Goal: Task Accomplishment & Management: Complete application form

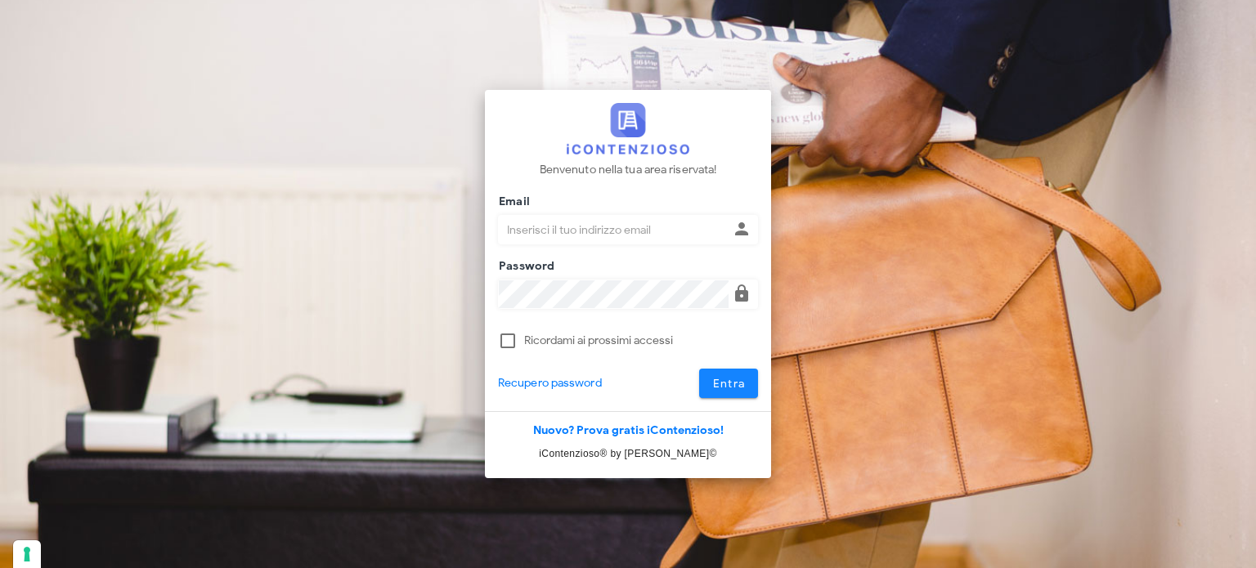
type input "avvocatobrunomaviglia@gmail.com"
click at [747, 387] on button "Entra" at bounding box center [729, 383] width 60 height 29
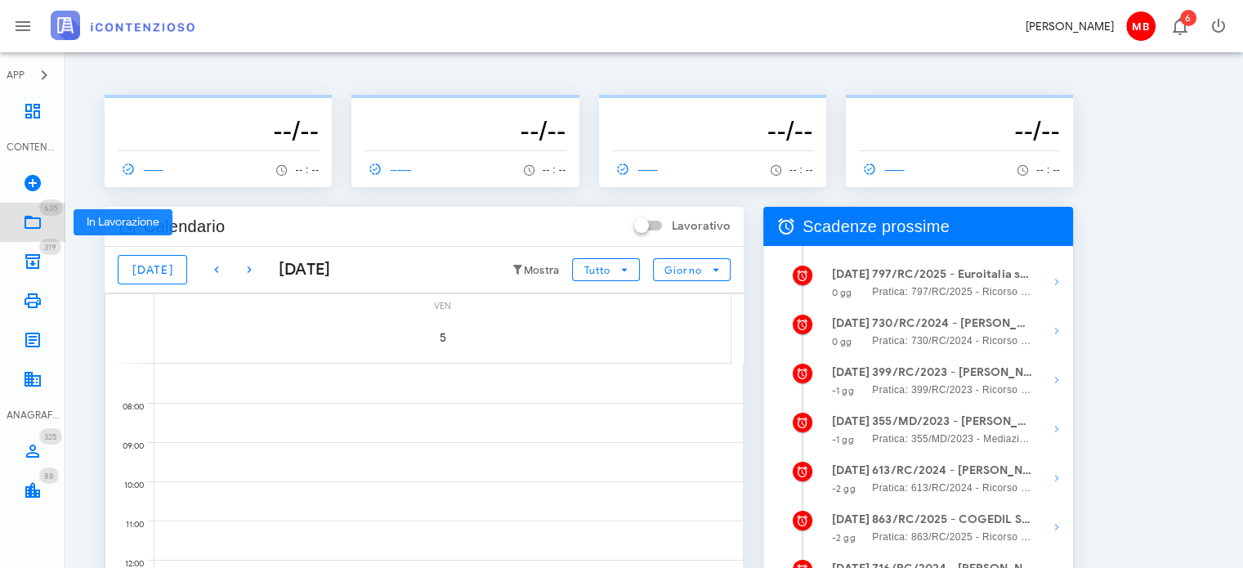
click at [36, 217] on icon at bounding box center [33, 223] width 20 height 20
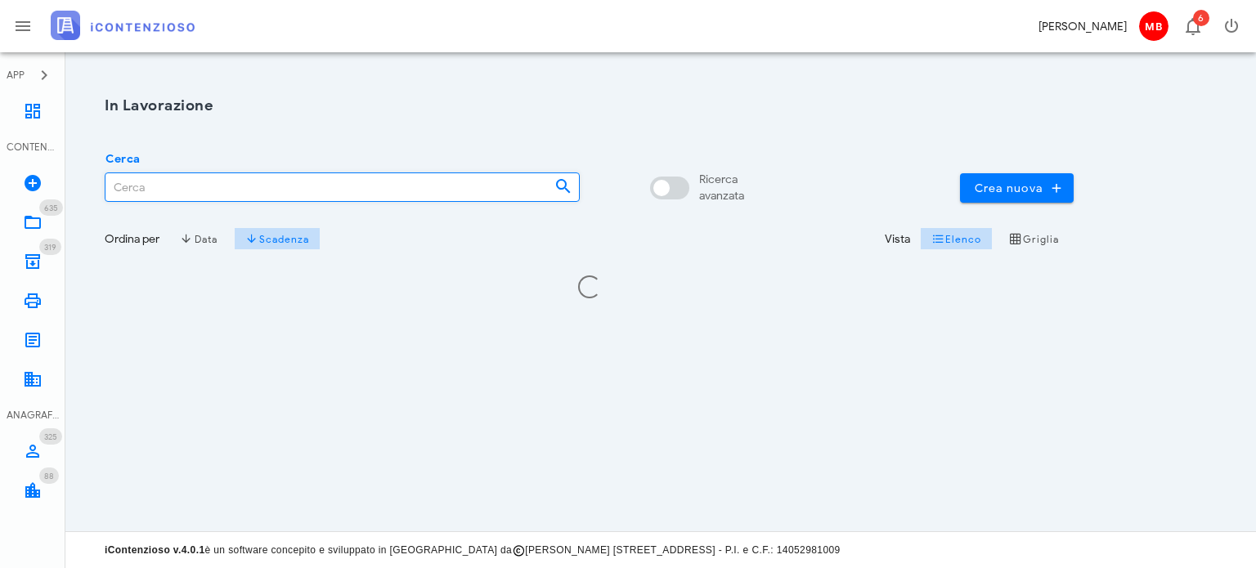
click at [217, 199] on input "Cerca" at bounding box center [323, 187] width 436 height 28
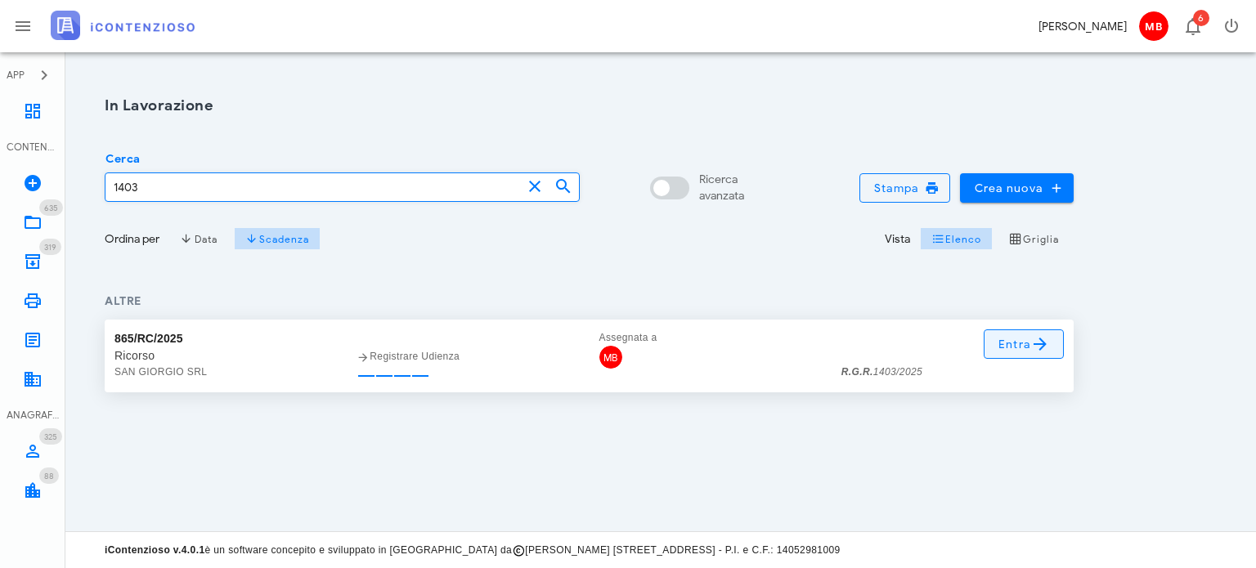
type input "1403"
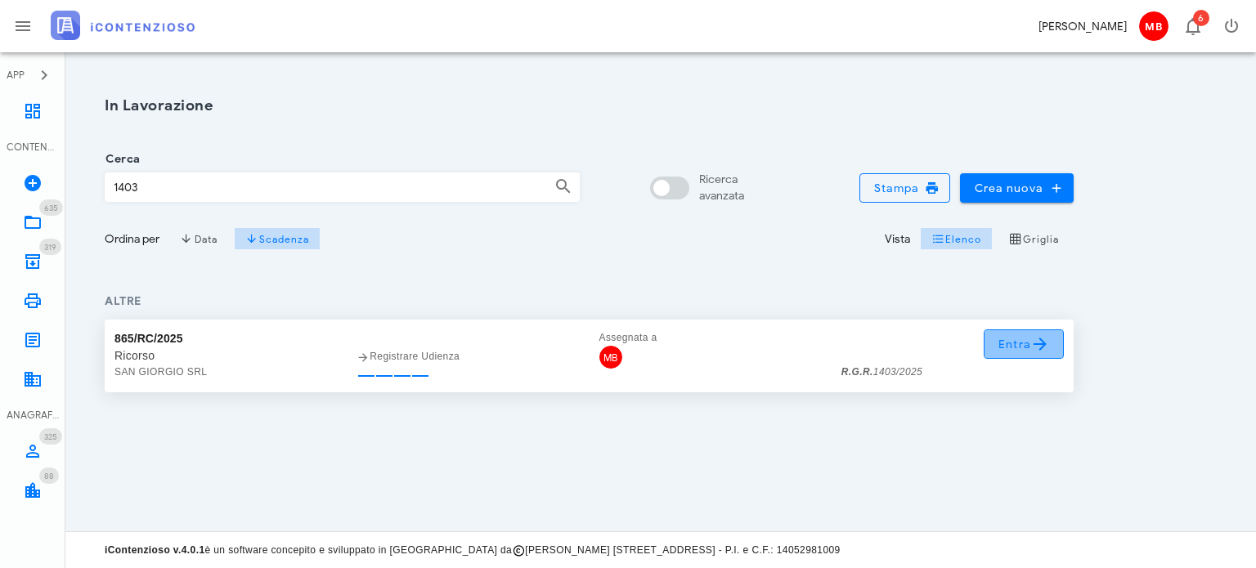
click at [996, 349] on link "Entra" at bounding box center [1023, 343] width 81 height 29
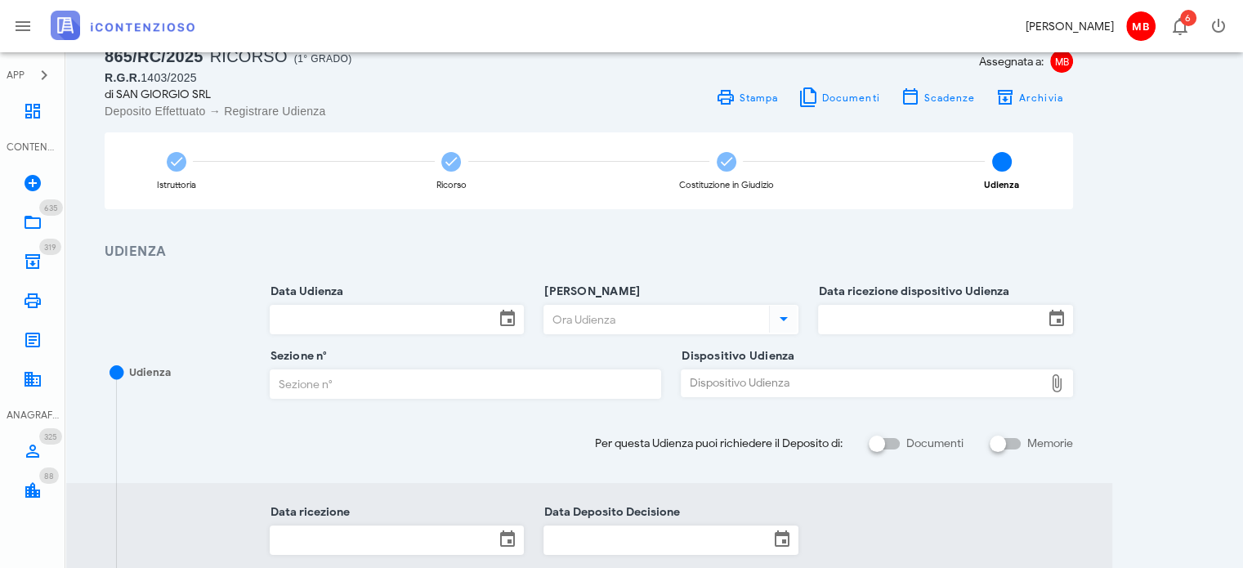
scroll to position [82, 0]
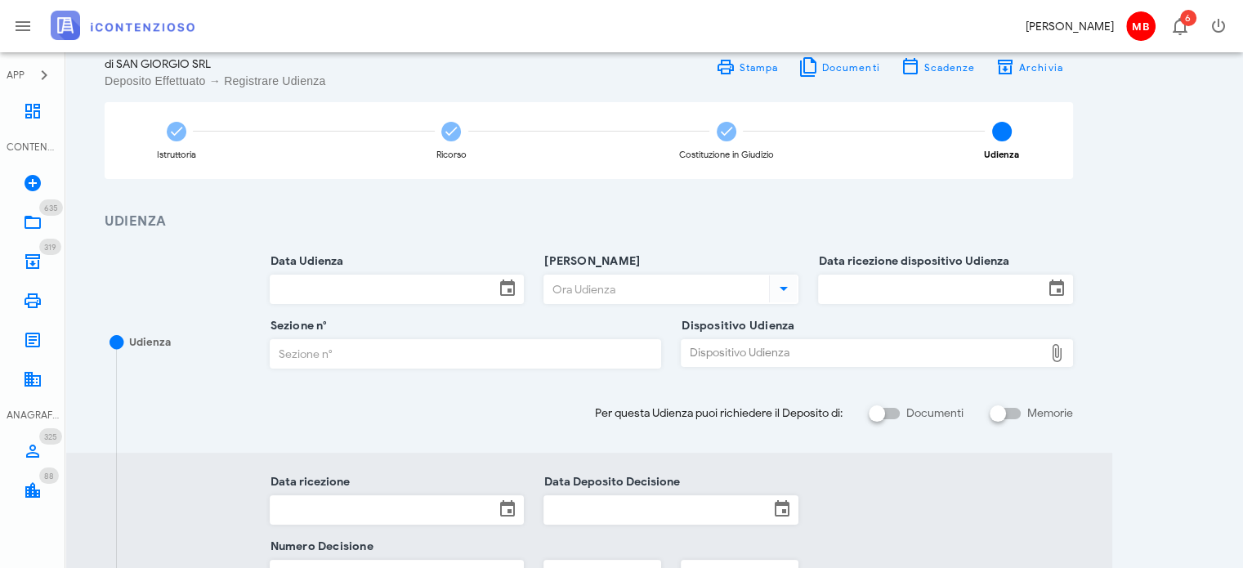
click at [759, 359] on div "Dispositivo Udienza" at bounding box center [863, 353] width 362 height 26
type input "C:\fakepath\AvvTratt___1403_2025.pdf"
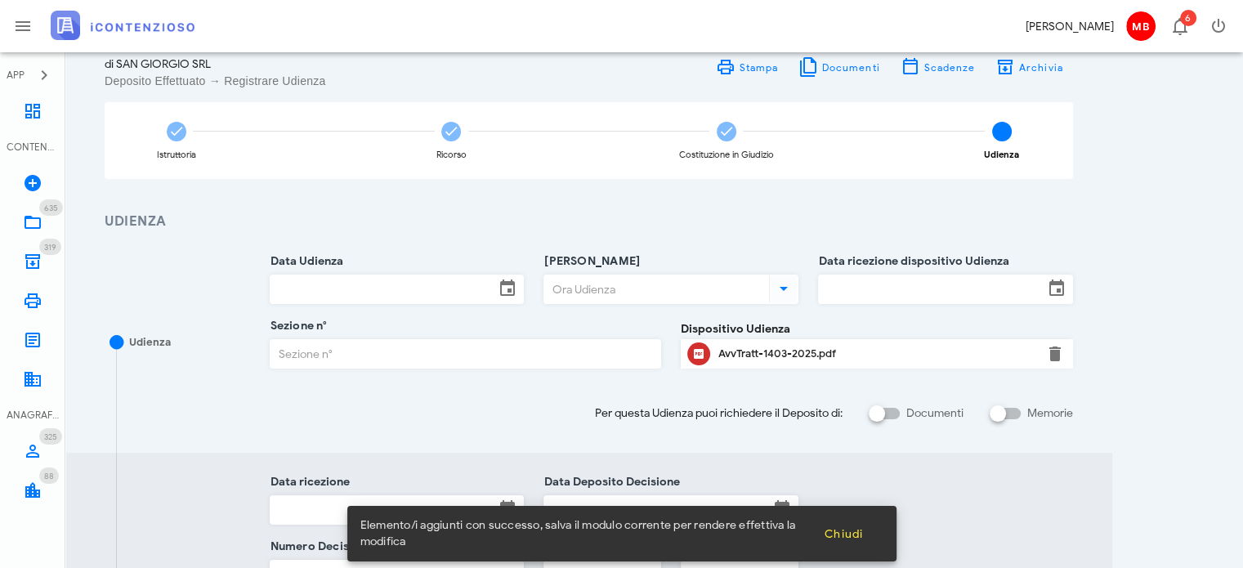
click at [756, 346] on div "AvvTratt-1403-2025.pdf" at bounding box center [877, 354] width 317 height 26
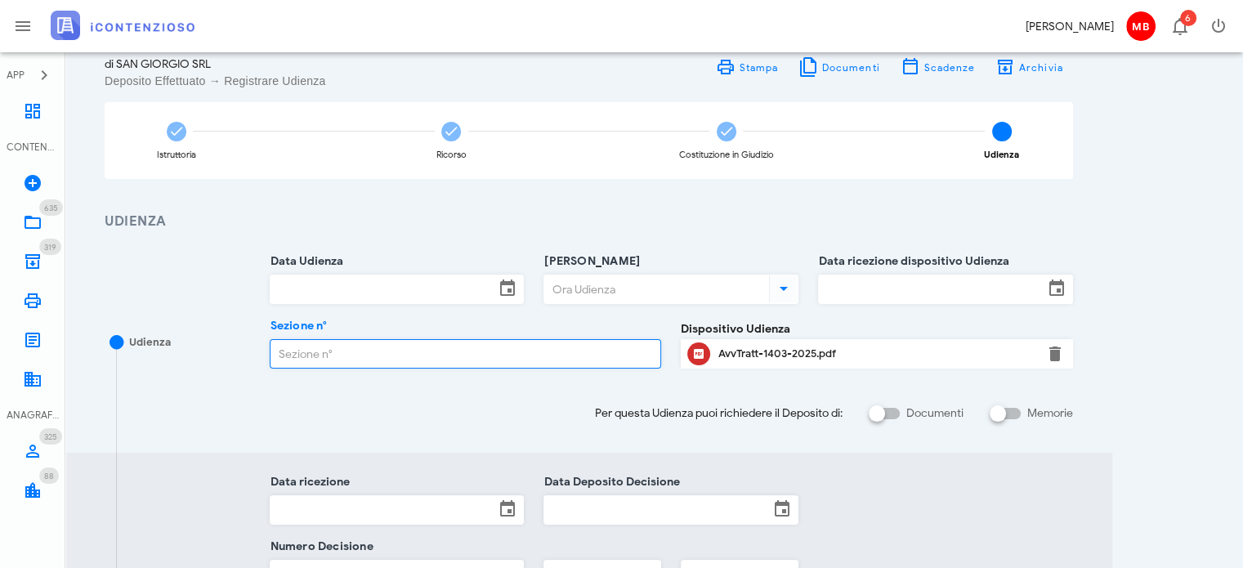
click at [497, 357] on input "Sezione n°" at bounding box center [466, 354] width 391 height 28
type input "1"
click at [409, 283] on input "Data Udienza" at bounding box center [383, 289] width 225 height 28
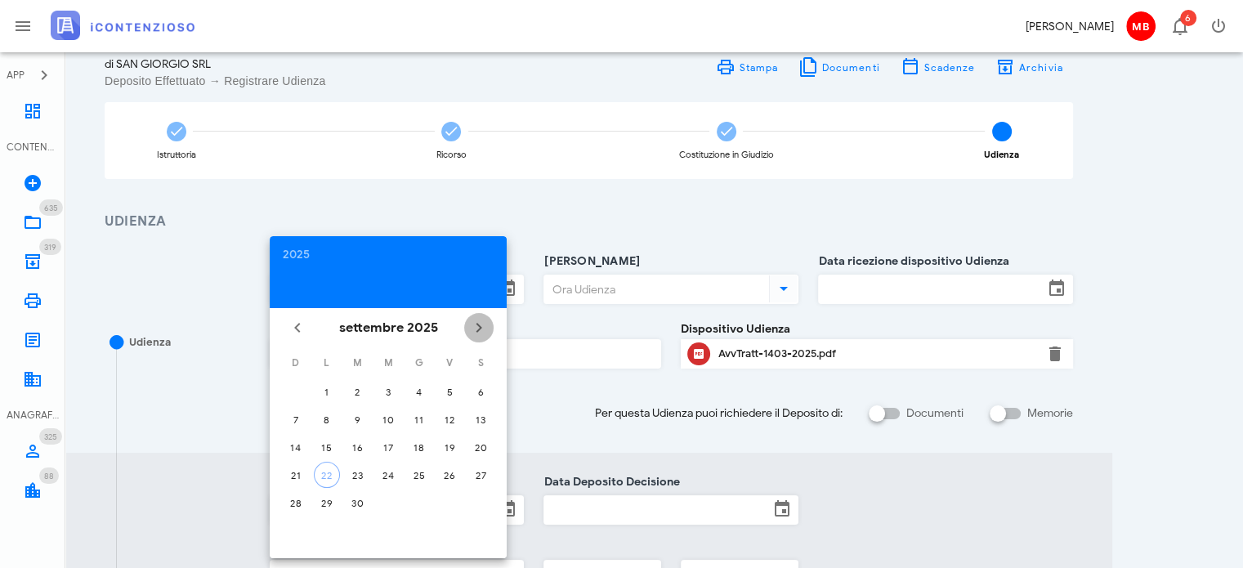
click at [478, 325] on icon "Il prossimo mese" at bounding box center [479, 328] width 20 height 20
click at [392, 476] on div "19" at bounding box center [388, 475] width 26 height 12
type input "19/11/2025"
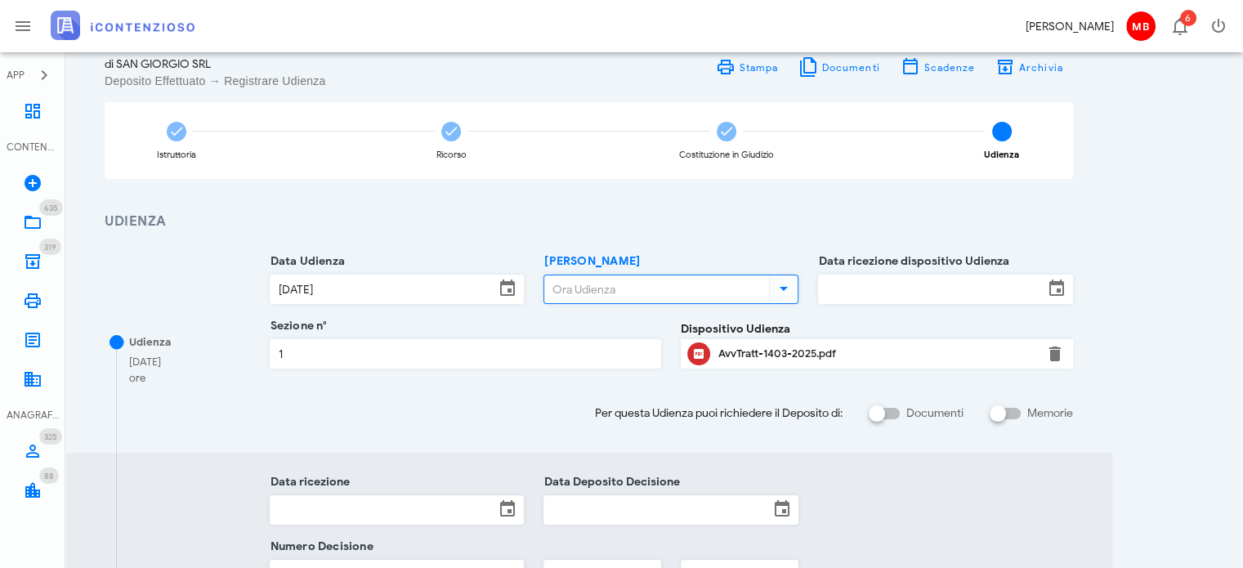
click at [592, 283] on input "Ora Udienza" at bounding box center [655, 289] width 222 height 28
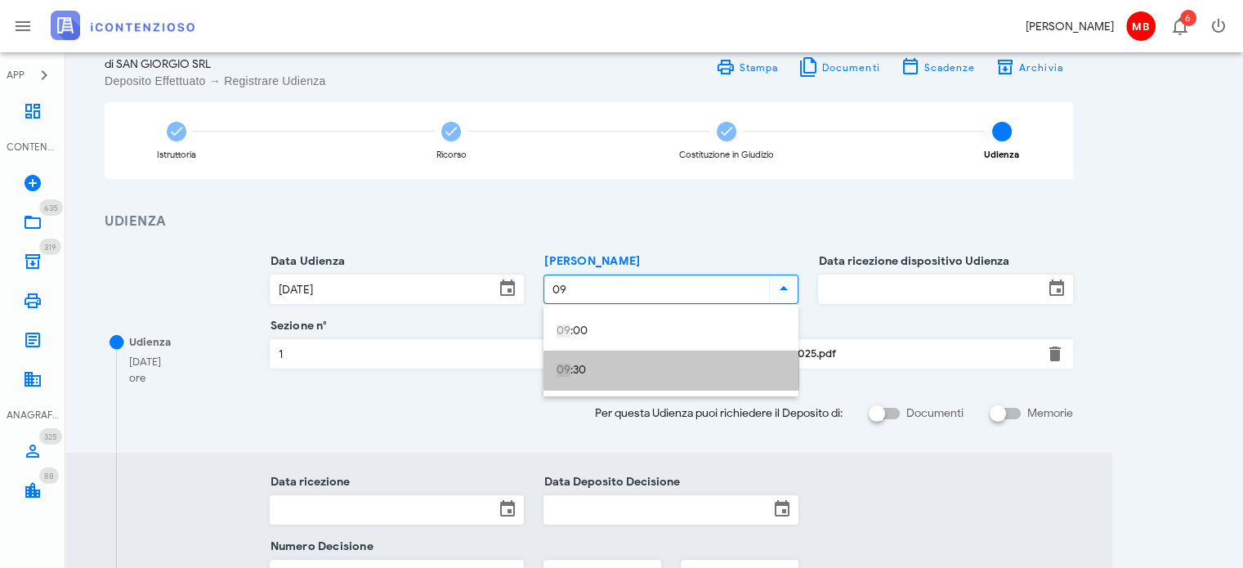
drag, startPoint x: 584, startPoint y: 367, endPoint x: 593, endPoint y: 369, distance: 9.1
click at [585, 367] on div "09 :30" at bounding box center [671, 371] width 229 height 14
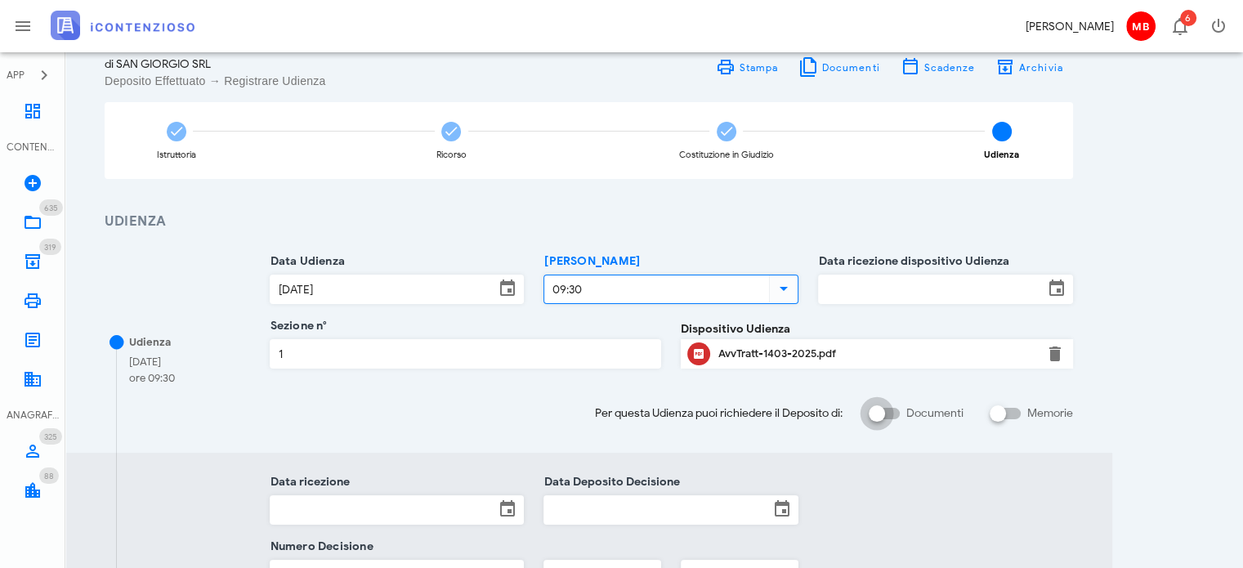
type input "09:30"
click at [876, 415] on div at bounding box center [877, 414] width 28 height 28
checkbox input "true"
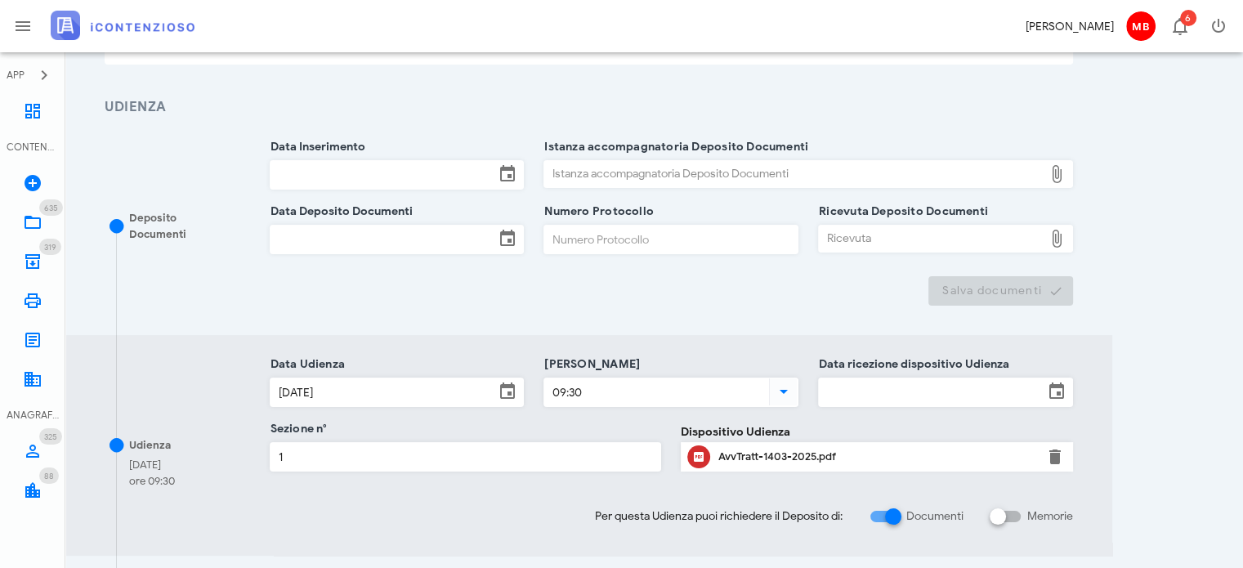
scroll to position [327, 0]
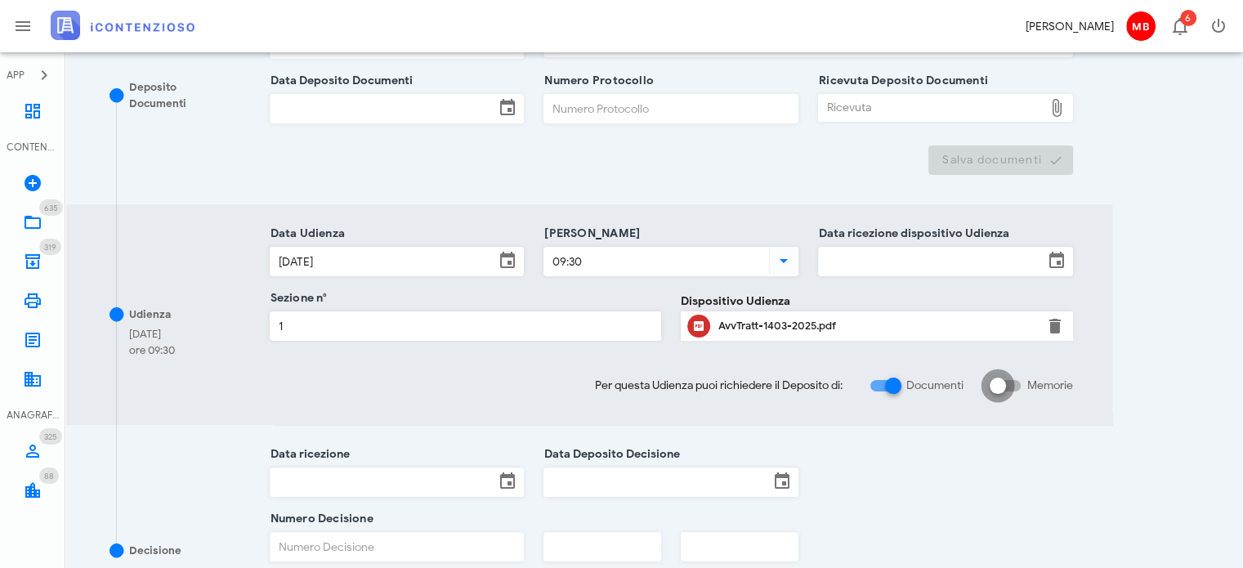
click at [1004, 385] on div at bounding box center [998, 386] width 28 height 28
checkbox input "true"
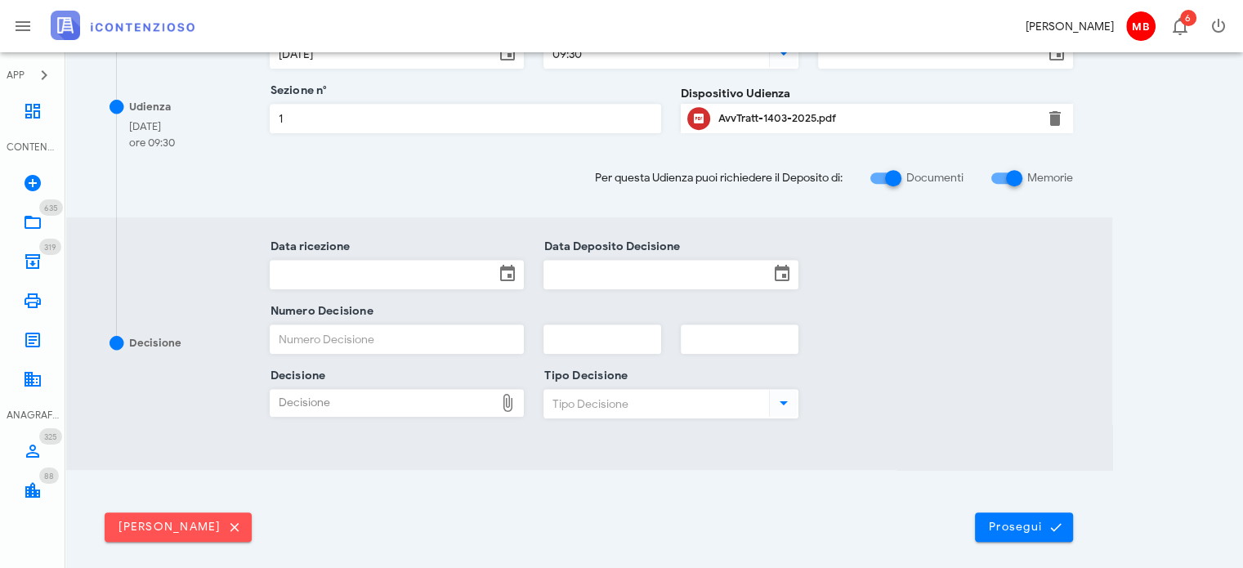
scroll to position [817, 0]
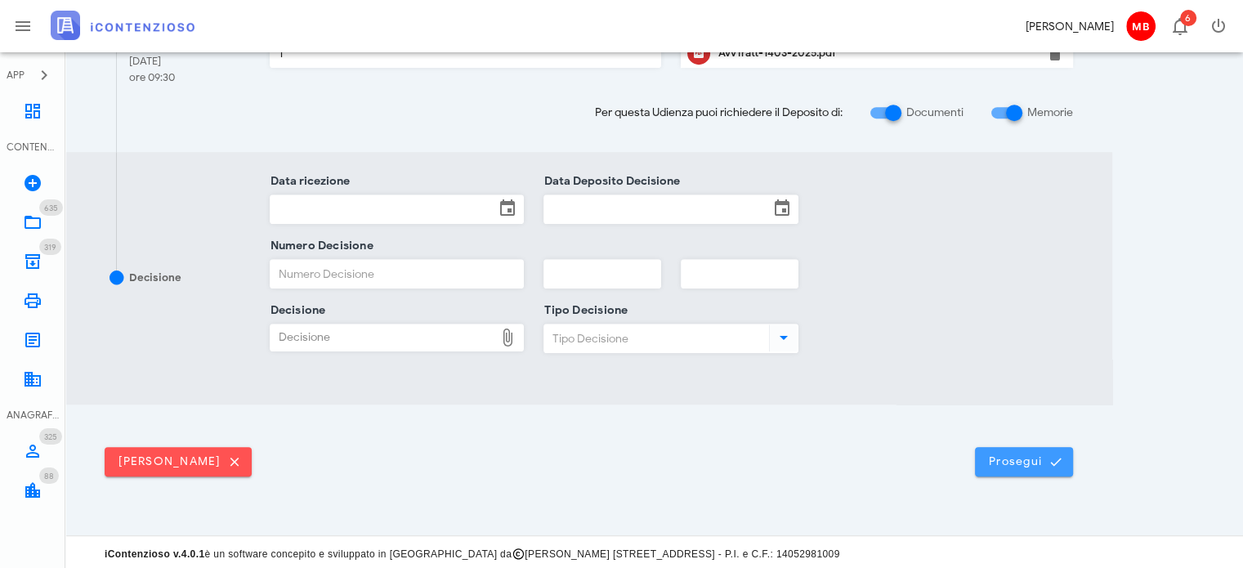
click at [1023, 462] on span "Prosegui" at bounding box center [1024, 461] width 72 height 15
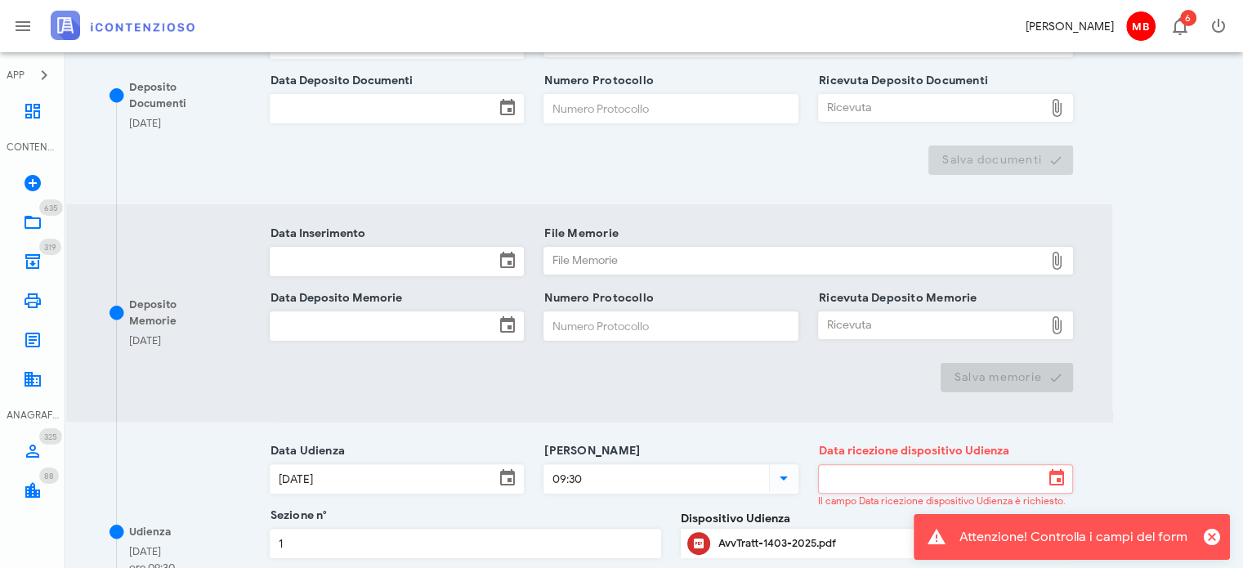
scroll to position [654, 0]
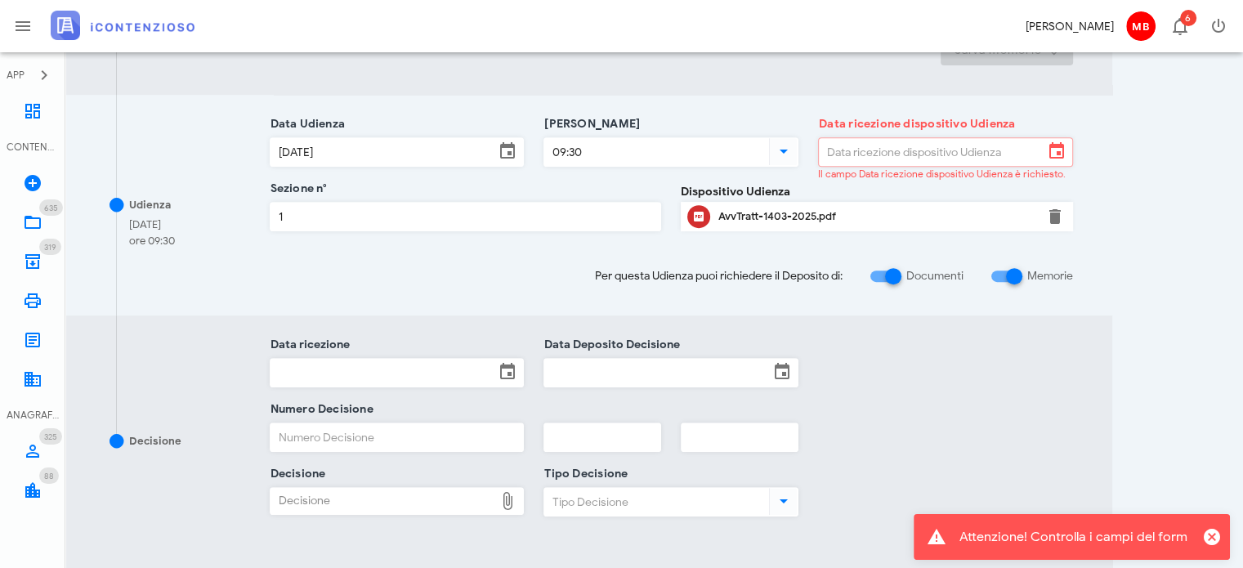
click at [865, 140] on input "Data ricezione dispositivo Udienza" at bounding box center [931, 152] width 225 height 28
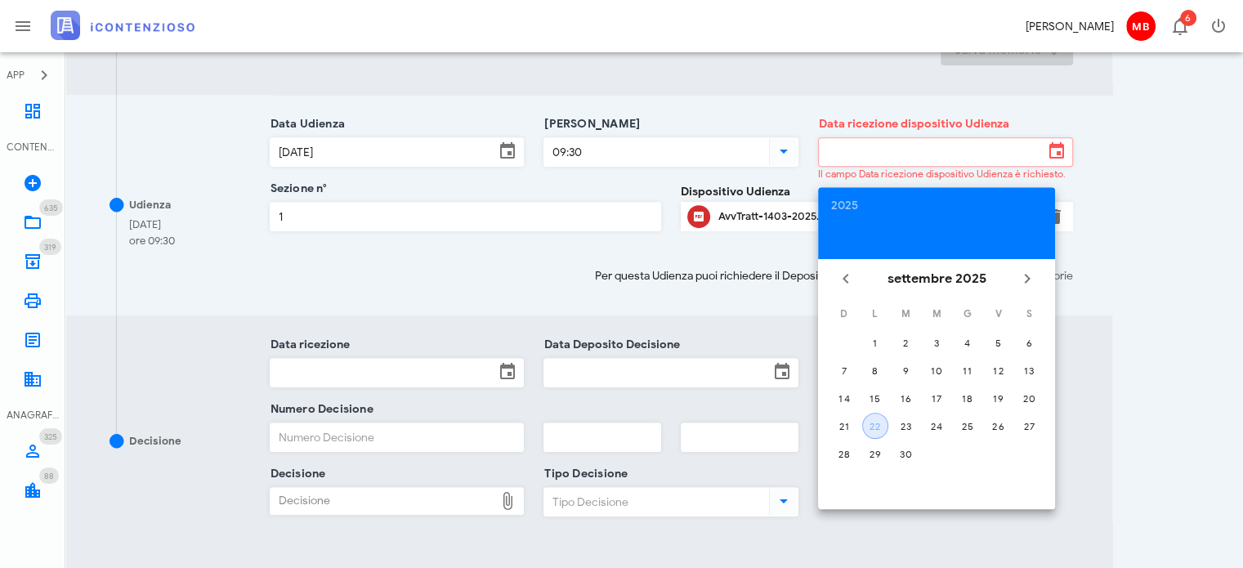
click at [880, 425] on div "22" at bounding box center [875, 426] width 25 height 12
type input "[DATE]"
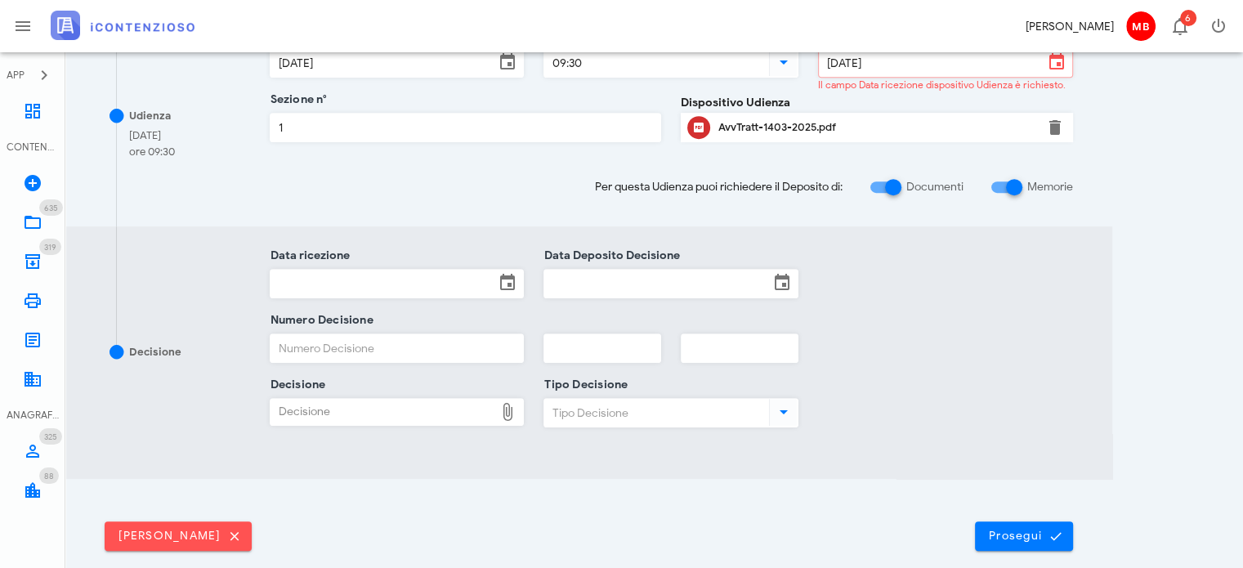
scroll to position [817, 0]
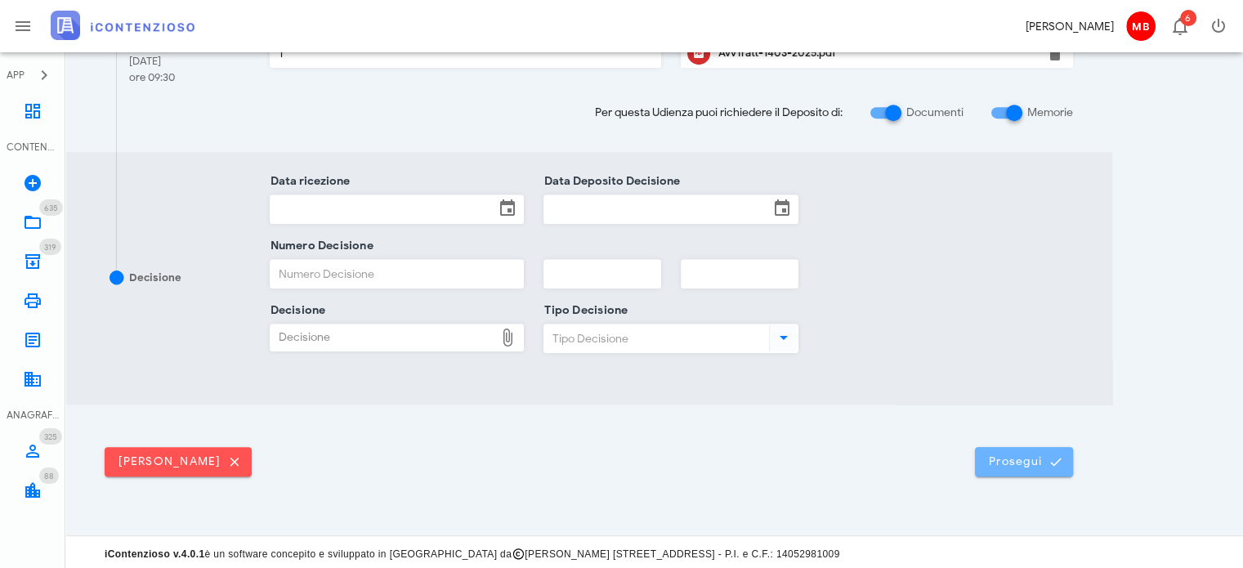
click at [1017, 460] on span "Prosegui" at bounding box center [1024, 461] width 72 height 15
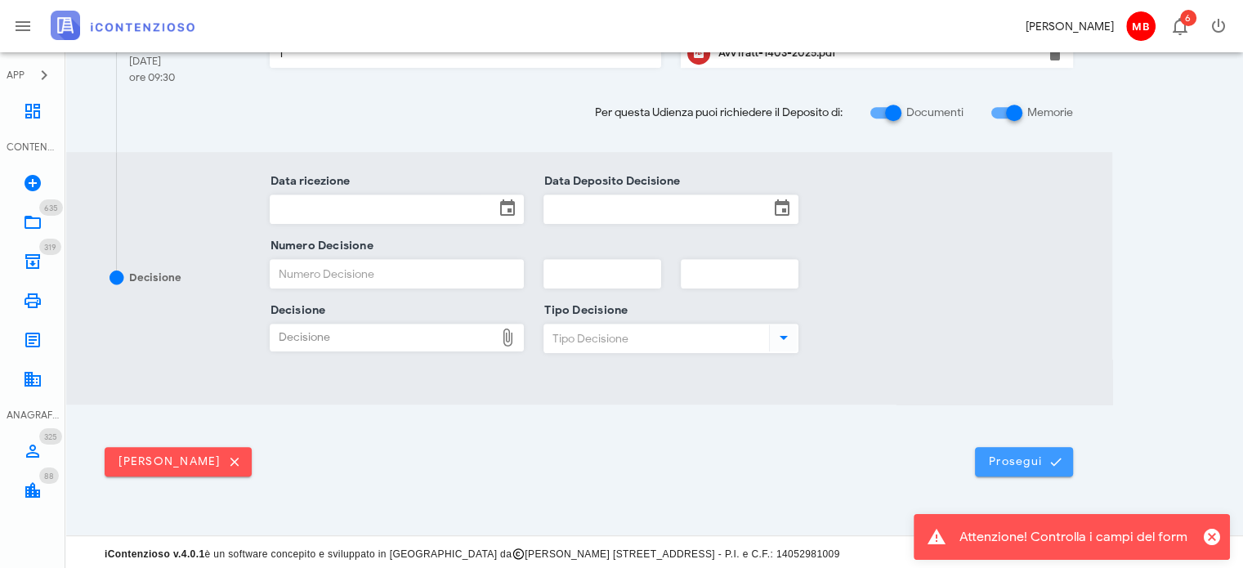
click at [1033, 459] on span "Prosegui" at bounding box center [1024, 461] width 72 height 15
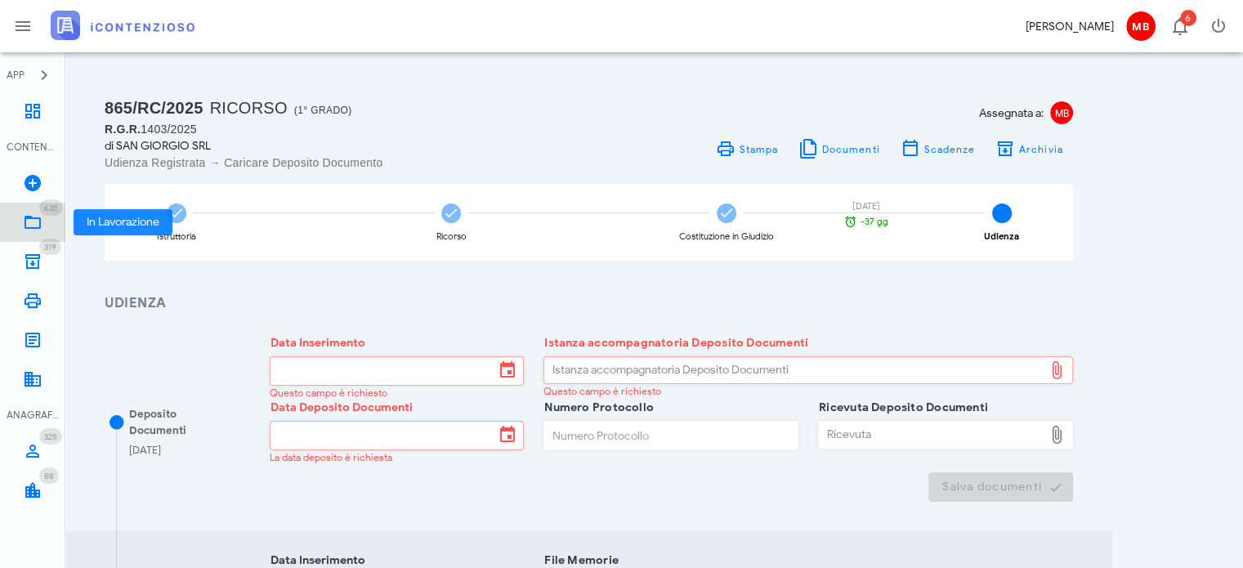
click at [51, 220] on link "635 In Lavorazione 635" at bounding box center [32, 222] width 65 height 39
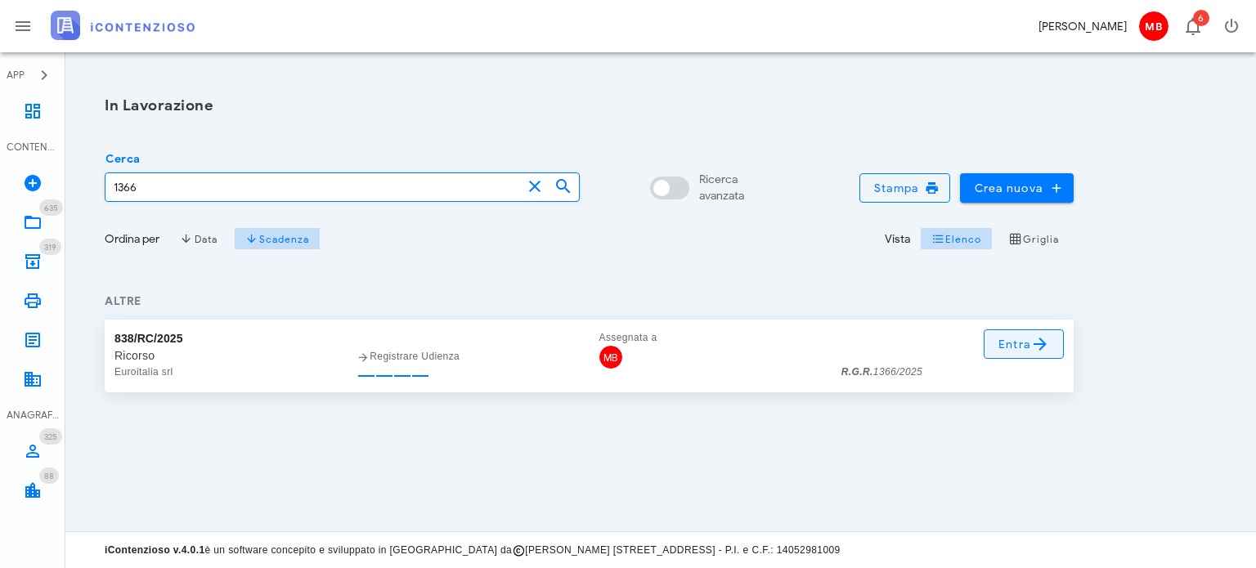
type input "1366"
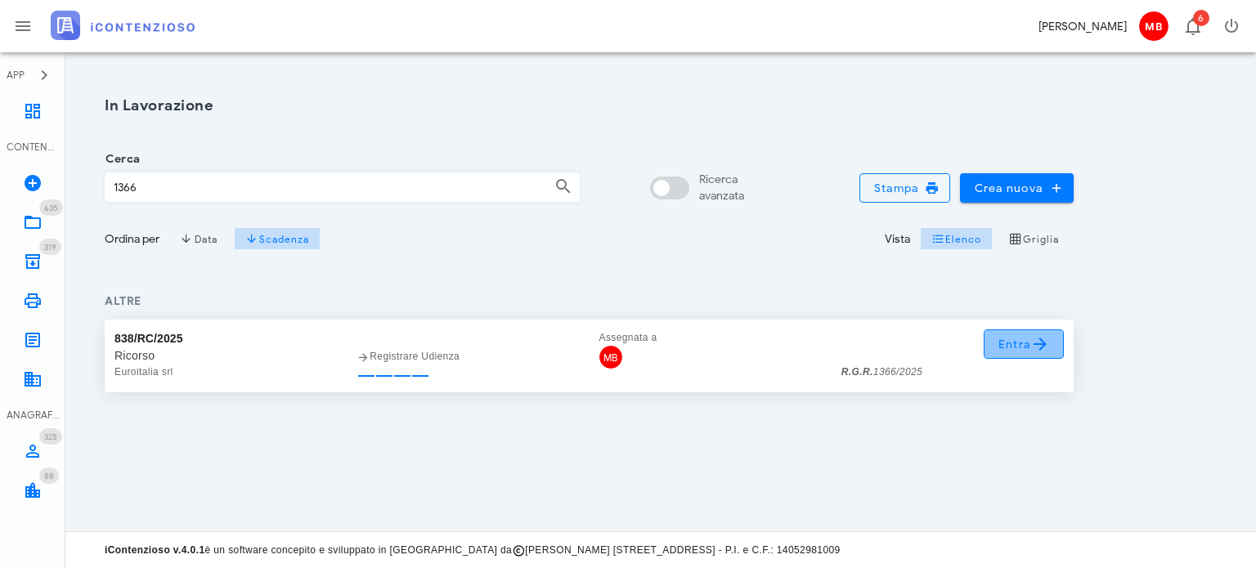
click at [988, 345] on link "Entra" at bounding box center [1023, 343] width 81 height 29
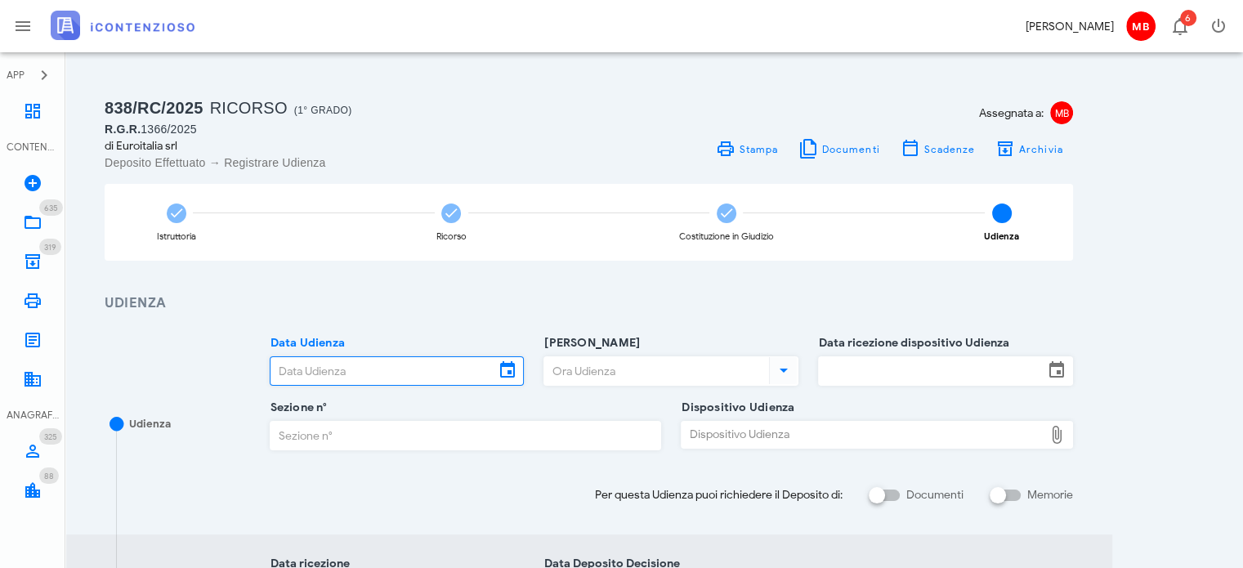
click at [394, 372] on input "Data Udienza" at bounding box center [383, 371] width 225 height 28
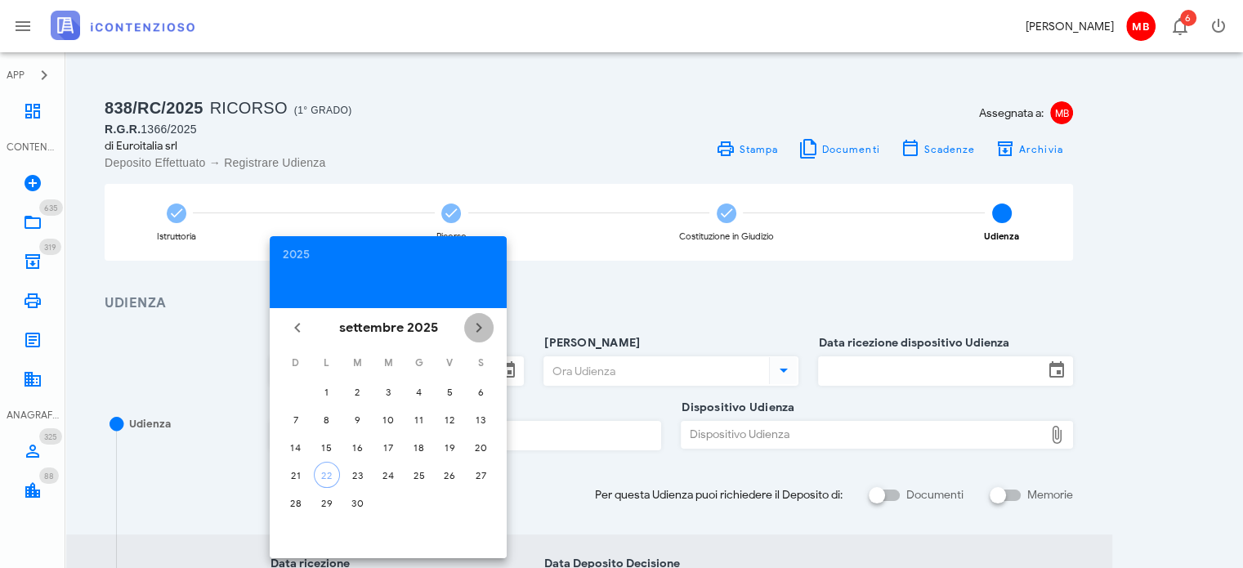
click at [484, 333] on icon "Il prossimo mese" at bounding box center [479, 328] width 20 height 20
click at [392, 470] on div "19" at bounding box center [388, 475] width 26 height 12
type input "19/11/2025"
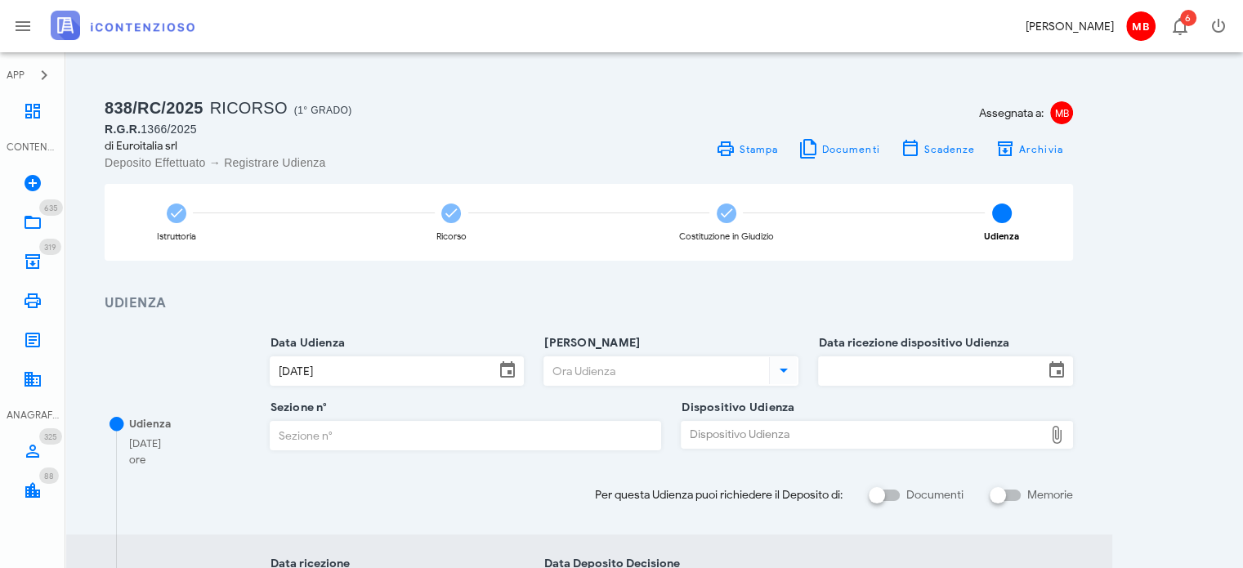
click at [392, 436] on input "Sezione n°" at bounding box center [466, 436] width 391 height 28
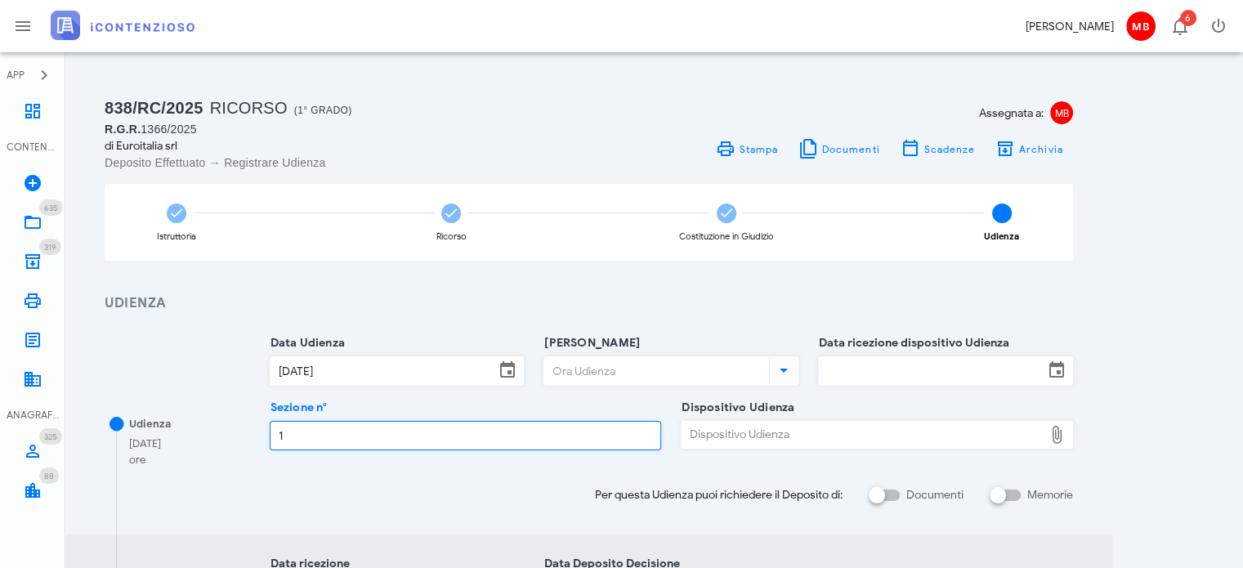
type input "1"
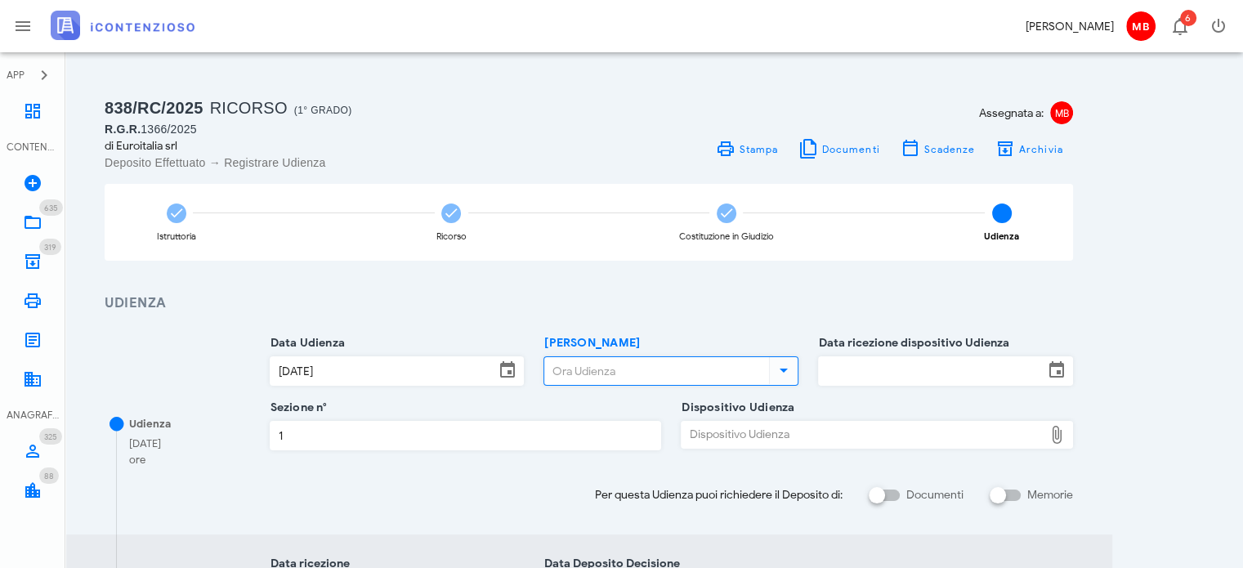
click at [574, 369] on input "[PERSON_NAME]" at bounding box center [655, 371] width 222 height 28
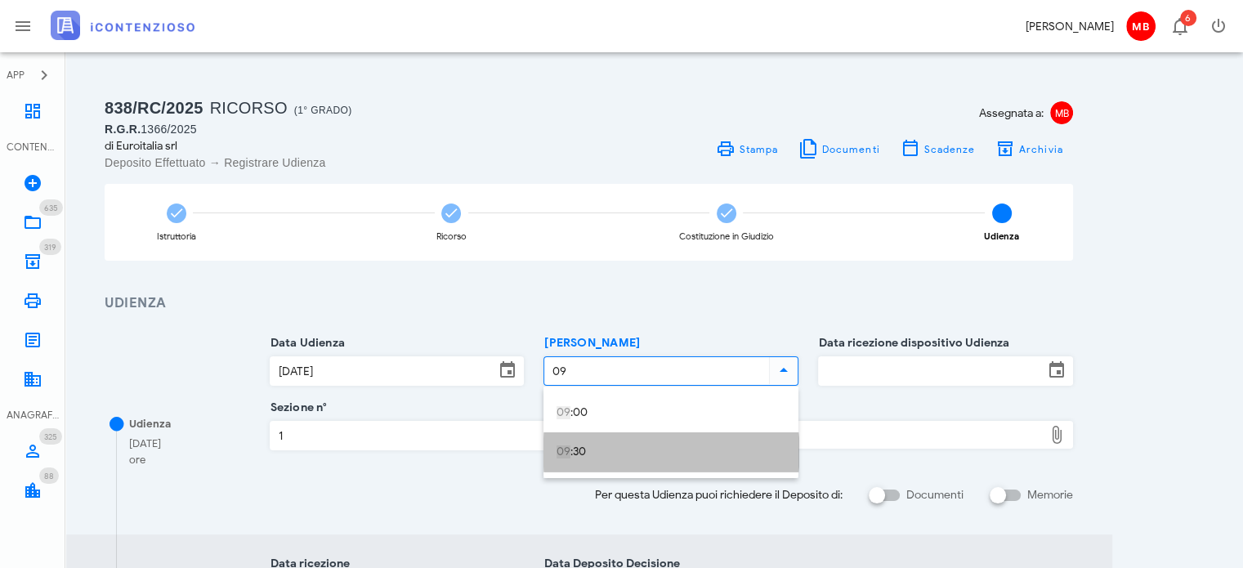
click at [575, 452] on div "09 :30" at bounding box center [671, 452] width 229 height 14
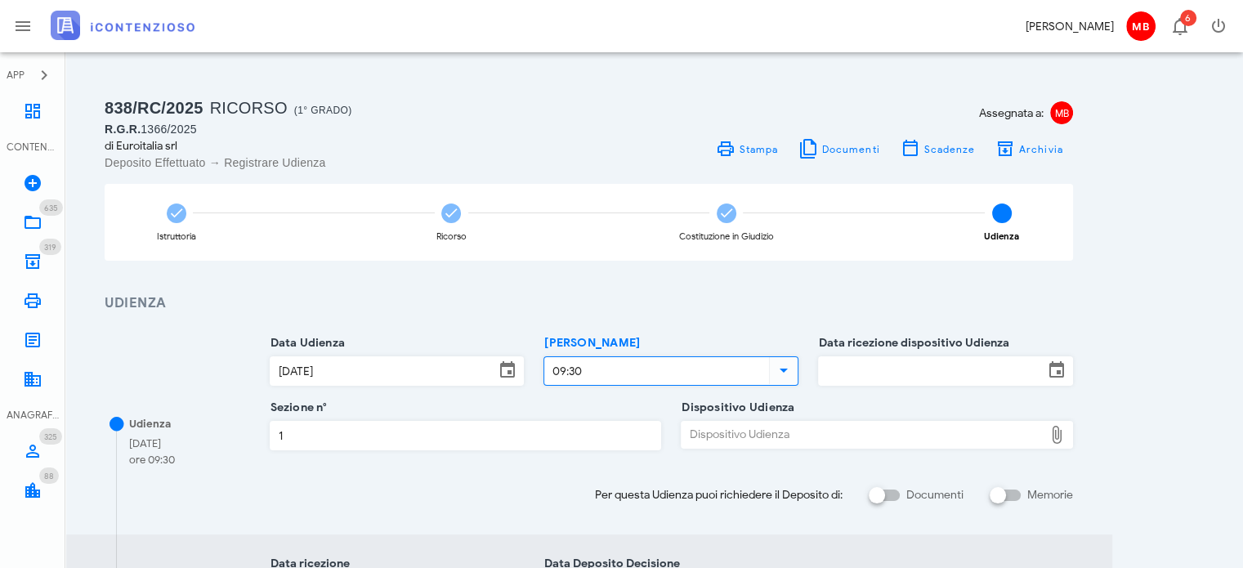
type input "09:30"
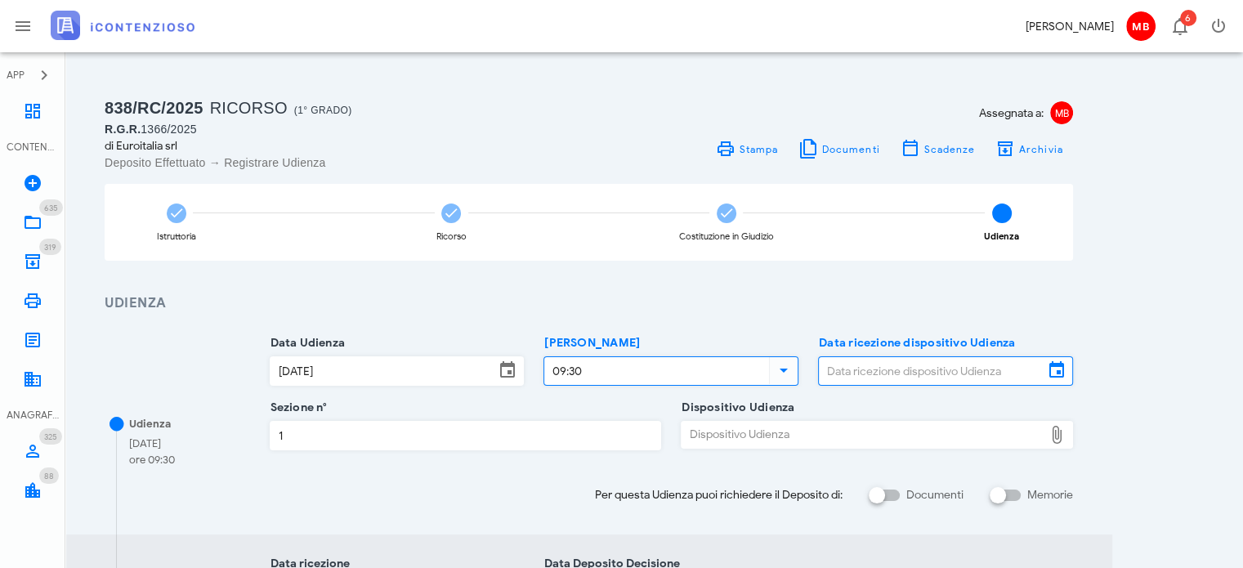
click at [901, 366] on input "Data ricezione dispositivo Udienza" at bounding box center [931, 371] width 225 height 28
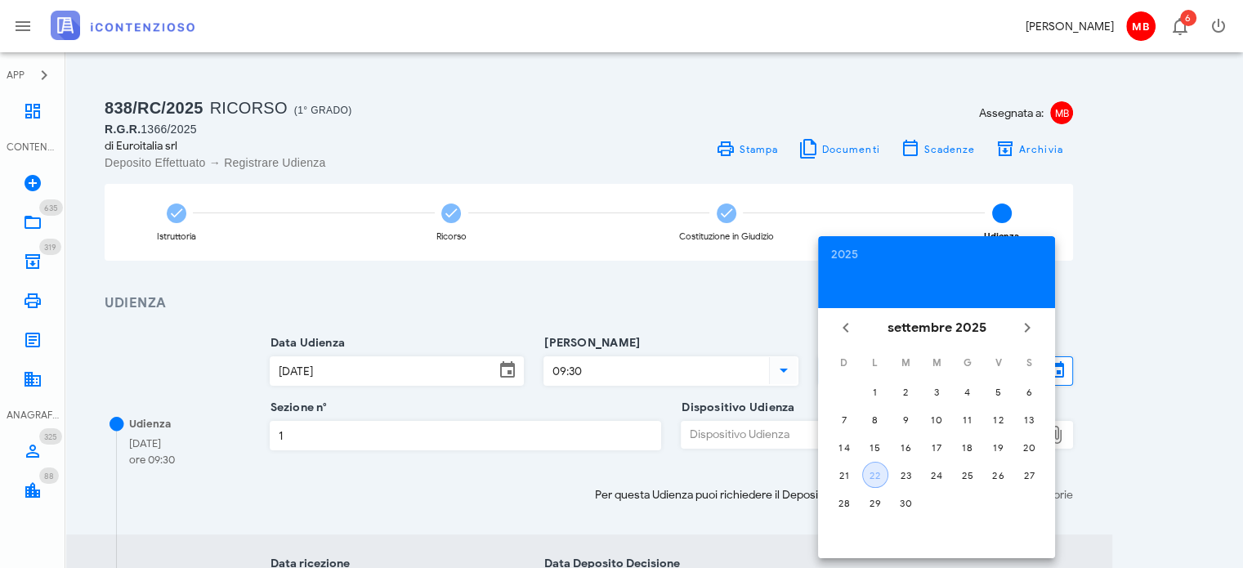
click at [878, 475] on div "22" at bounding box center [875, 475] width 25 height 12
type input "[DATE]"
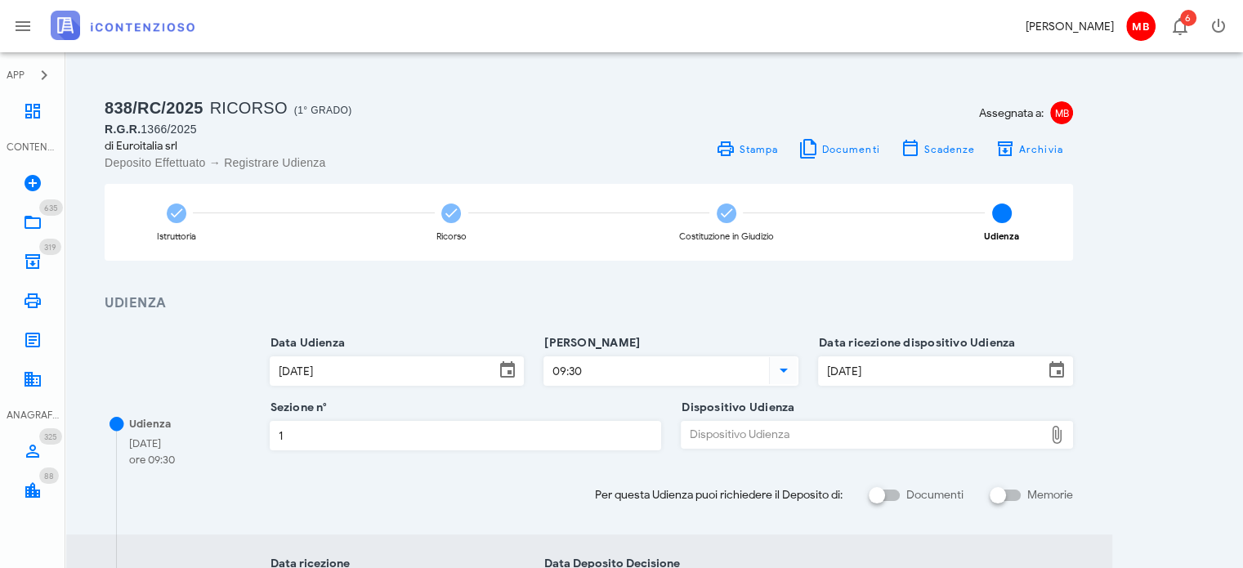
click at [822, 432] on div "Dispositivo Udienza" at bounding box center [863, 435] width 362 height 26
type input "C:\fakepath\AvvTratt___1366_2025.pdf"
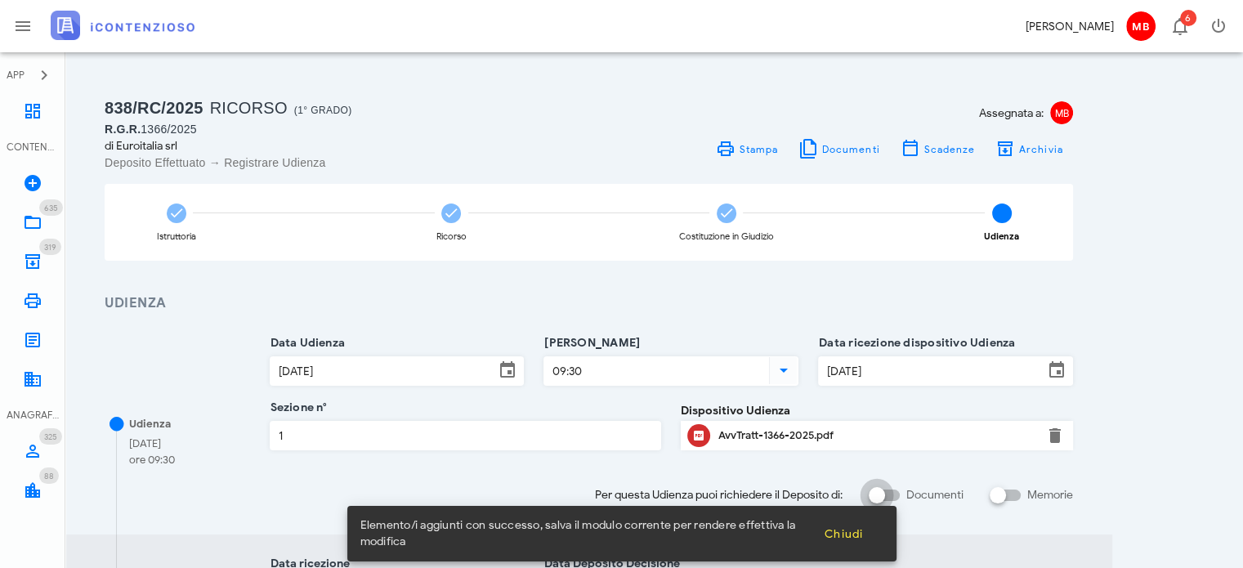
click at [876, 499] on div at bounding box center [877, 495] width 28 height 28
checkbox input "true"
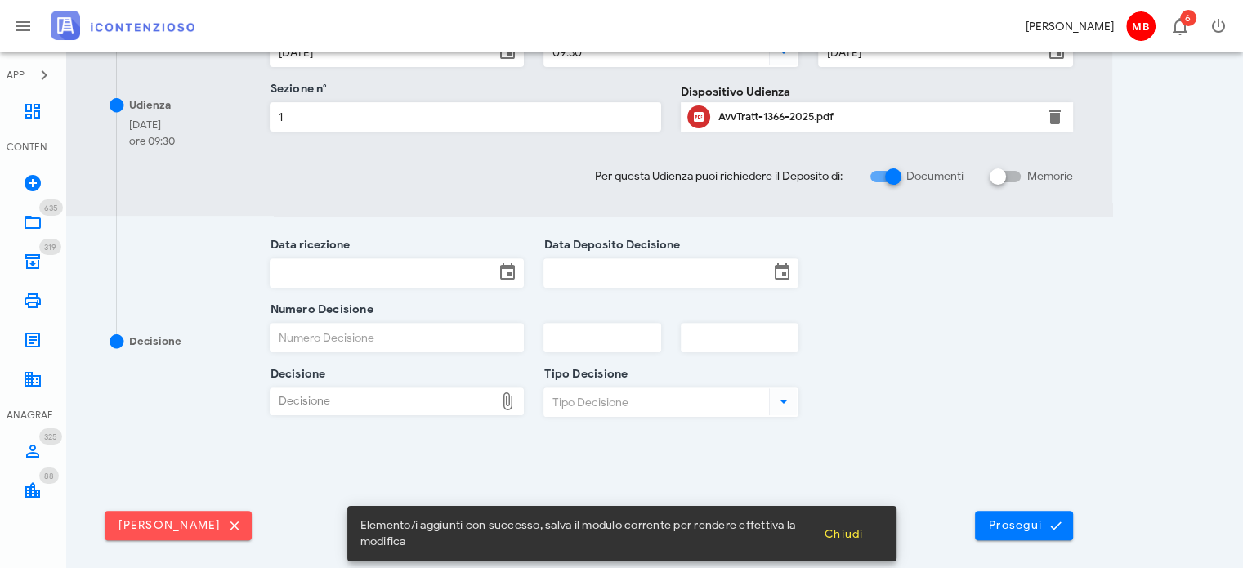
scroll to position [572, 0]
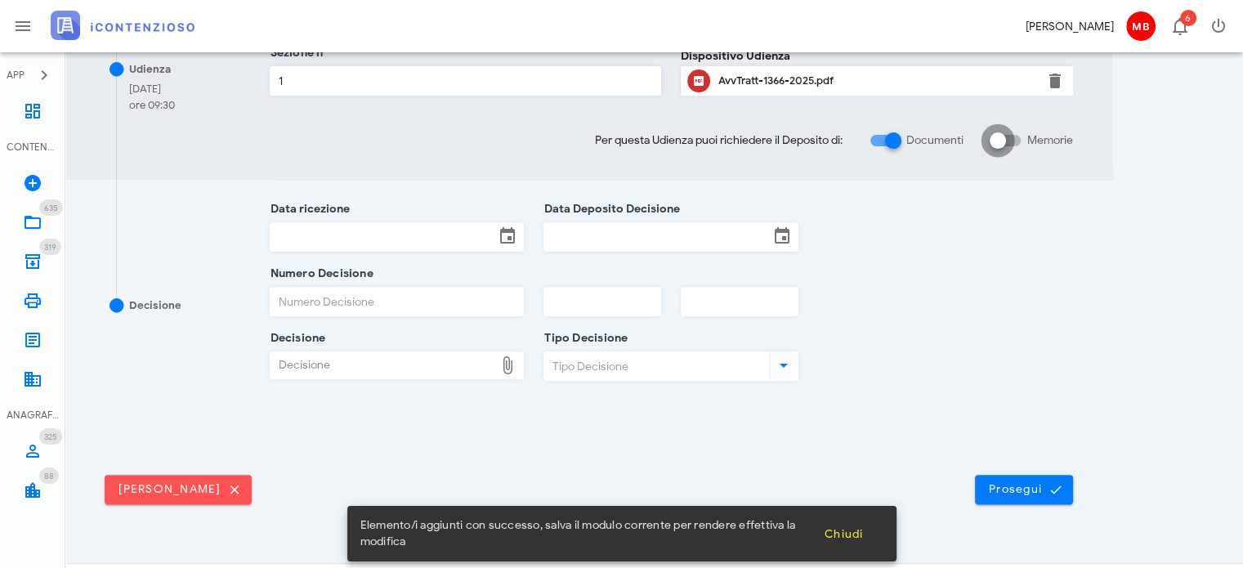
click at [996, 142] on div at bounding box center [998, 141] width 28 height 28
checkbox input "true"
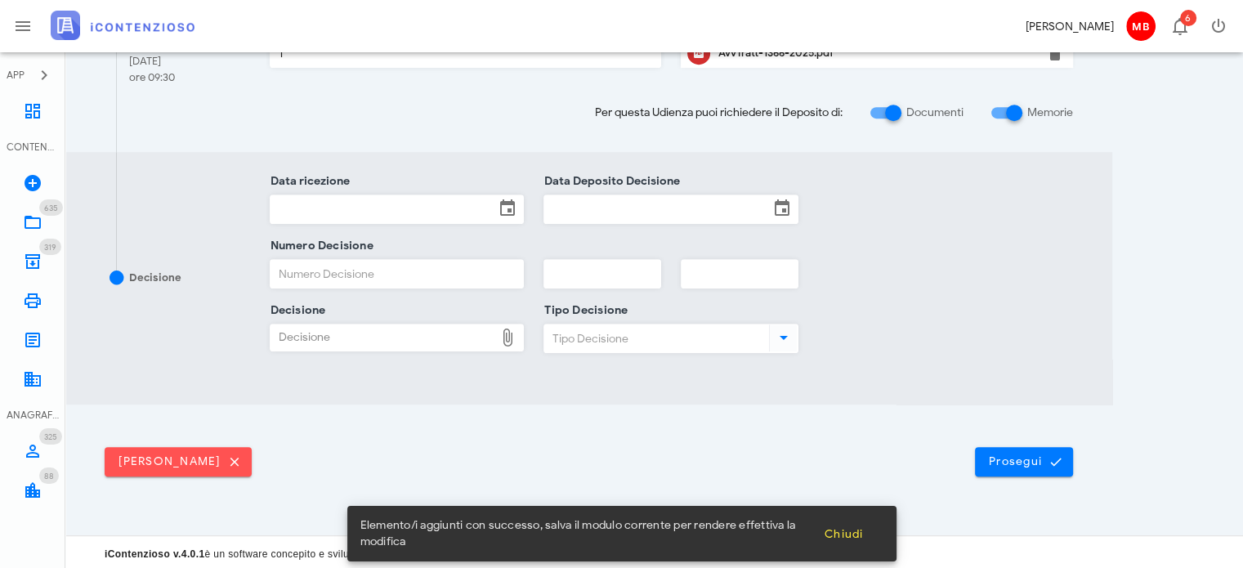
scroll to position [817, 0]
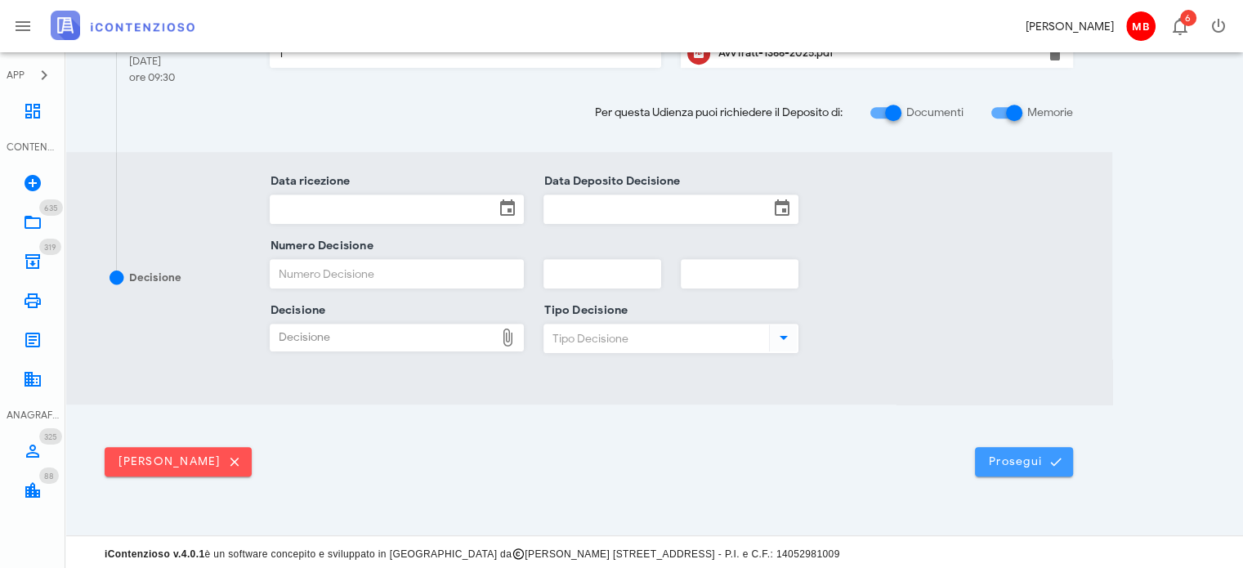
click at [1039, 458] on span "Prosegui" at bounding box center [1024, 461] width 72 height 15
click at [26, 107] on icon at bounding box center [33, 111] width 20 height 20
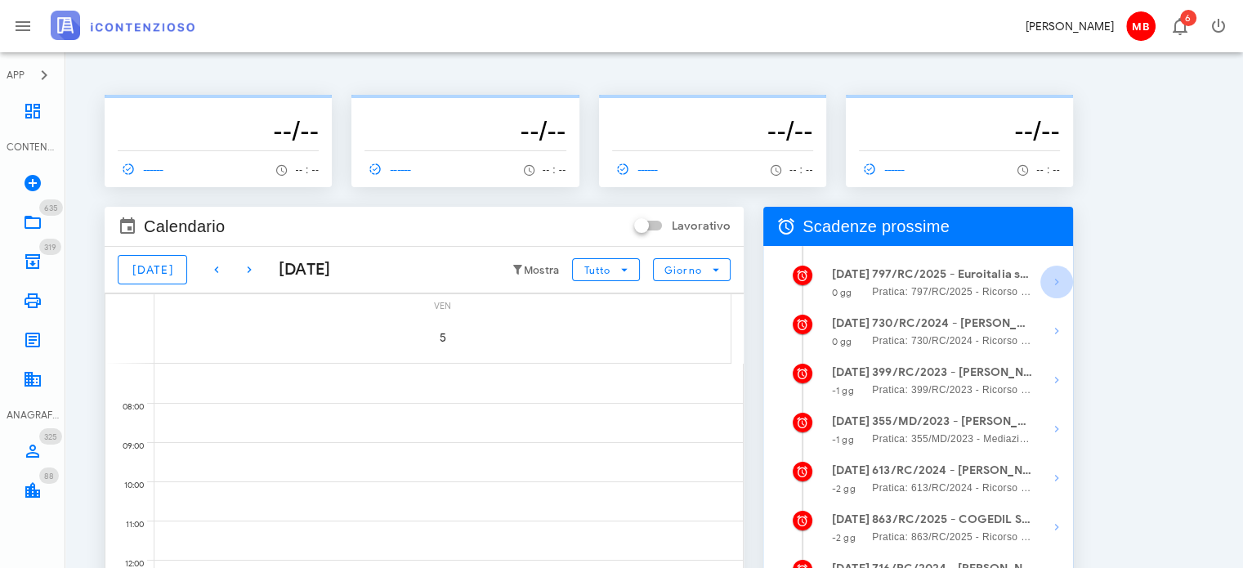
click at [1056, 276] on icon "button" at bounding box center [1057, 282] width 20 height 20
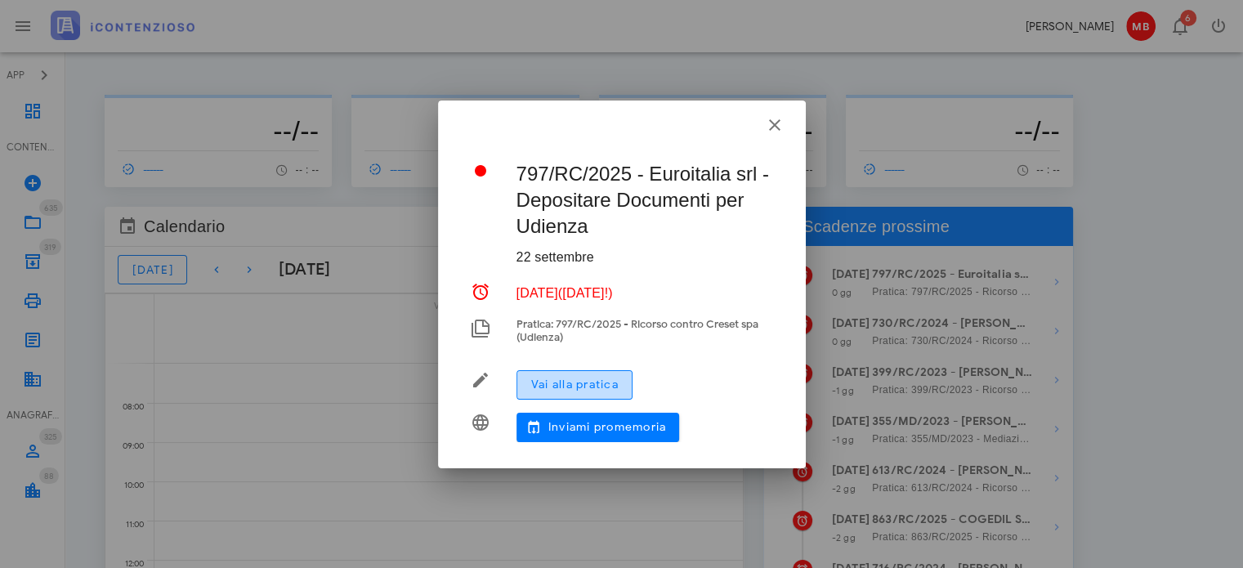
click at [582, 381] on span "Vai alla pratica" at bounding box center [575, 385] width 88 height 14
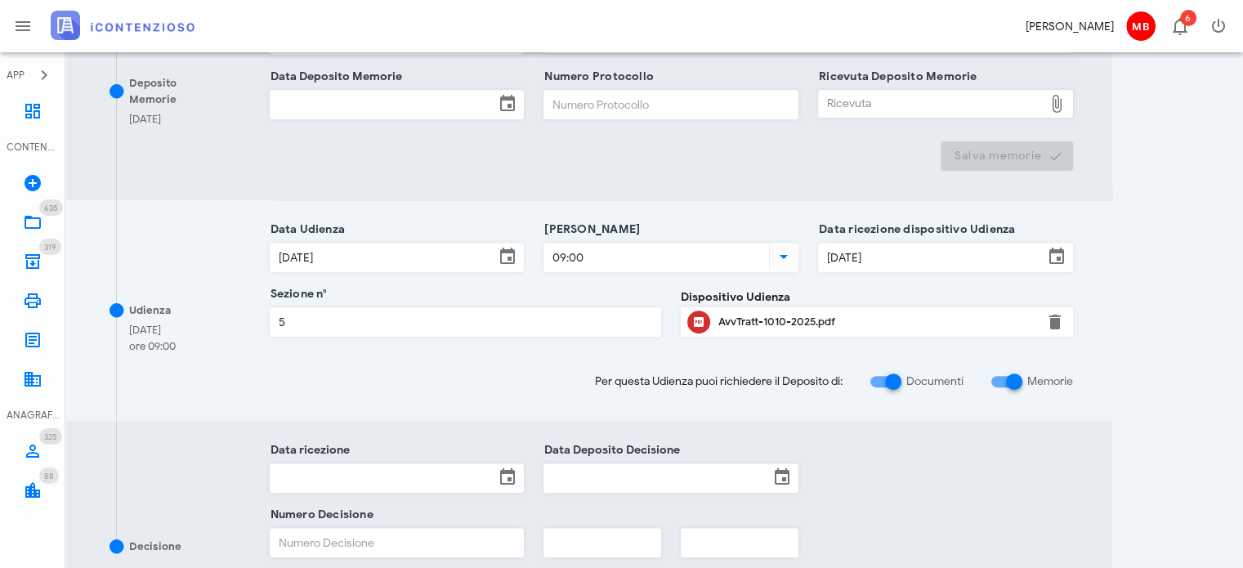
scroll to position [736, 0]
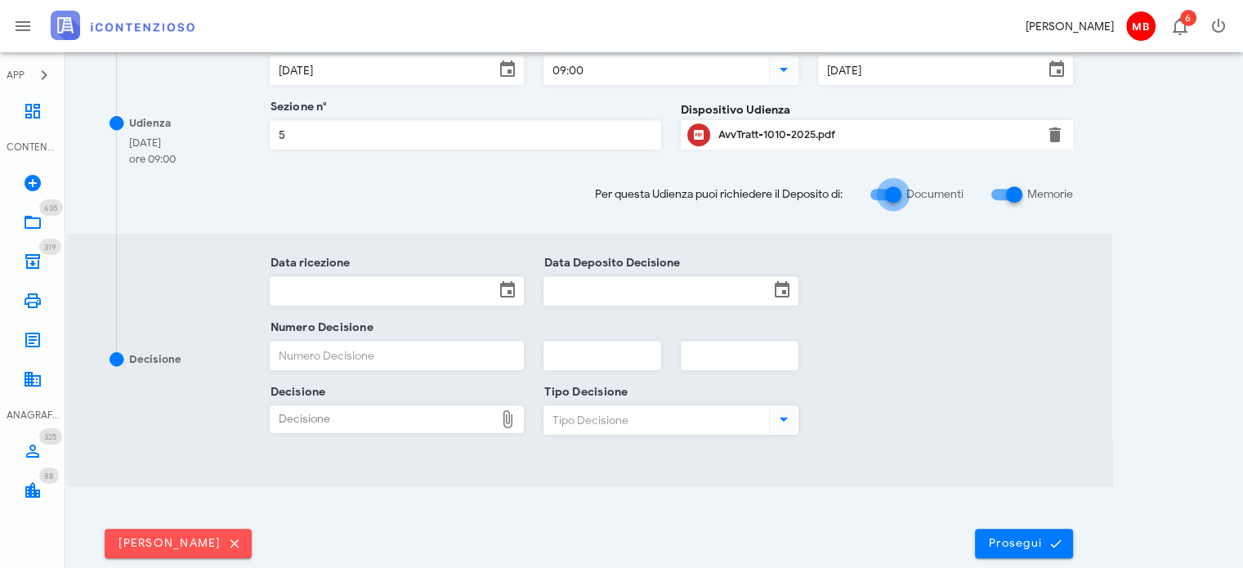
click at [897, 193] on div at bounding box center [894, 195] width 28 height 28
checkbox input "false"
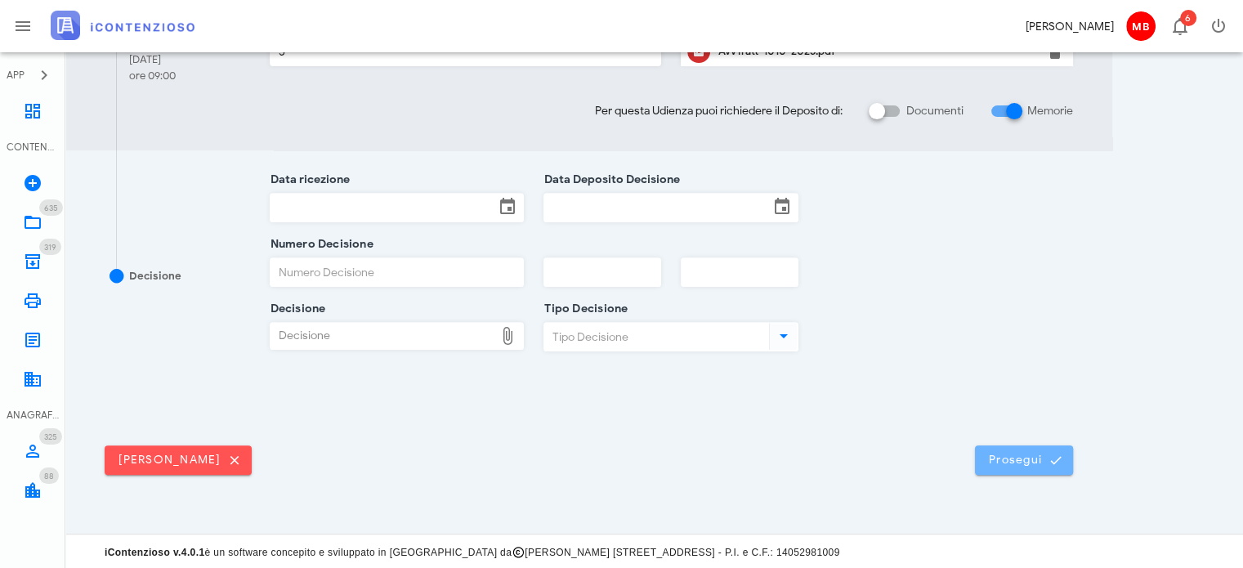
click at [1035, 457] on span "Prosegui" at bounding box center [1024, 460] width 72 height 15
click at [996, 460] on span "Prosegui" at bounding box center [1024, 460] width 72 height 15
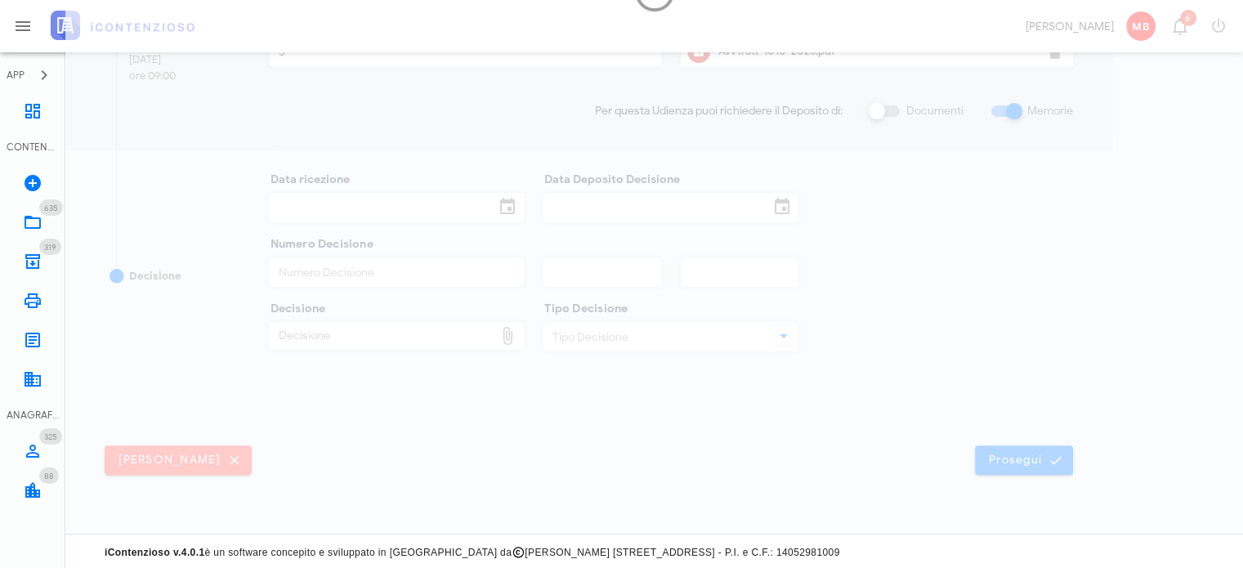
scroll to position [0, 0]
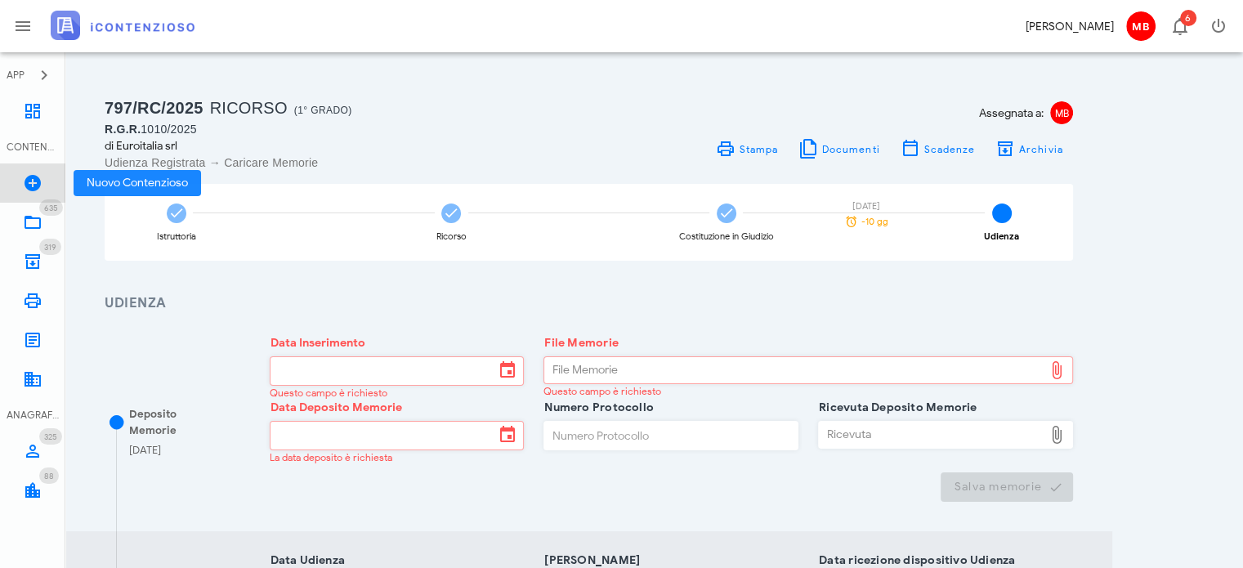
click at [36, 181] on icon at bounding box center [33, 183] width 20 height 20
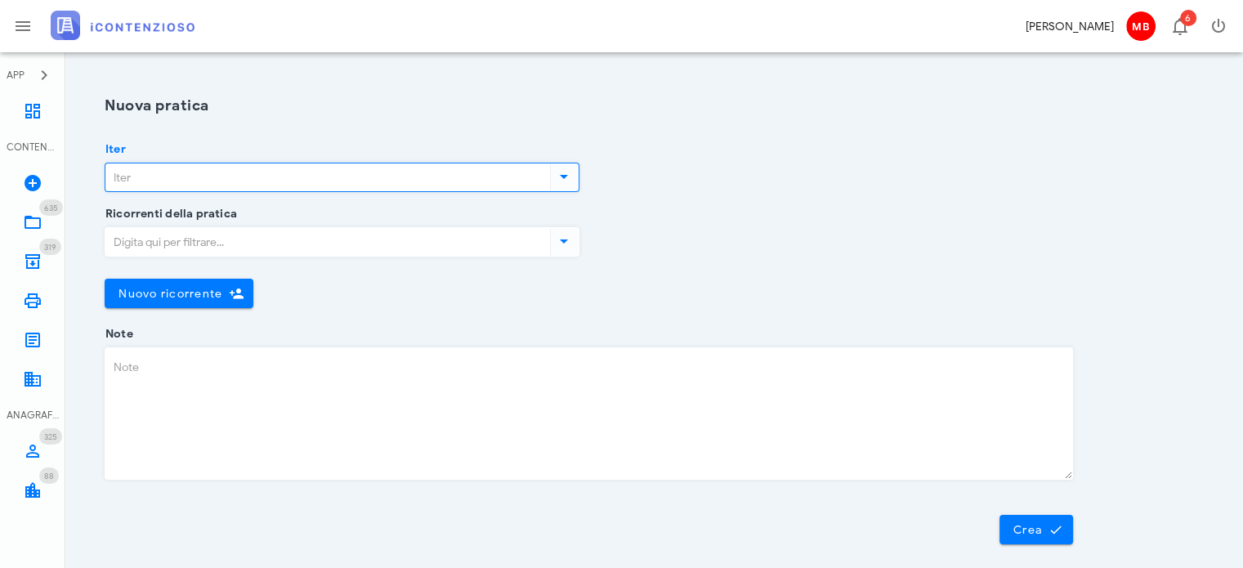
click at [164, 169] on input "Iter" at bounding box center [325, 177] width 441 height 28
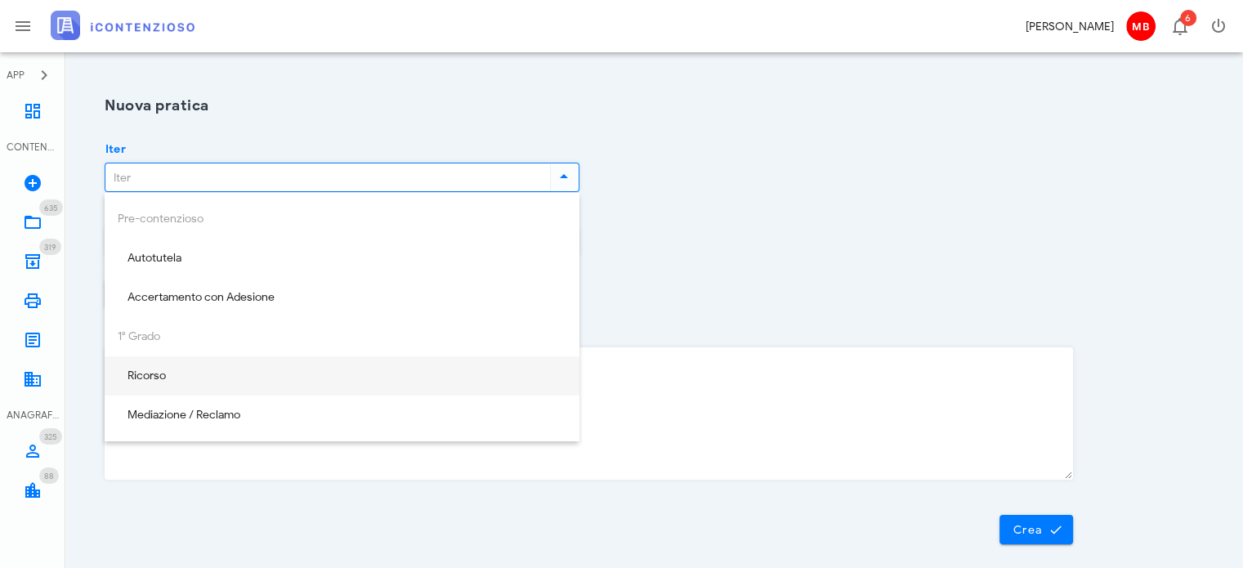
click at [190, 376] on div "Ricorso" at bounding box center [342, 376] width 449 height 14
type input "Ricorso"
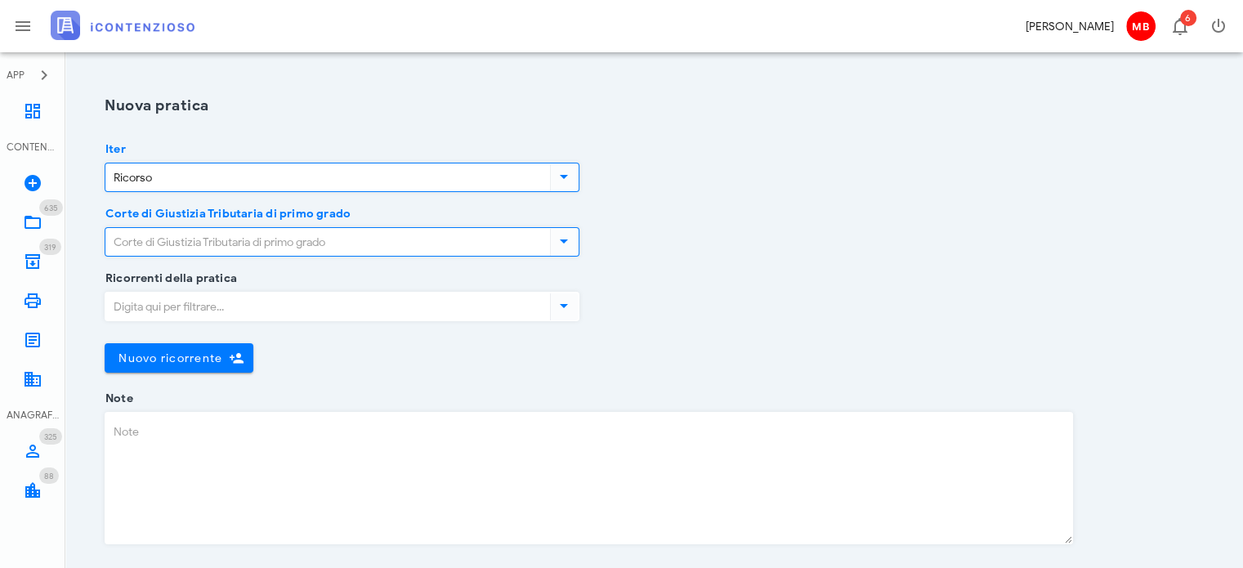
click at [183, 234] on input "Corte di Giustizia Tributaria di primo grado" at bounding box center [325, 242] width 441 height 28
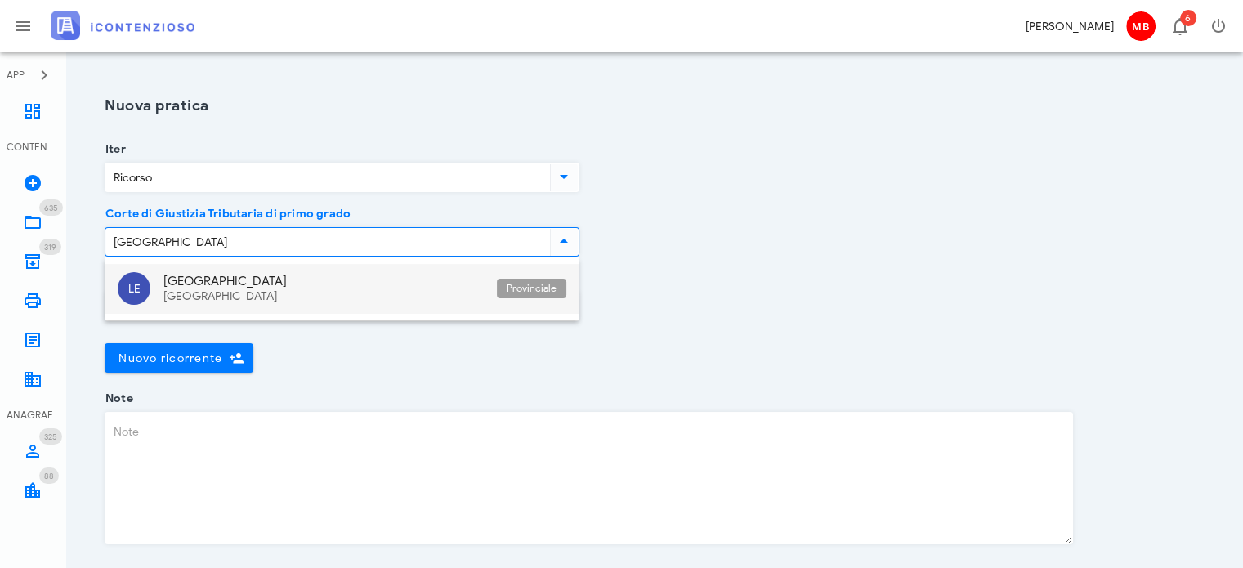
click at [198, 293] on div "[GEOGRAPHIC_DATA]" at bounding box center [323, 297] width 320 height 14
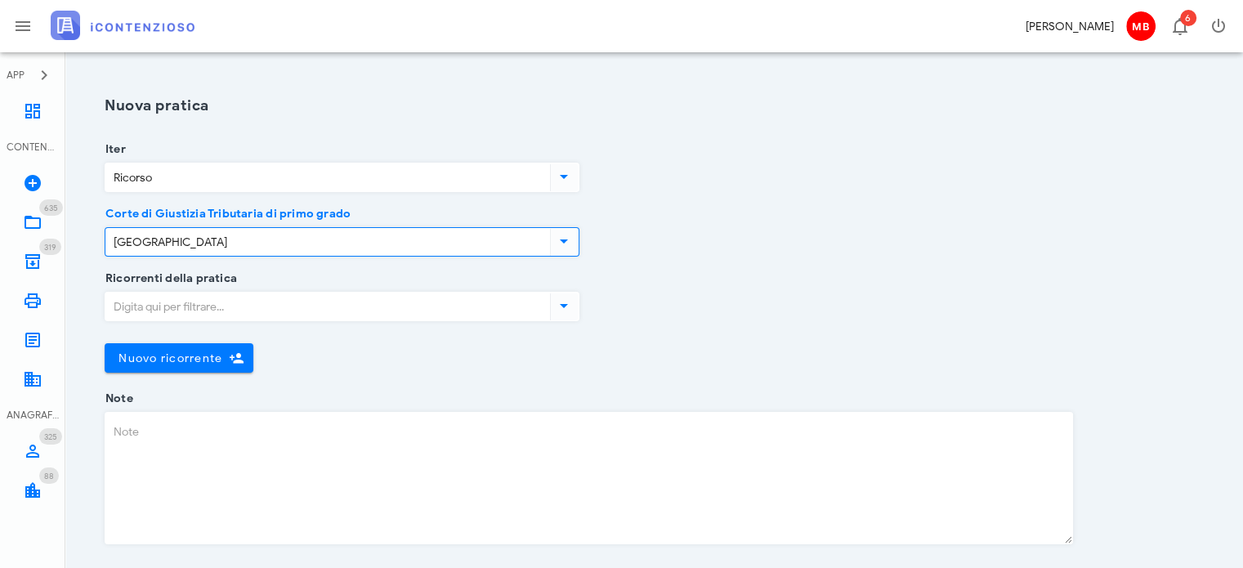
type input "Lecce"
click at [188, 310] on input "Ricorrenti della pratica" at bounding box center [325, 307] width 441 height 28
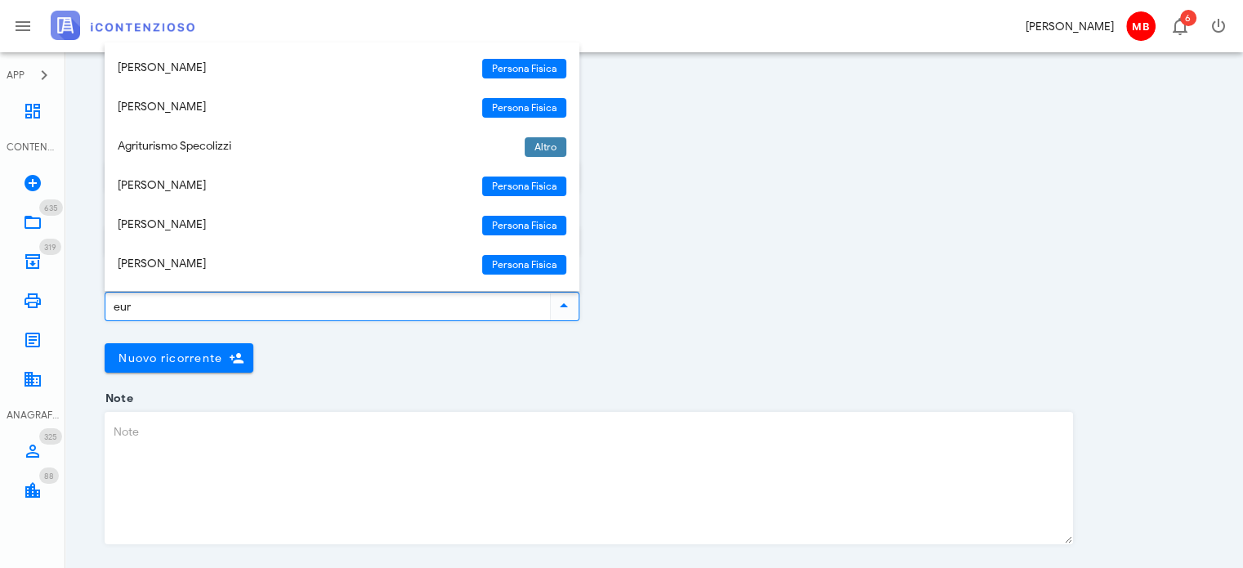
type input "euro"
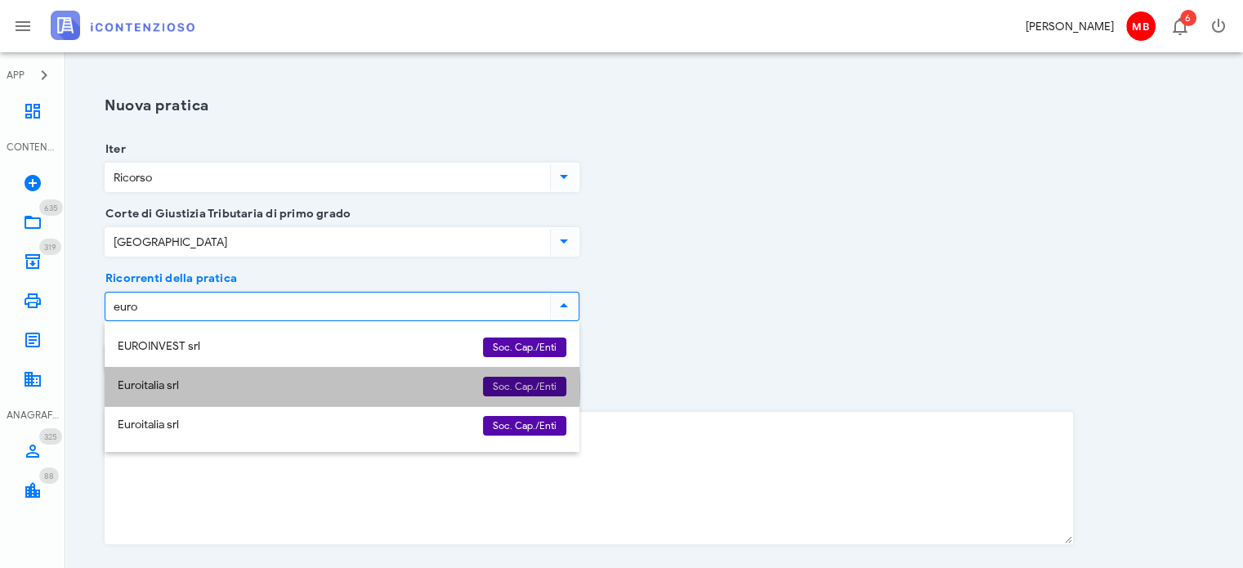
click at [170, 381] on div "Euroitalia srl" at bounding box center [294, 386] width 352 height 14
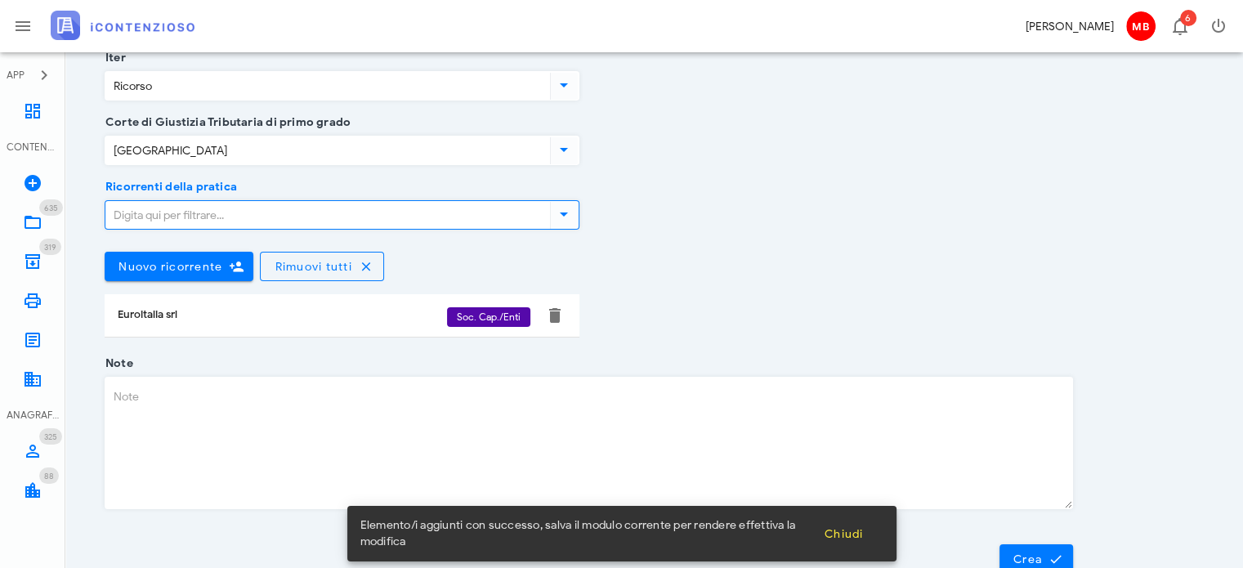
scroll to position [162, 0]
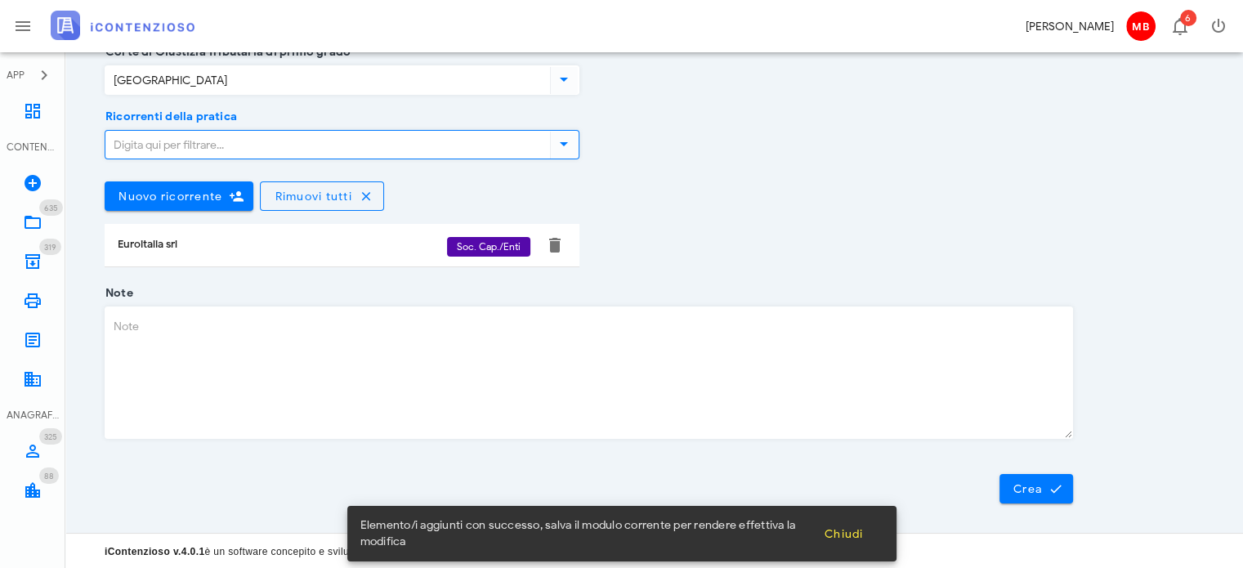
click at [162, 336] on textarea "Note" at bounding box center [588, 372] width 967 height 131
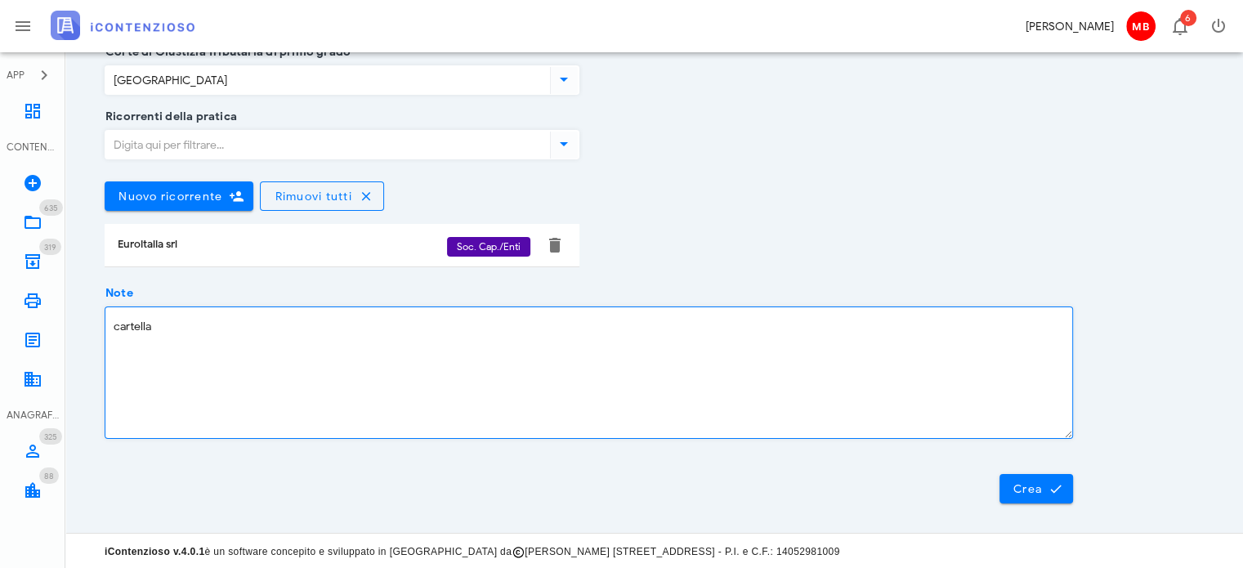
paste textarea "05920250029340424000"
type textarea "cartella 05920250029340424000 notifica pec 22/09/2025 - bonifica 2021"
click at [1013, 488] on span "Crea" at bounding box center [1036, 488] width 47 height 15
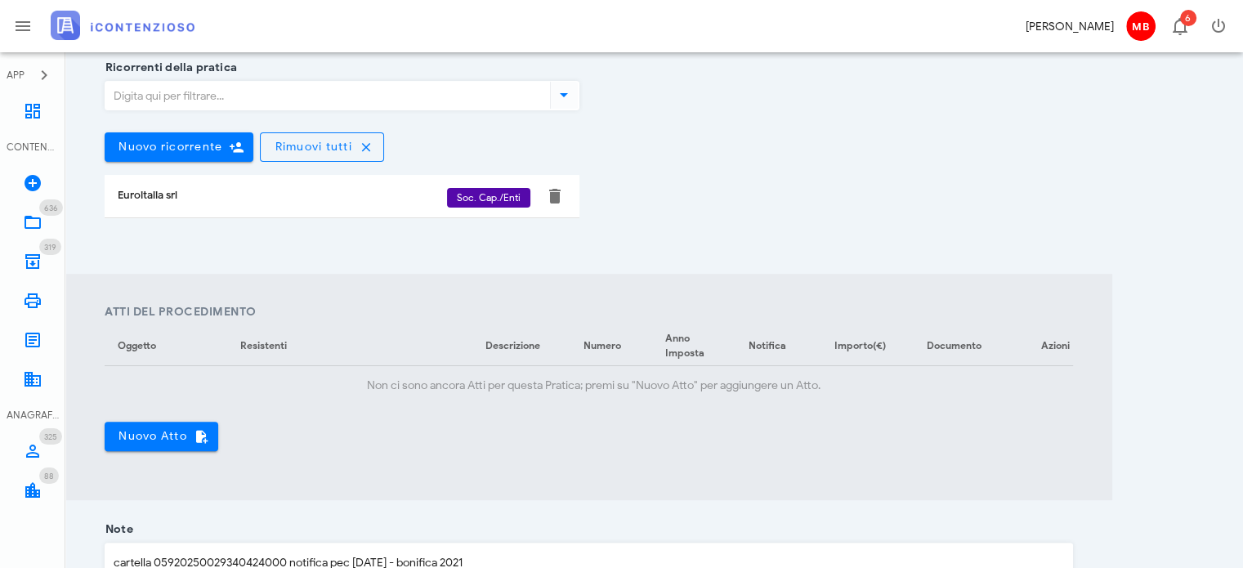
scroll to position [409, 0]
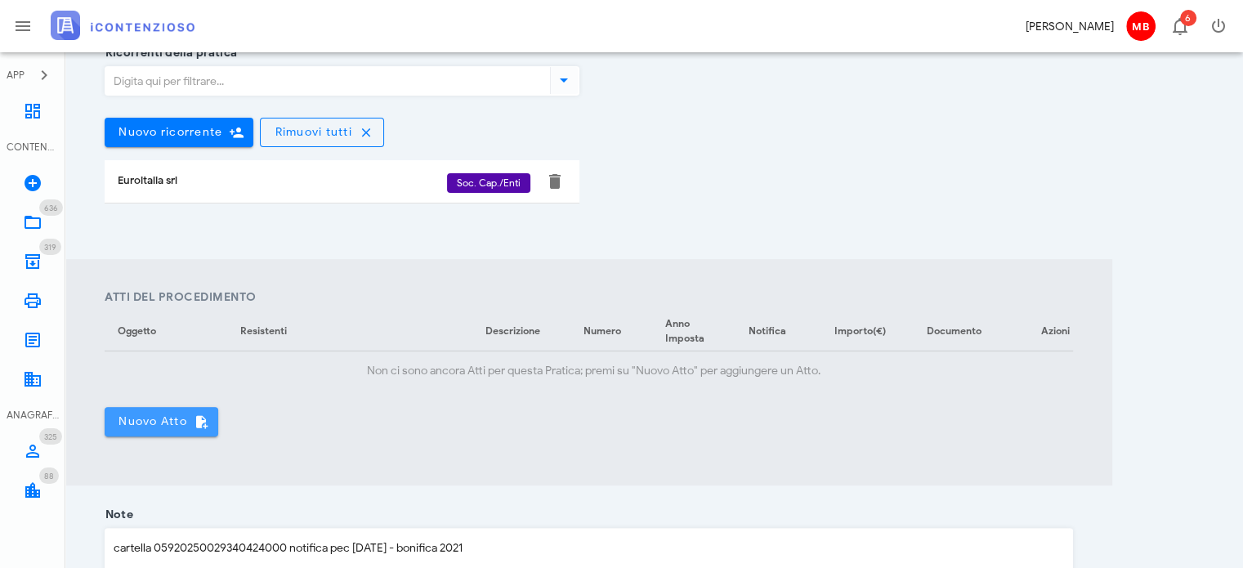
click at [169, 426] on span "Nuovo Atto" at bounding box center [161, 421] width 87 height 15
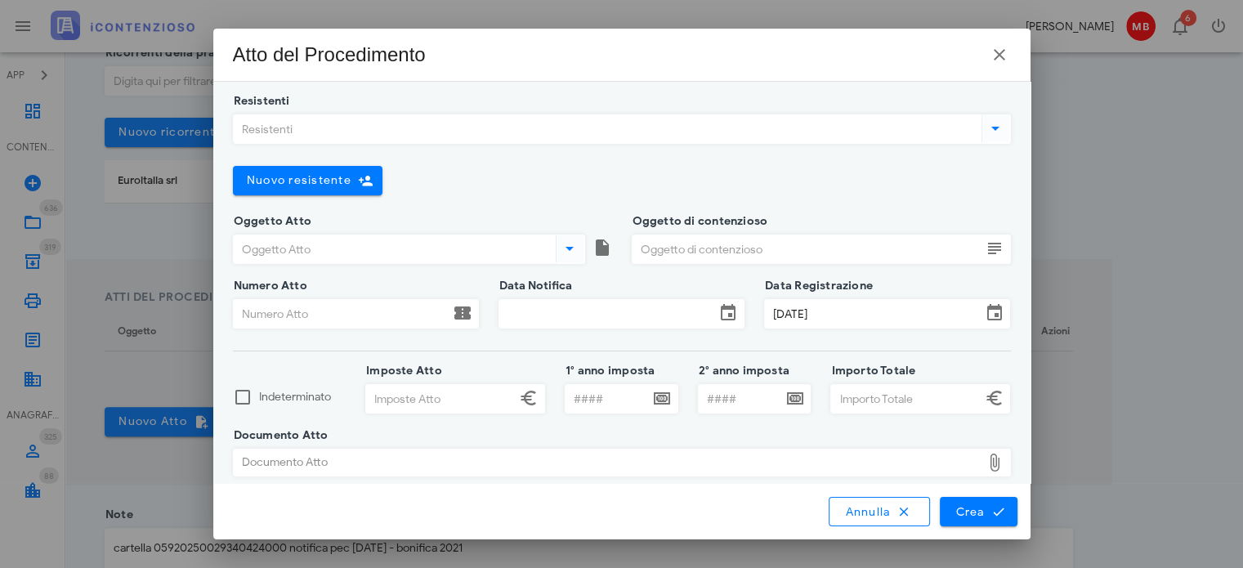
click at [301, 130] on input "Resistenti" at bounding box center [606, 129] width 745 height 28
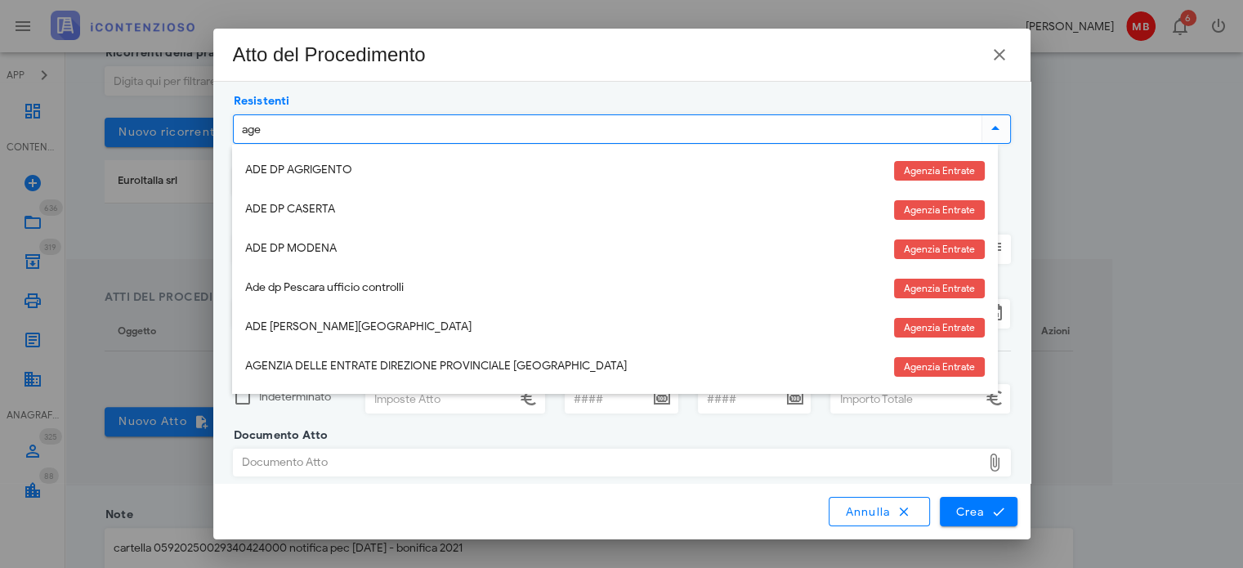
type input "agen"
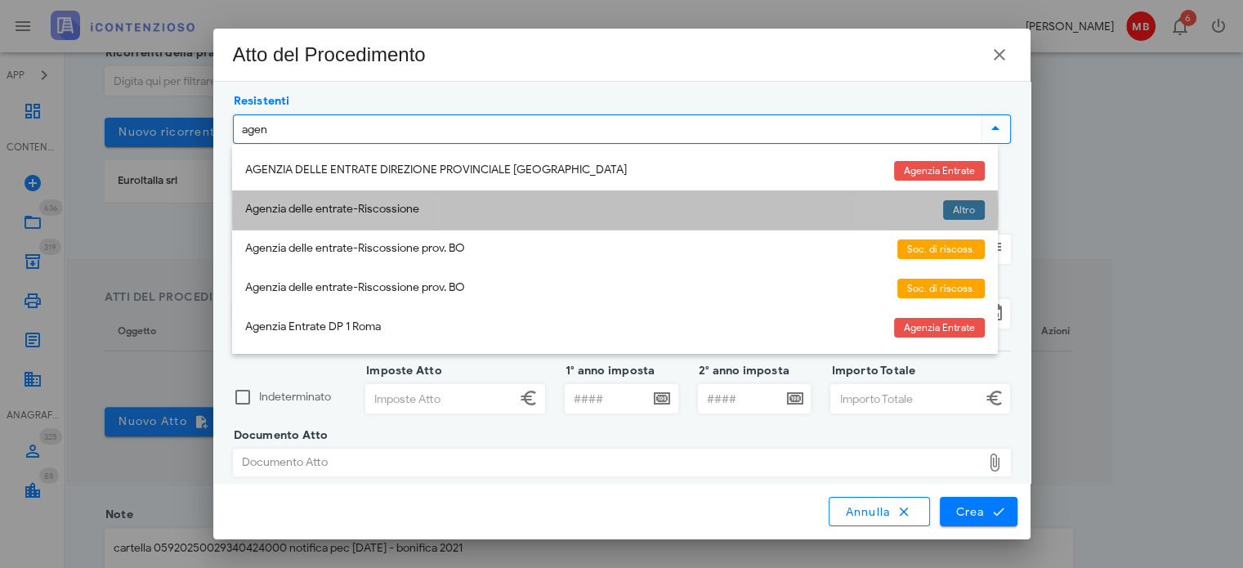
click at [332, 212] on div "Agenzia delle entrate-Riscossione" at bounding box center [587, 210] width 685 height 14
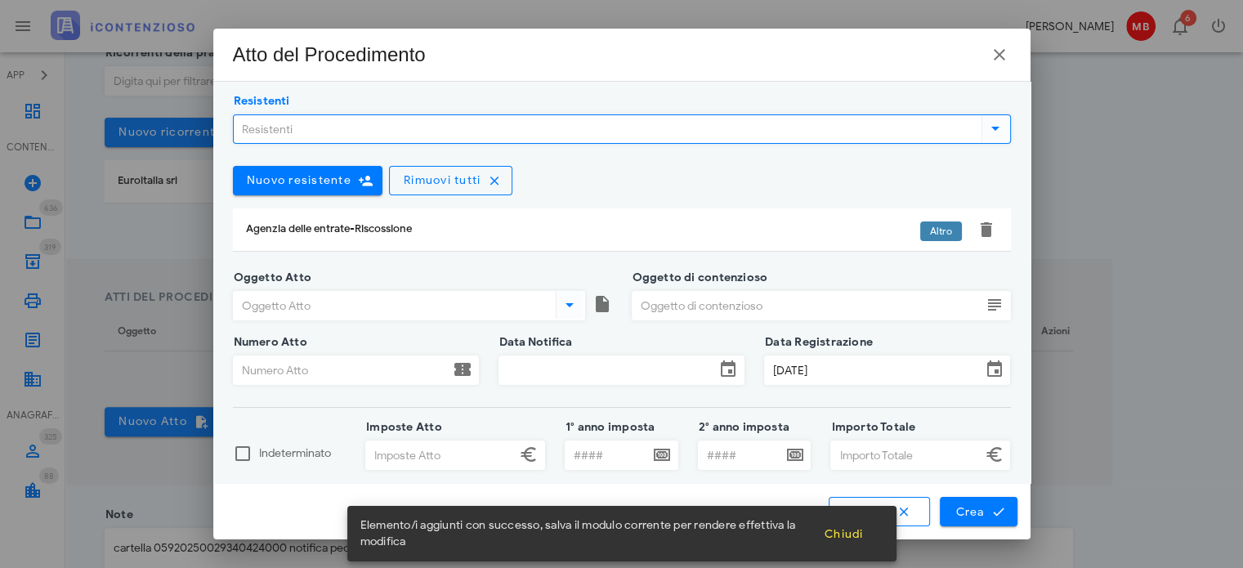
click at [306, 369] on input "Numero Atto" at bounding box center [342, 370] width 216 height 28
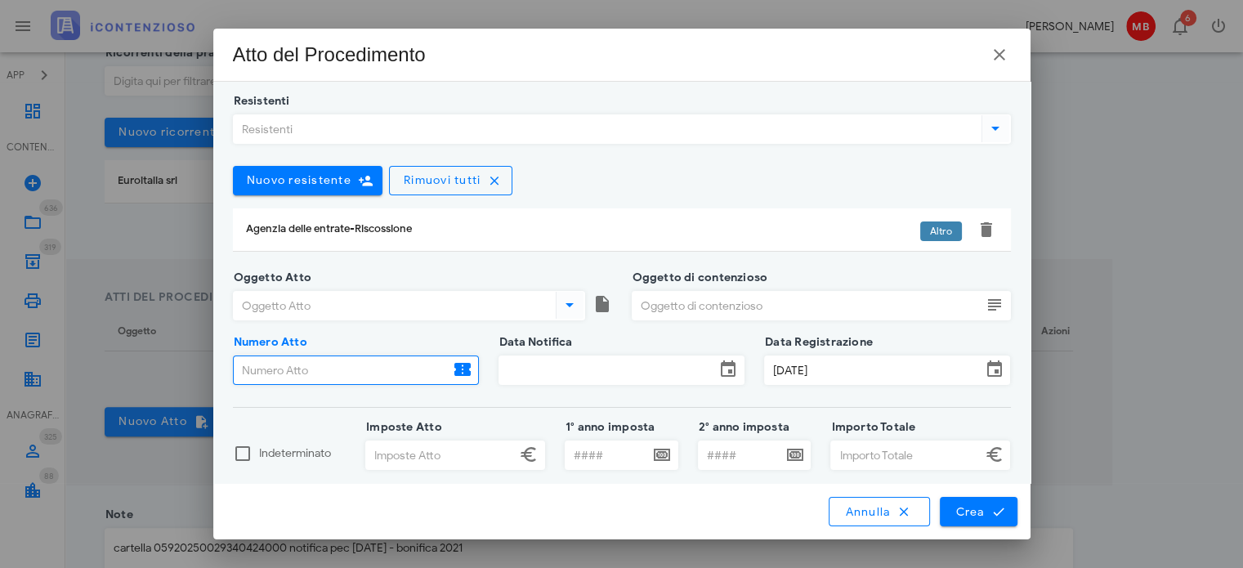
paste input "05920250029340424000"
type input "05920250029340424000"
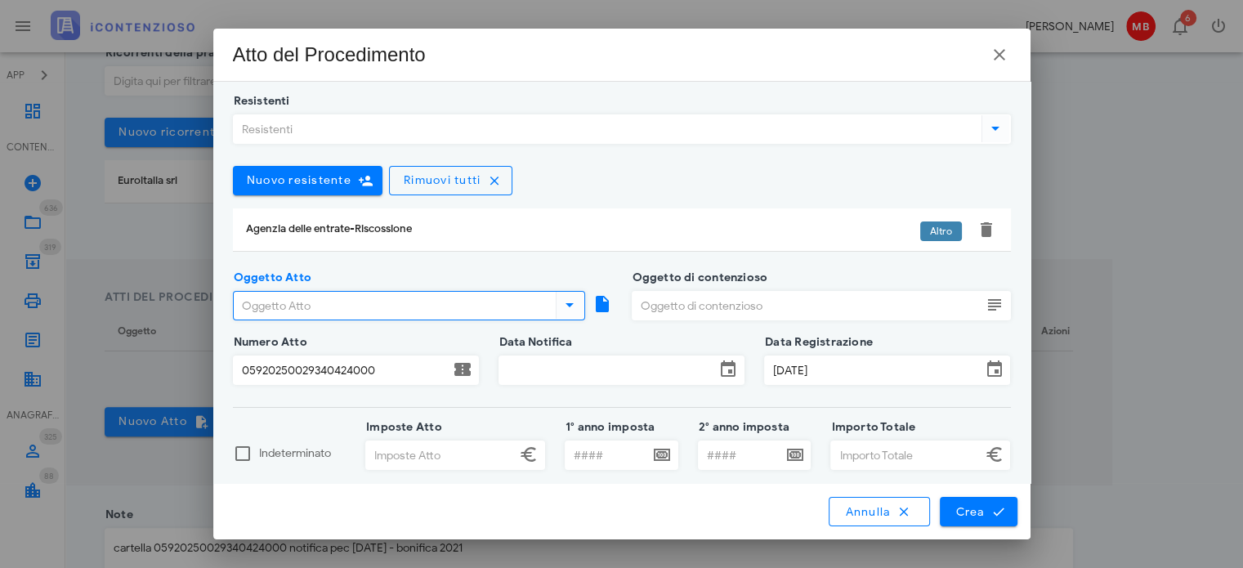
click at [333, 311] on input "Oggetto Atto" at bounding box center [393, 306] width 319 height 28
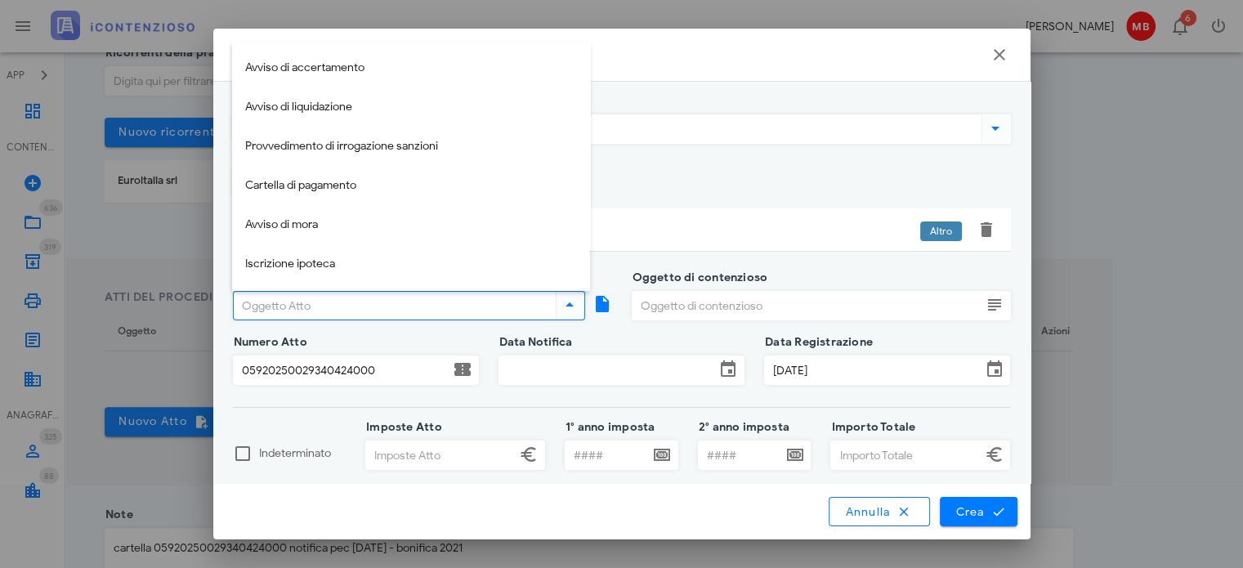
click at [324, 191] on div "Cartella di pagamento" at bounding box center [411, 186] width 332 height 14
type input "Cartella di pagamento"
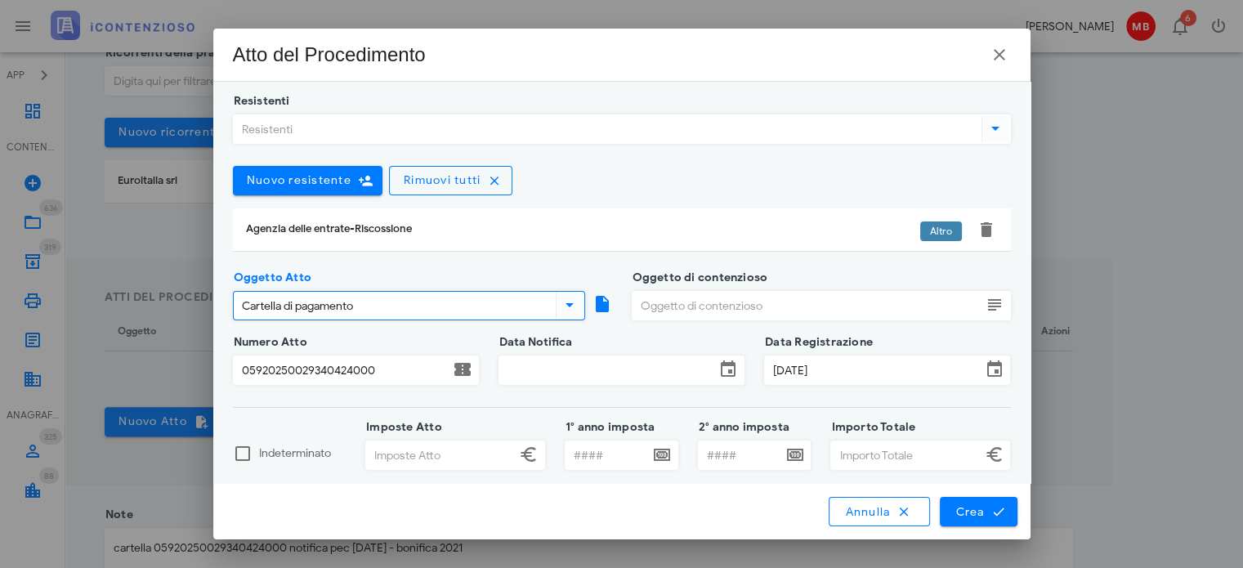
click at [633, 303] on input "Oggetto di contenzioso" at bounding box center [807, 306] width 349 height 28
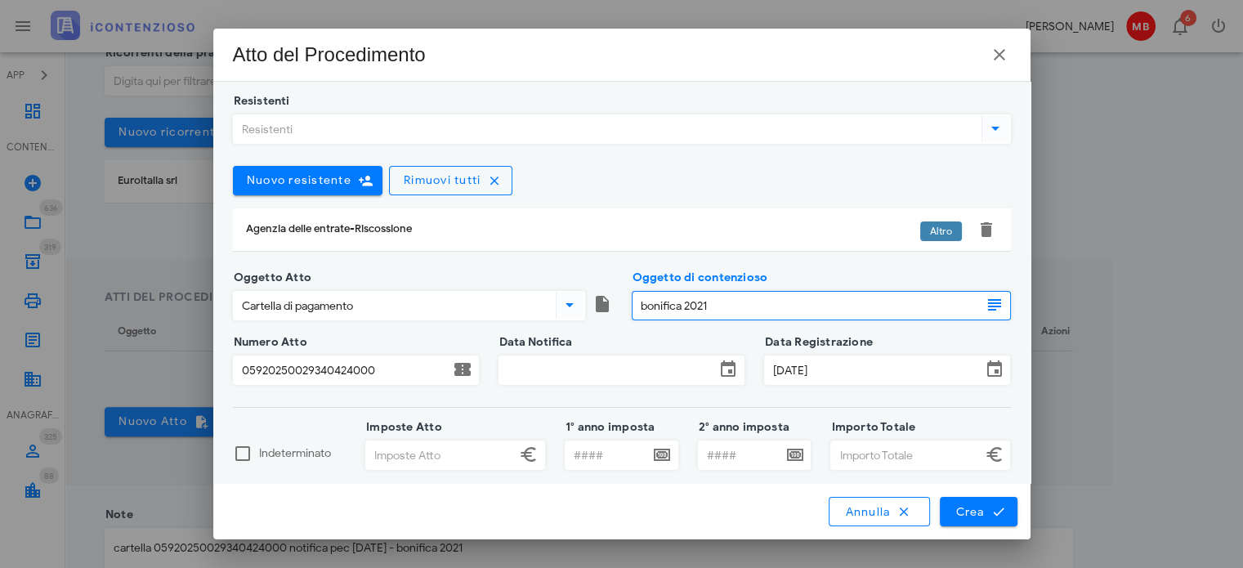
type input "bonifica 2021"
click at [621, 363] on input "Data Notifica" at bounding box center [607, 370] width 216 height 28
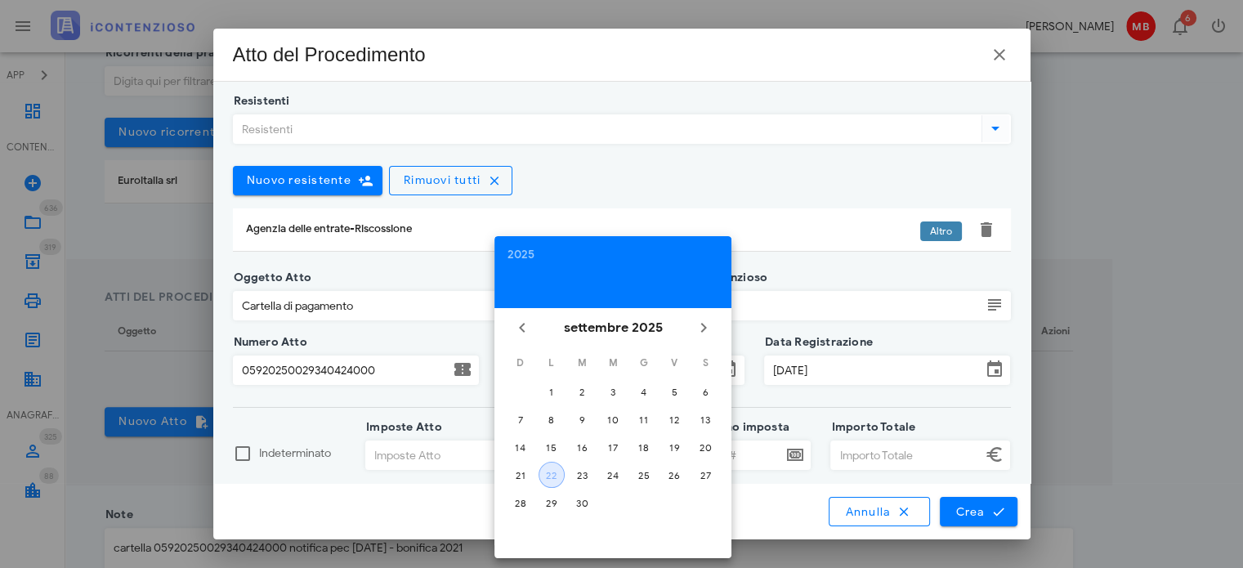
click at [553, 469] on div "22" at bounding box center [552, 475] width 25 height 12
type input "22/09/2025"
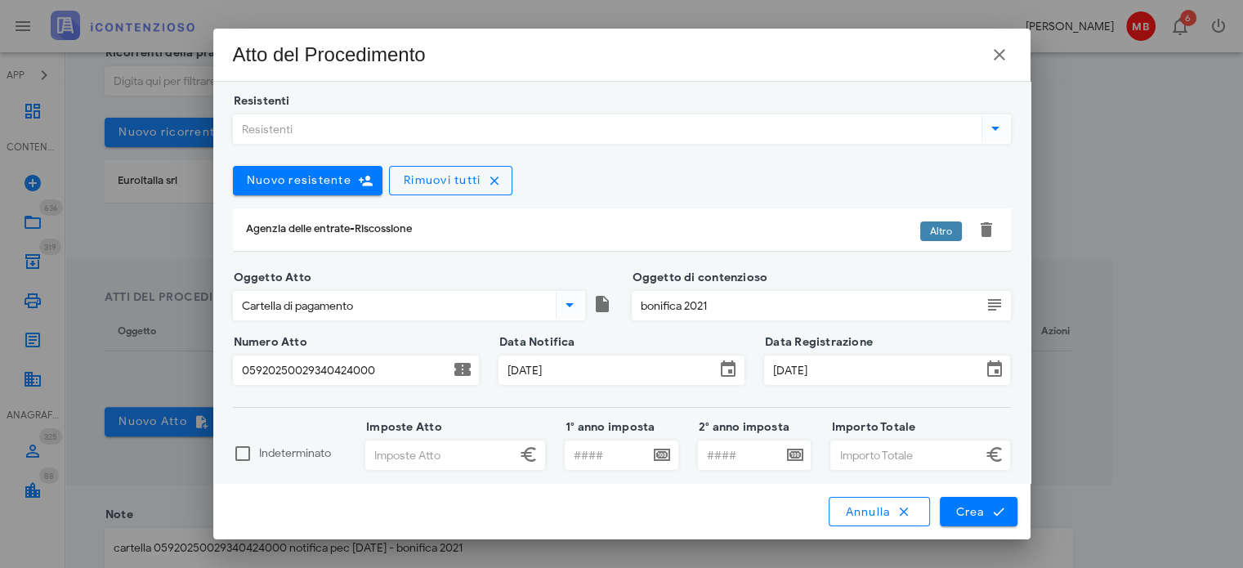
scroll to position [69, 0]
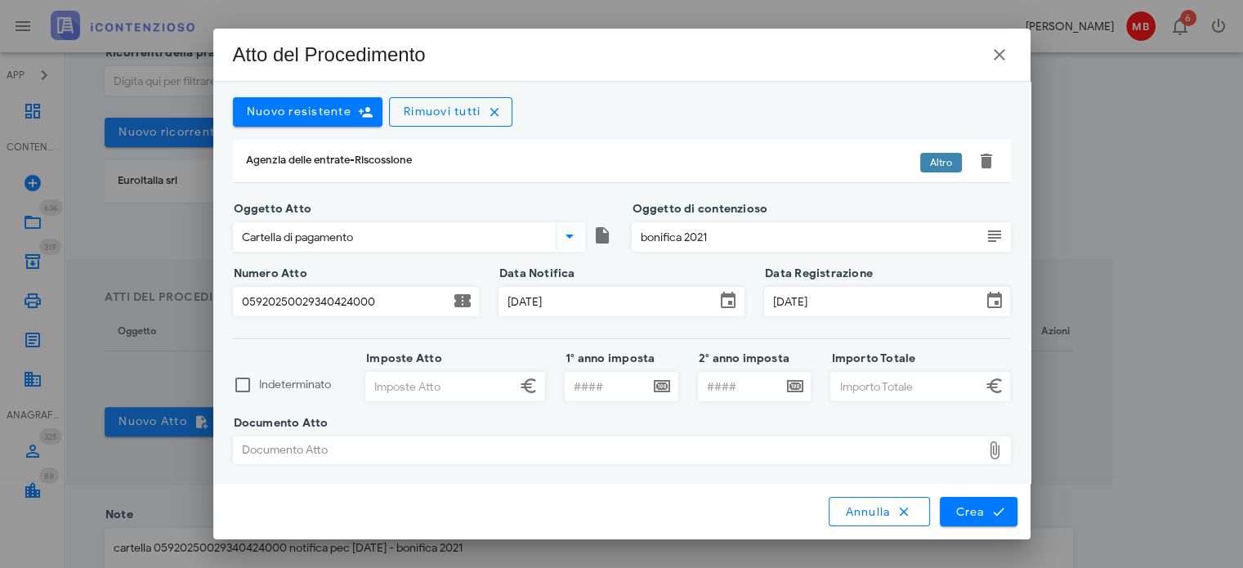
click at [866, 396] on input "Importo Totale" at bounding box center [906, 387] width 150 height 28
type input "13.608,08"
click at [415, 386] on input "Imposte Atto" at bounding box center [441, 387] width 150 height 28
click at [403, 437] on div "Documento Atto" at bounding box center [608, 450] width 748 height 26
type input "13.603,00"
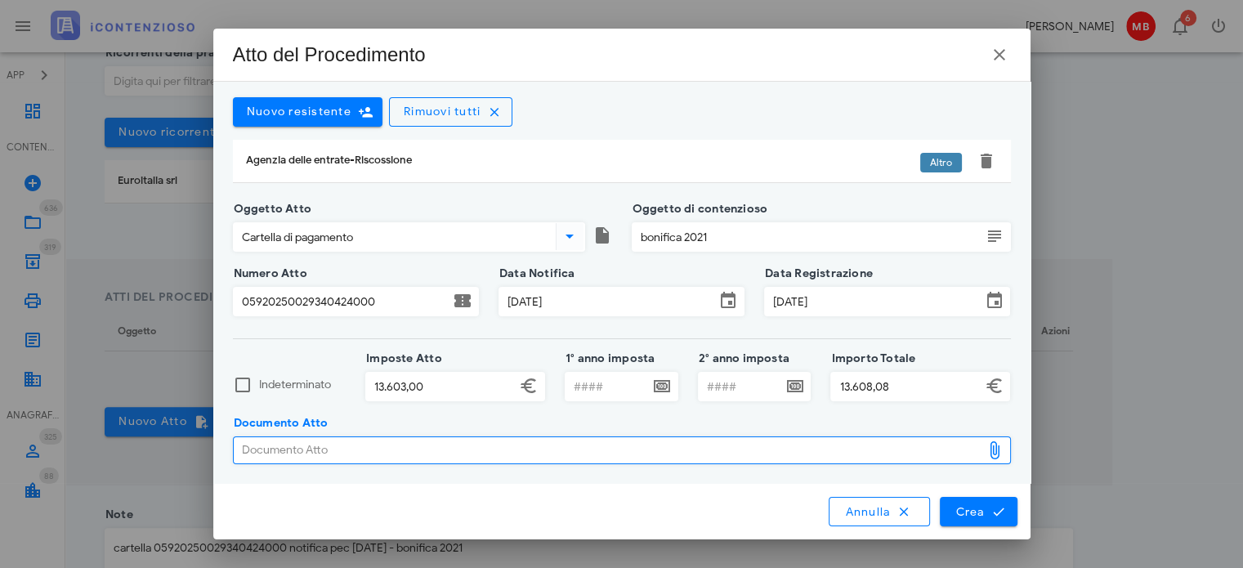
type input "C:\fakepath\059-CRT-00005205-05920250029340424000-signed.pdf"
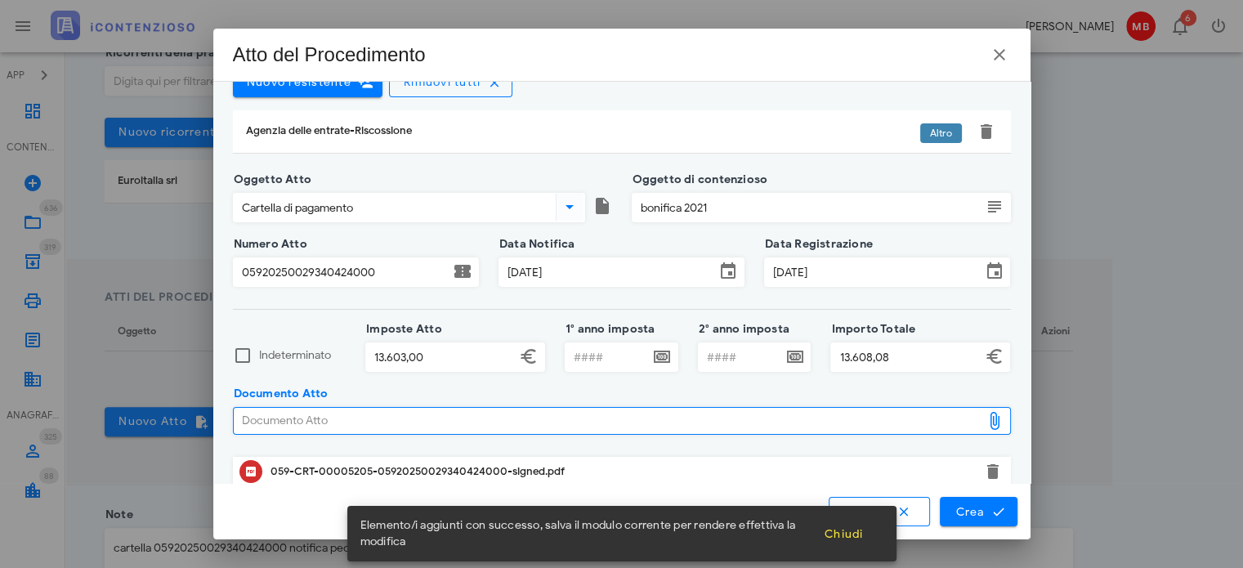
scroll to position [111, 0]
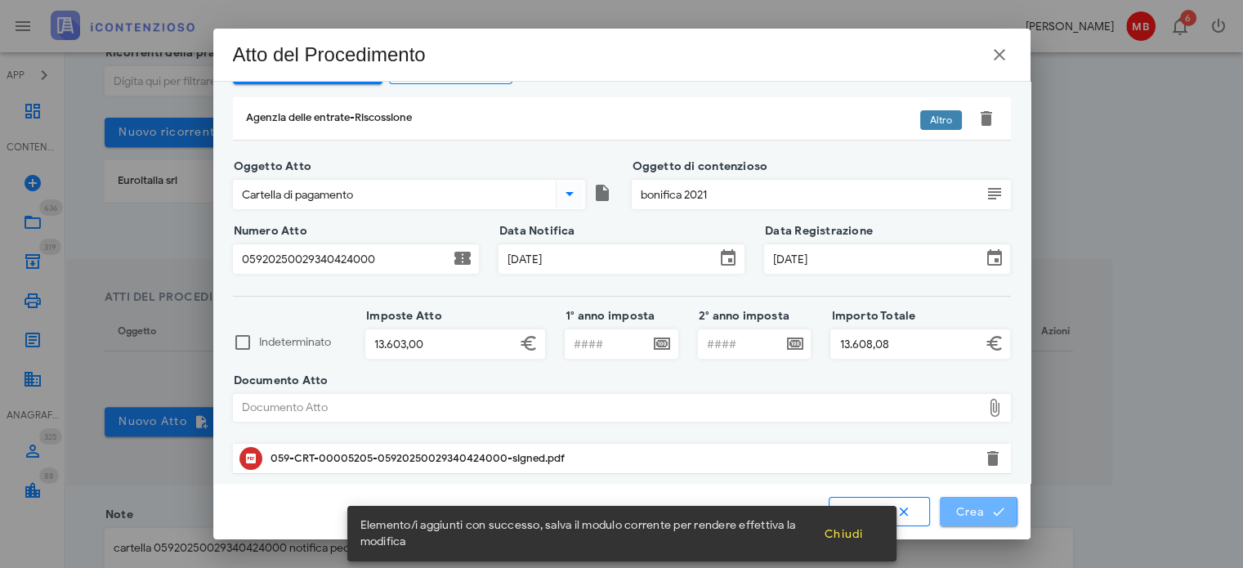
click at [968, 517] on span "Crea" at bounding box center [978, 511] width 47 height 15
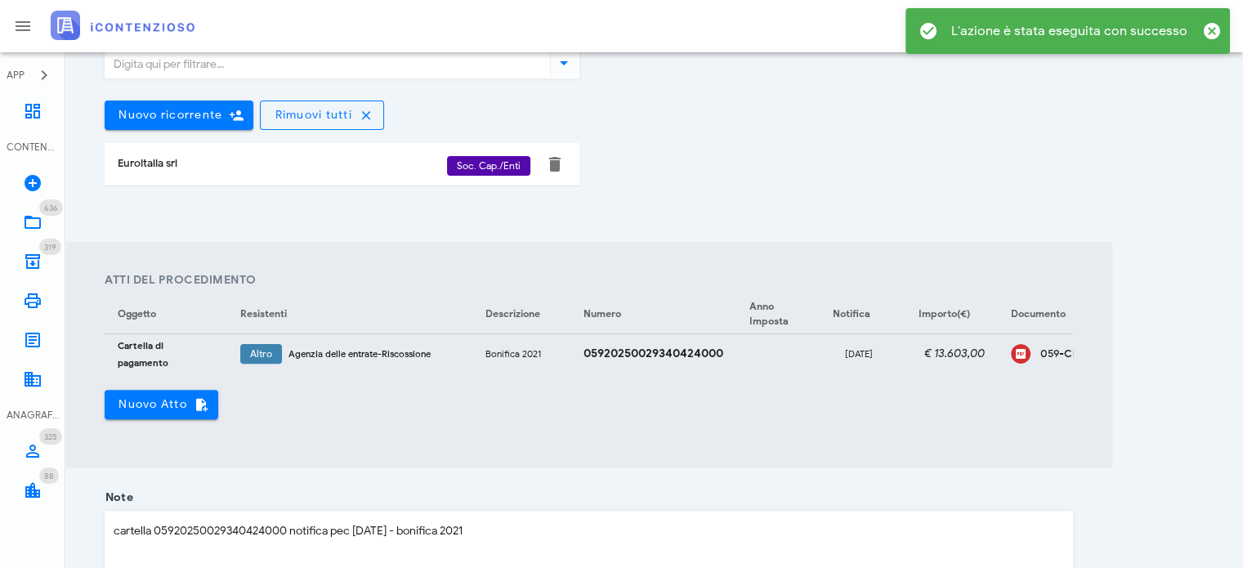
scroll to position [671, 0]
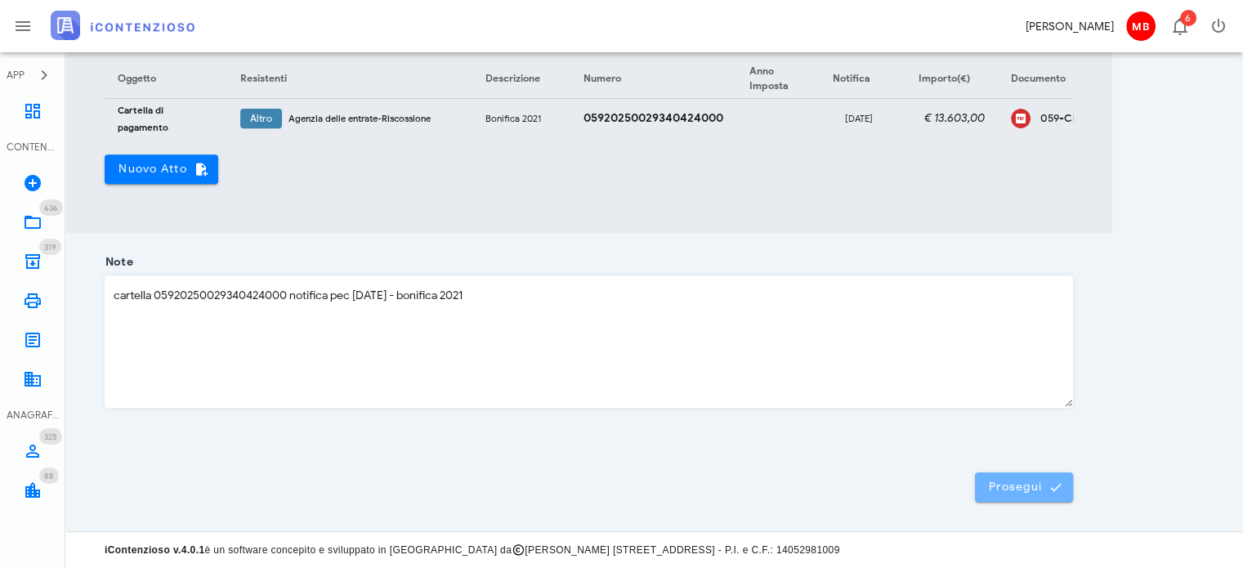
click at [1022, 493] on span "Prosegui" at bounding box center [1024, 487] width 72 height 15
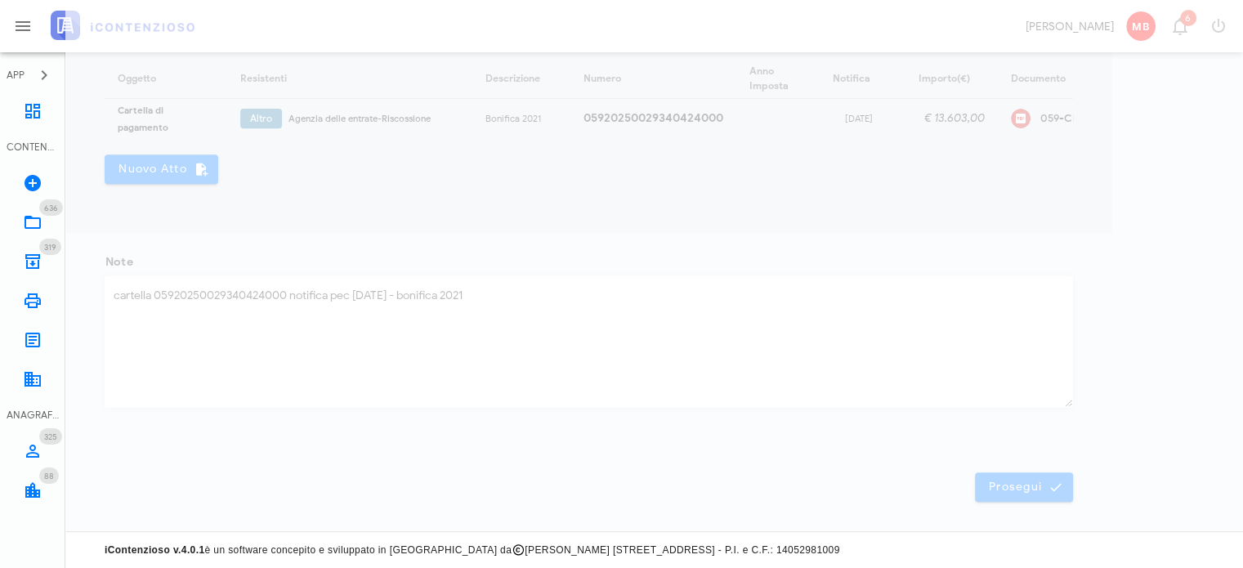
scroll to position [23, 0]
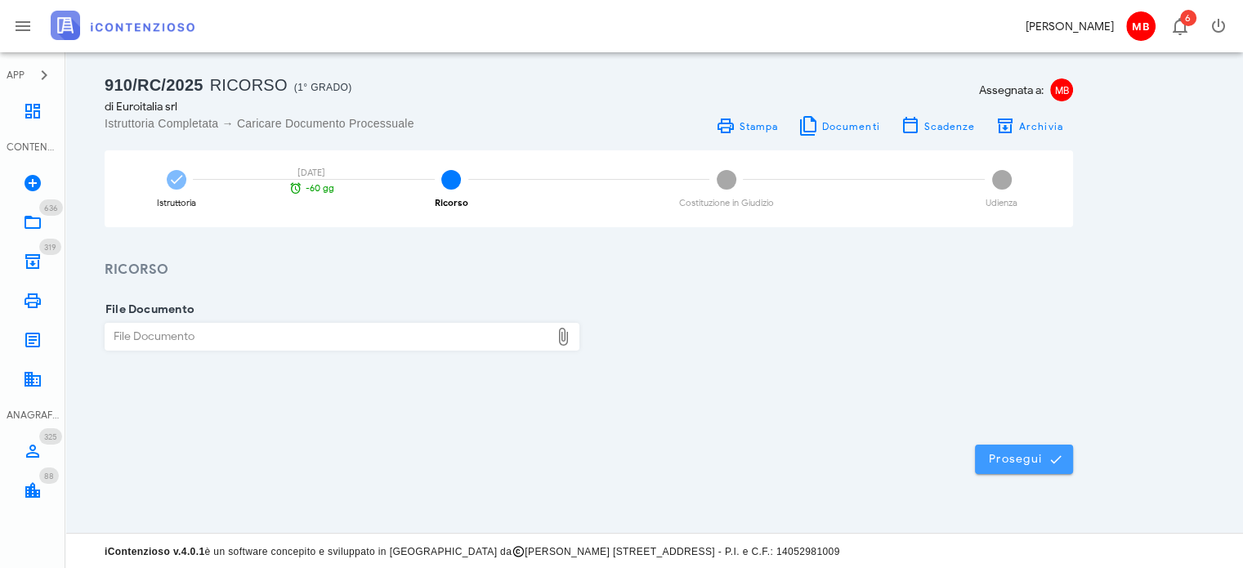
click at [1017, 459] on span "Prosegui" at bounding box center [1024, 459] width 72 height 15
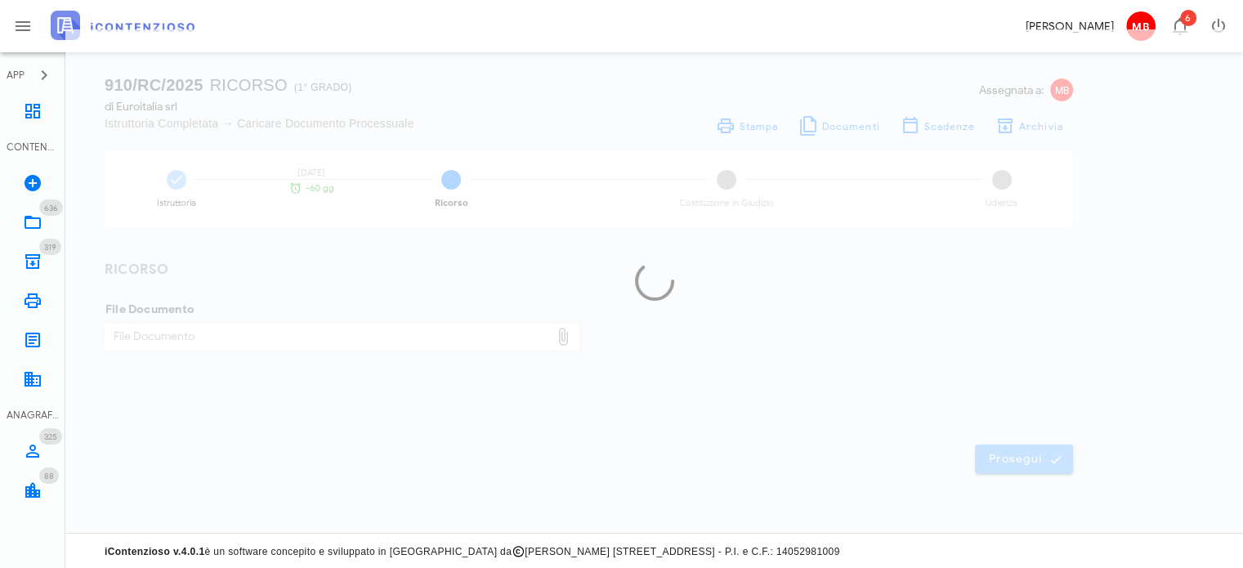
scroll to position [0, 0]
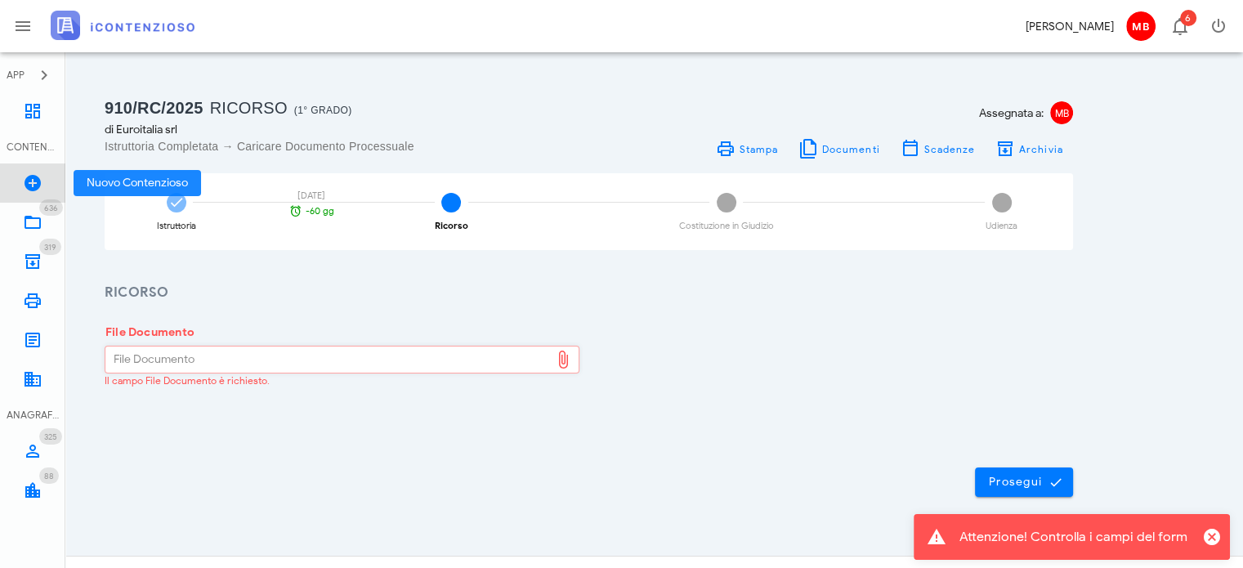
click at [34, 181] on icon at bounding box center [33, 183] width 20 height 20
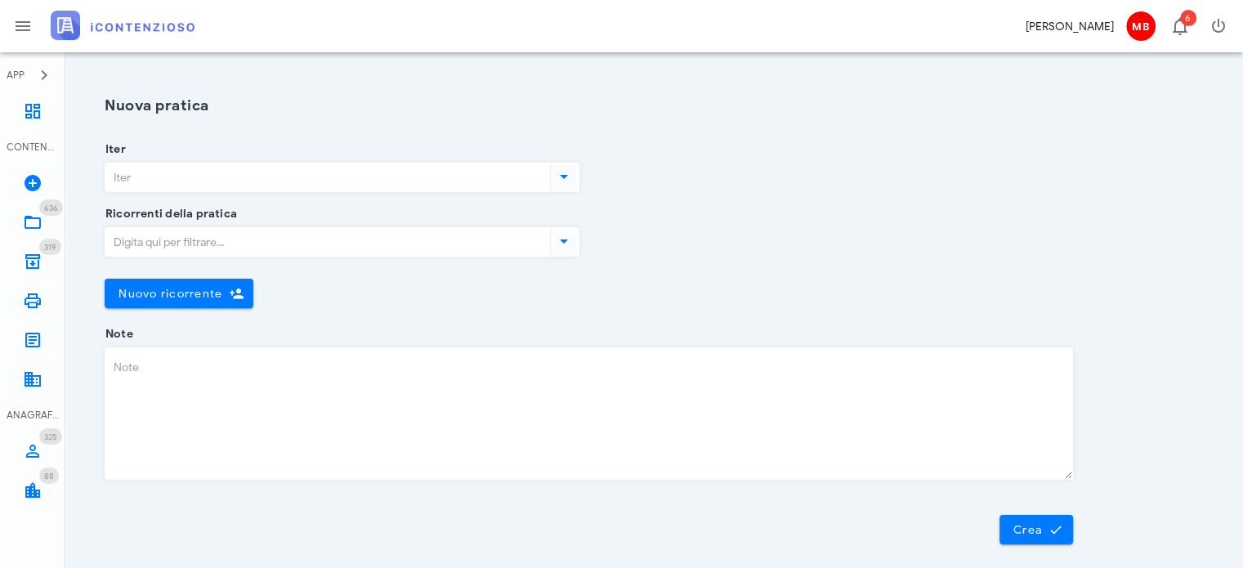
click at [194, 173] on input "Iter" at bounding box center [325, 177] width 441 height 28
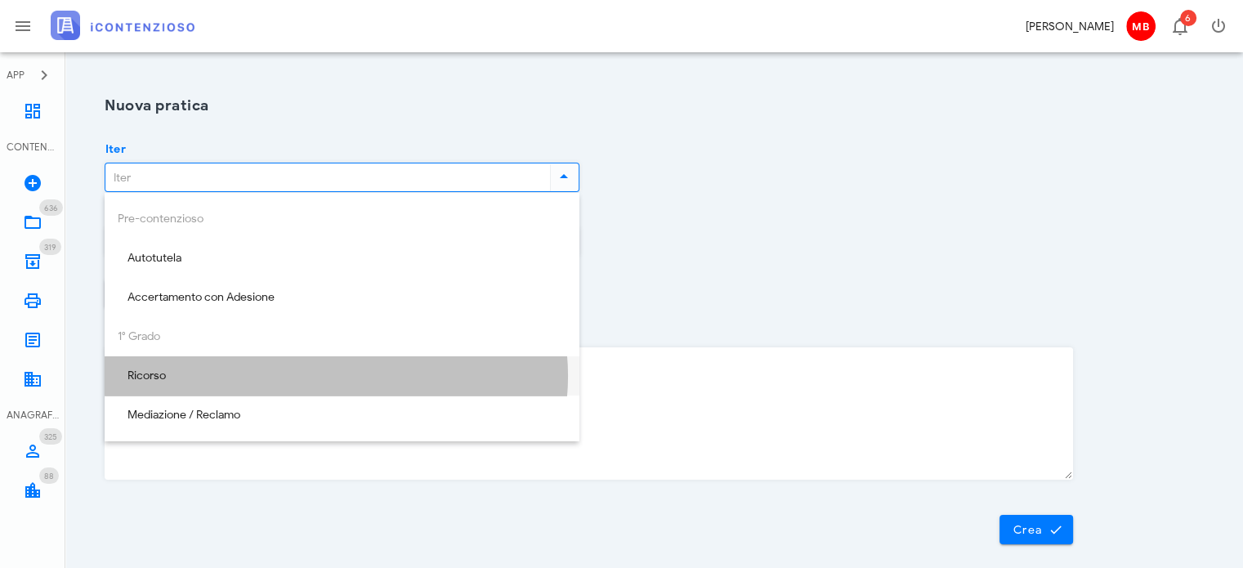
click at [202, 376] on div "Ricorso" at bounding box center [342, 376] width 449 height 14
type input "Ricorso"
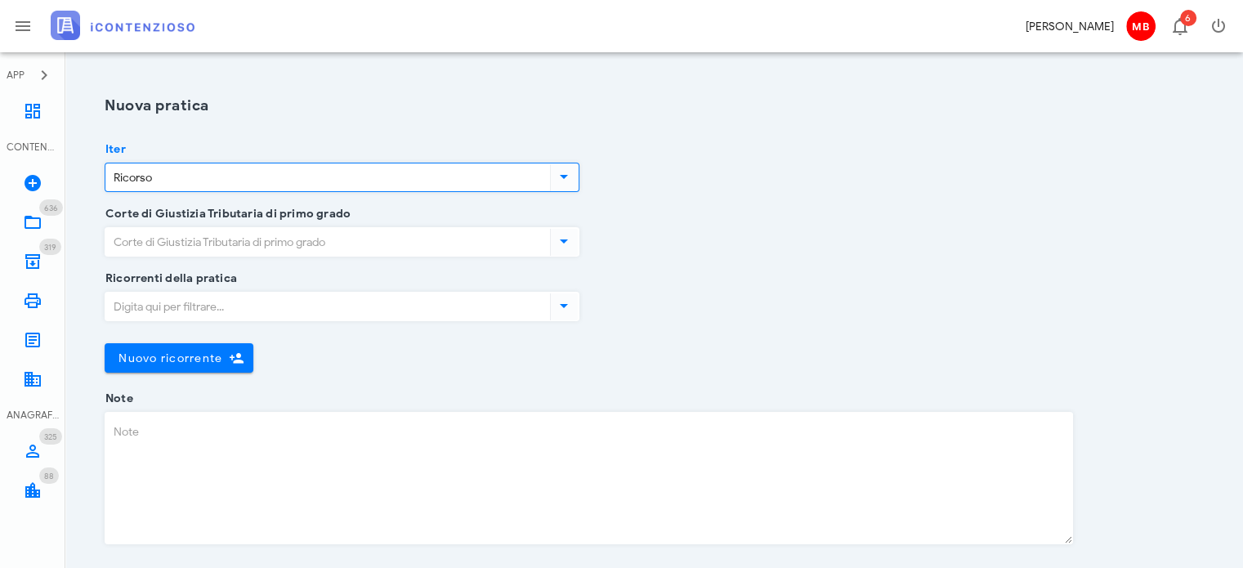
click at [196, 241] on input "Corte di Giustizia Tributaria di primo grado" at bounding box center [325, 242] width 441 height 28
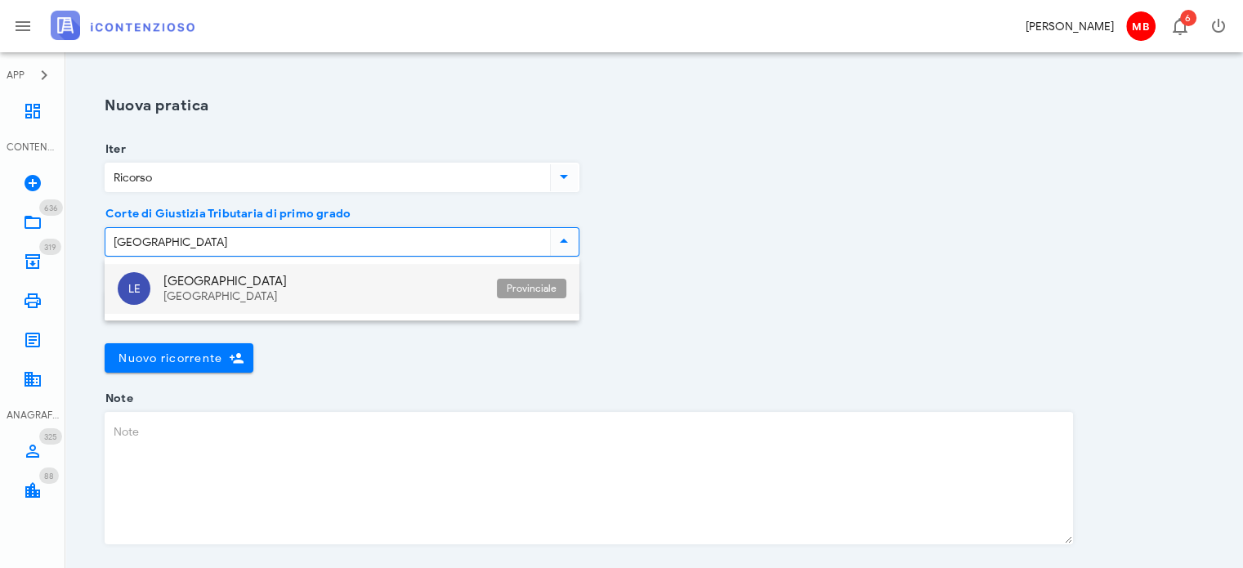
click at [235, 297] on div "Puglia" at bounding box center [323, 297] width 320 height 14
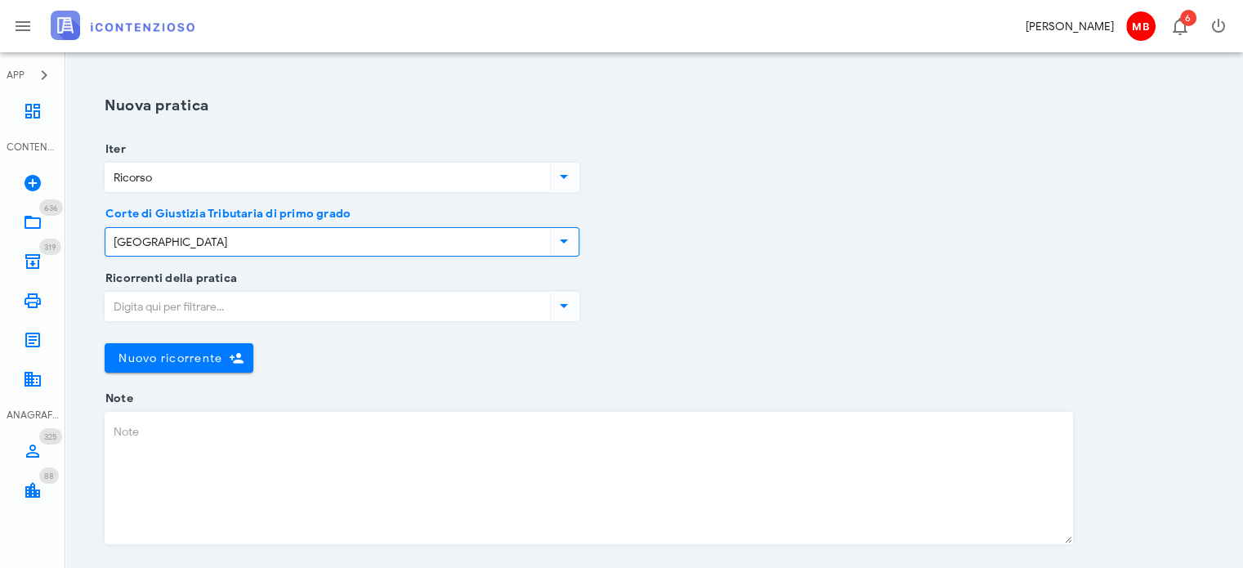
type input "[GEOGRAPHIC_DATA]"
click at [226, 304] on input "Ricorrenti della pratica" at bounding box center [325, 307] width 441 height 28
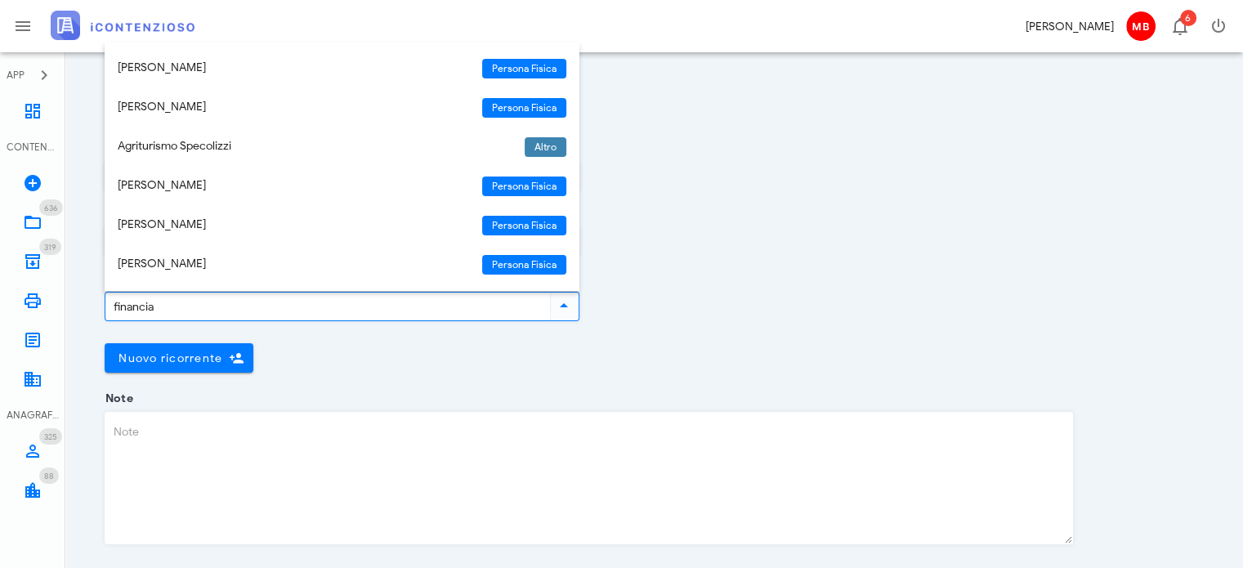
type input "financial"
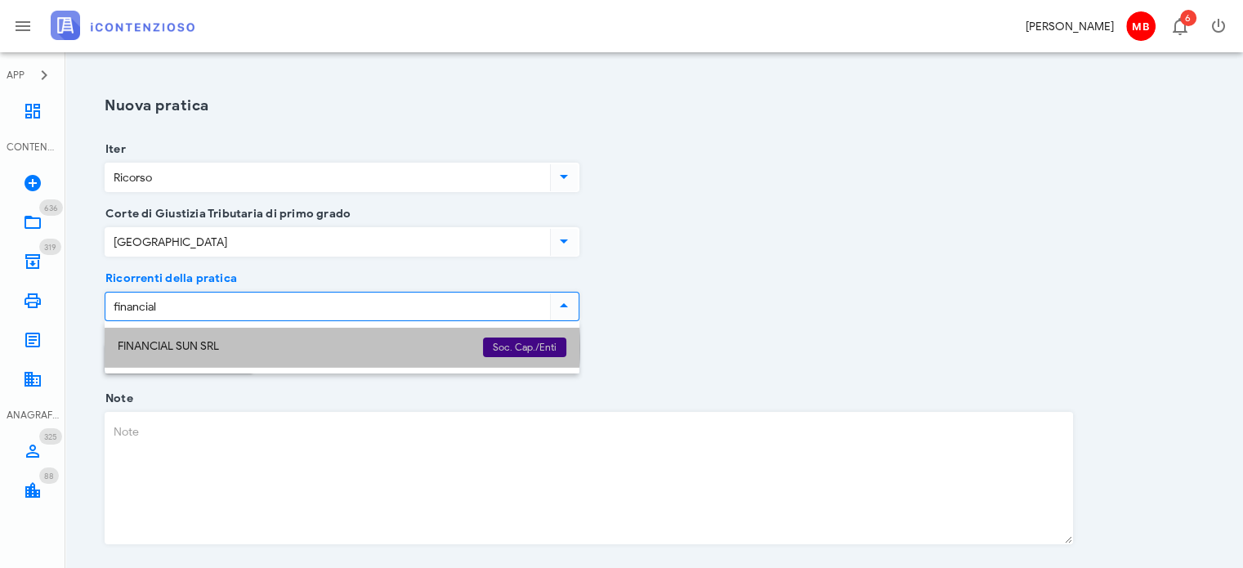
click at [226, 345] on div "FINANCIAL SUN SRL" at bounding box center [294, 347] width 352 height 14
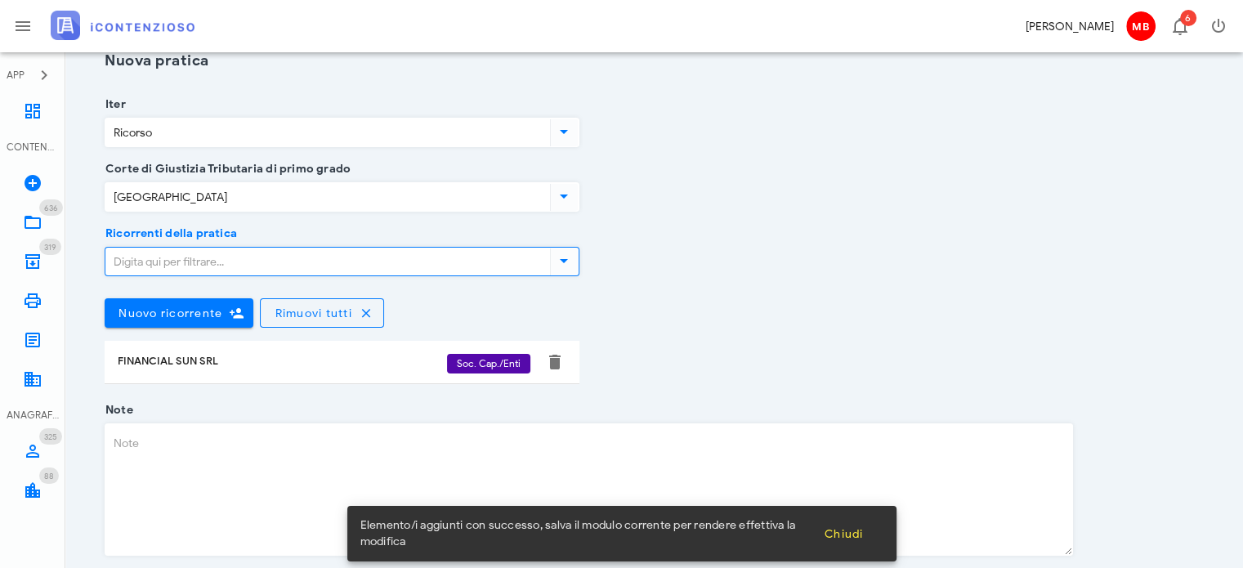
scroll to position [80, 0]
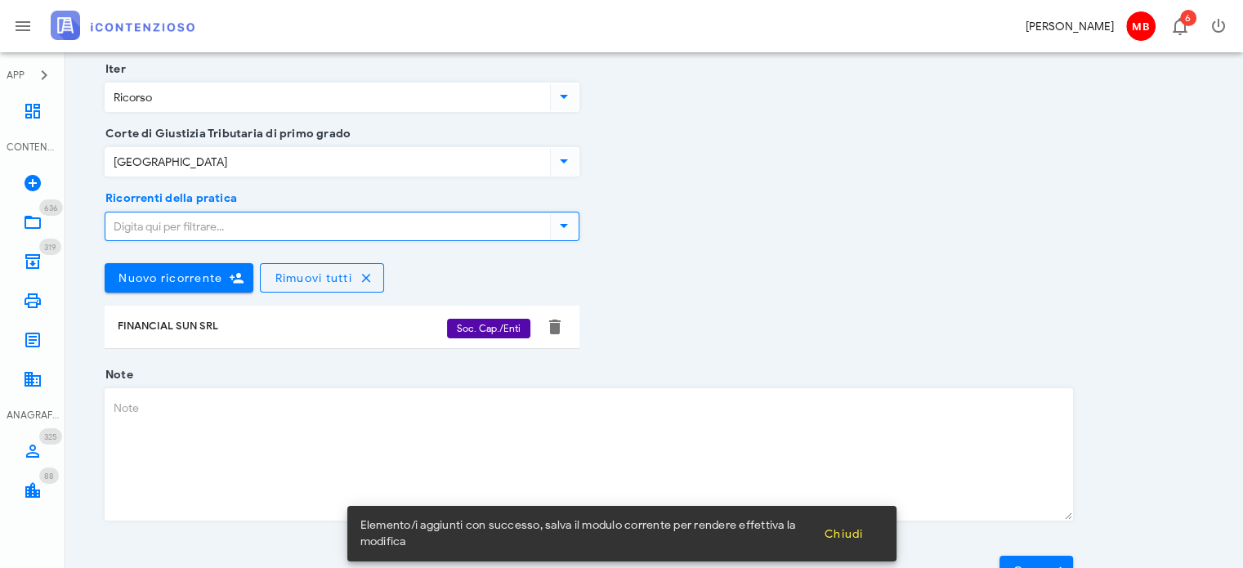
click at [195, 417] on textarea "Note" at bounding box center [588, 454] width 967 height 131
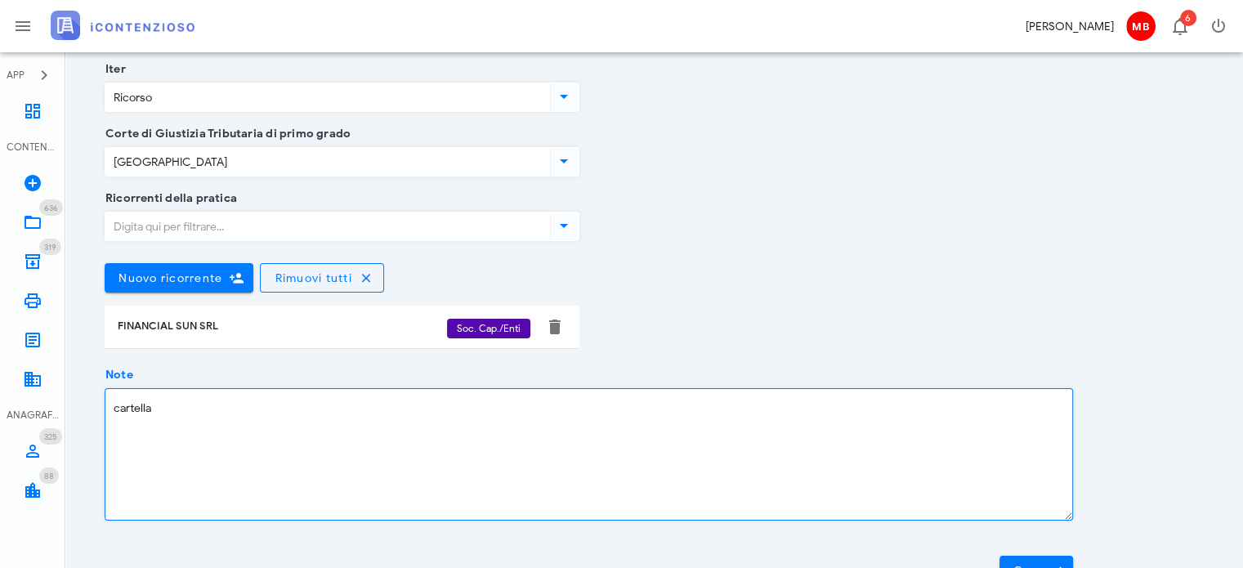
paste textarea "05920250029341535000"
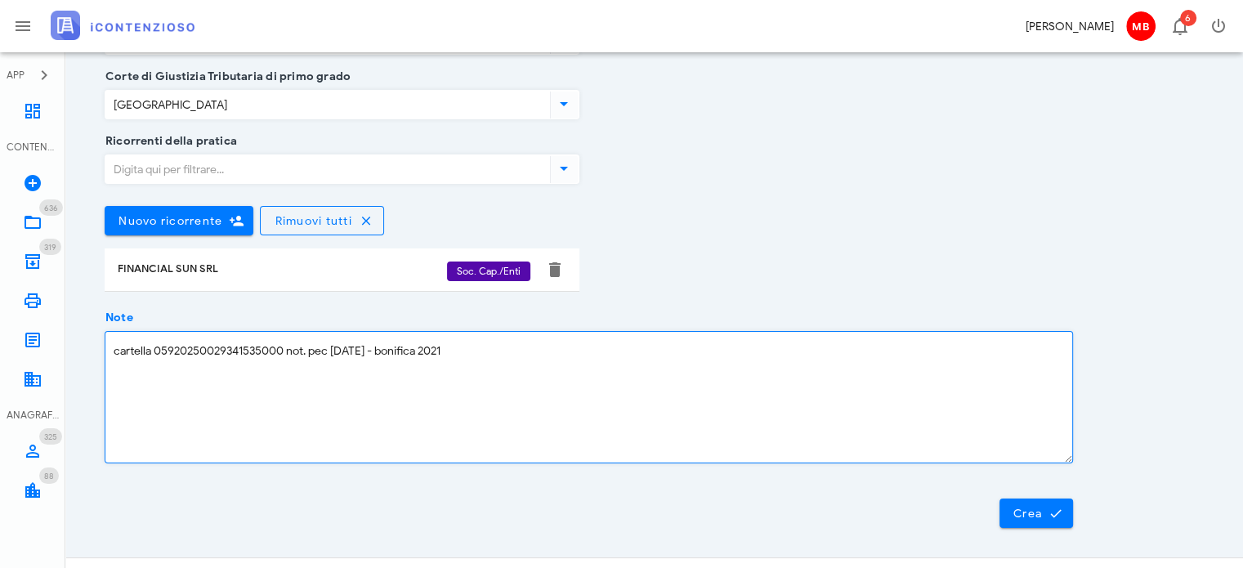
scroll to position [162, 0]
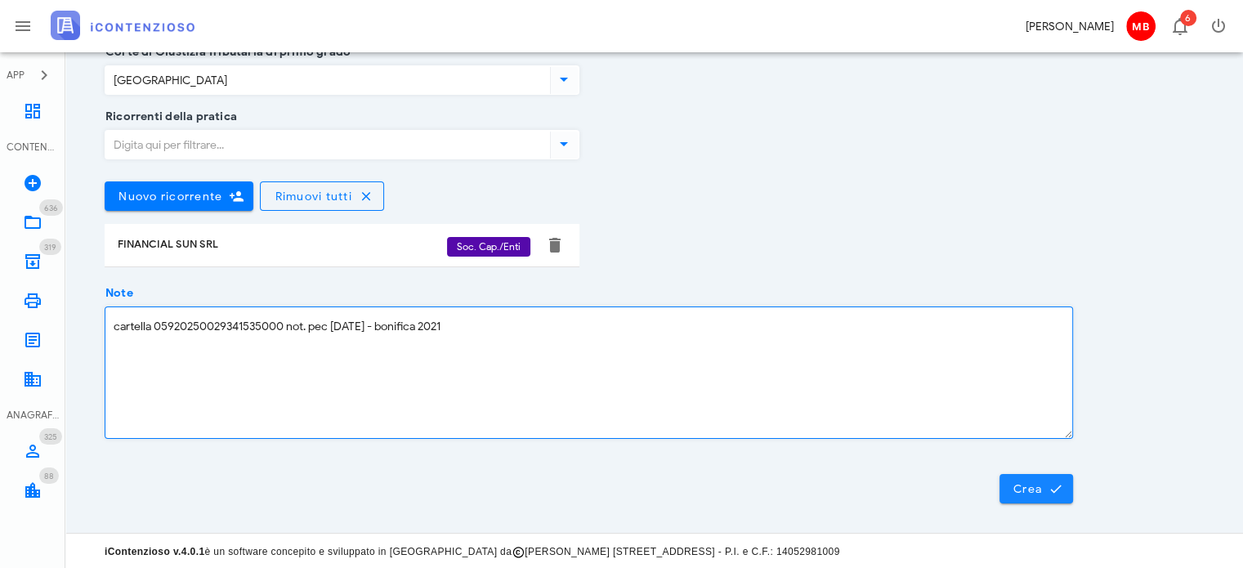
type textarea "cartella 05920250029341535000 not. pec 22/09/2025 - bonifica 2021"
click at [1046, 486] on span "Crea" at bounding box center [1036, 488] width 47 height 15
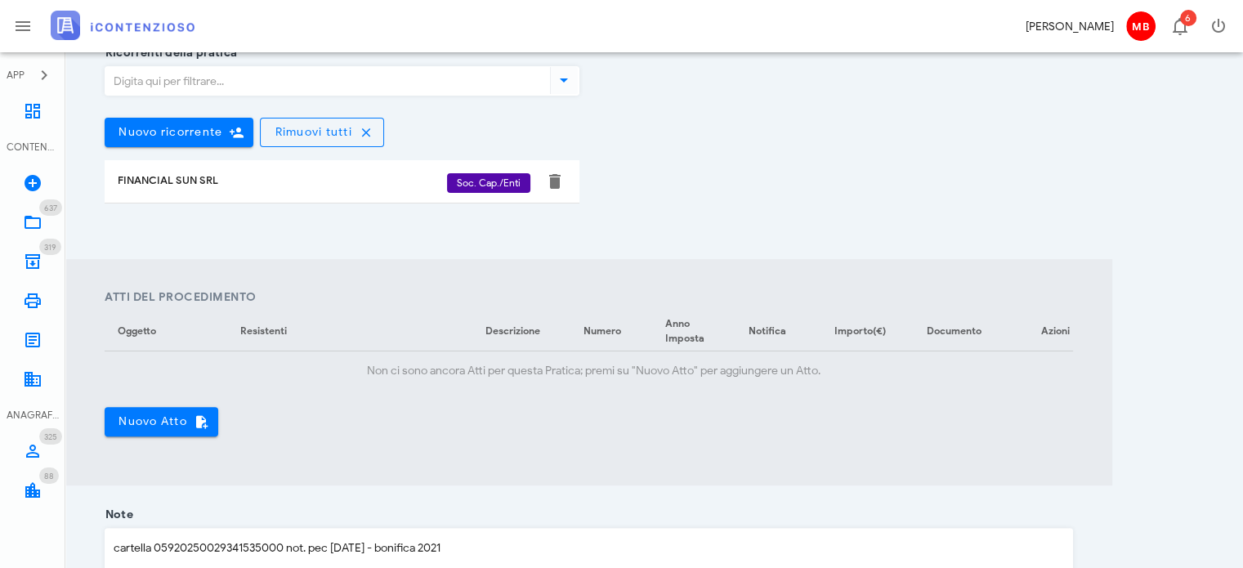
scroll to position [572, 0]
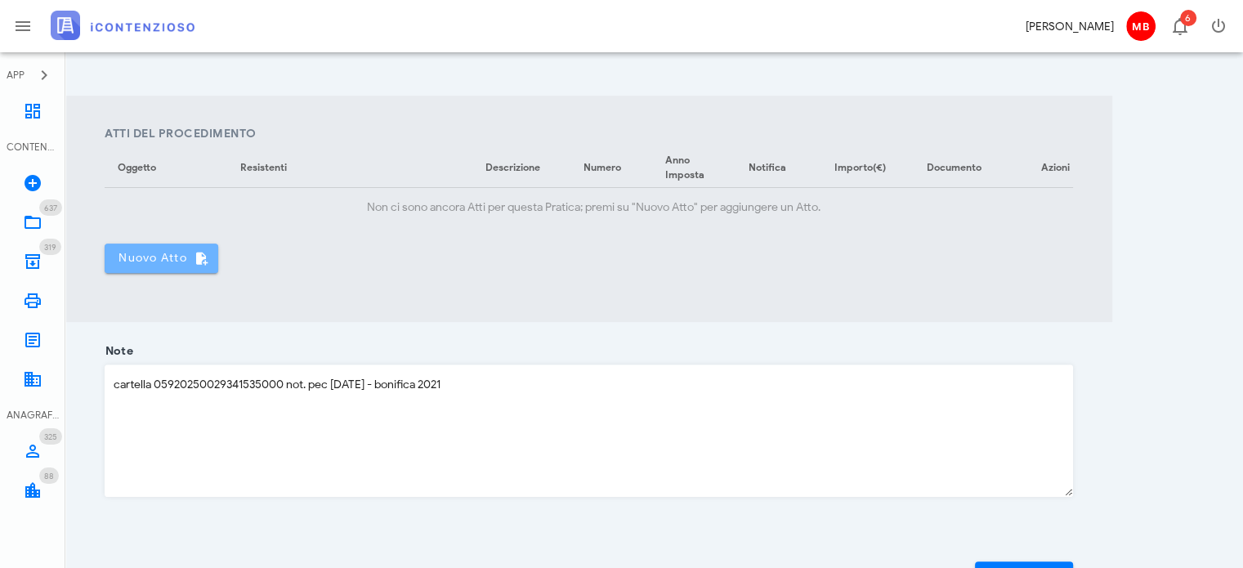
click at [163, 263] on span "Nuovo Atto" at bounding box center [161, 258] width 87 height 15
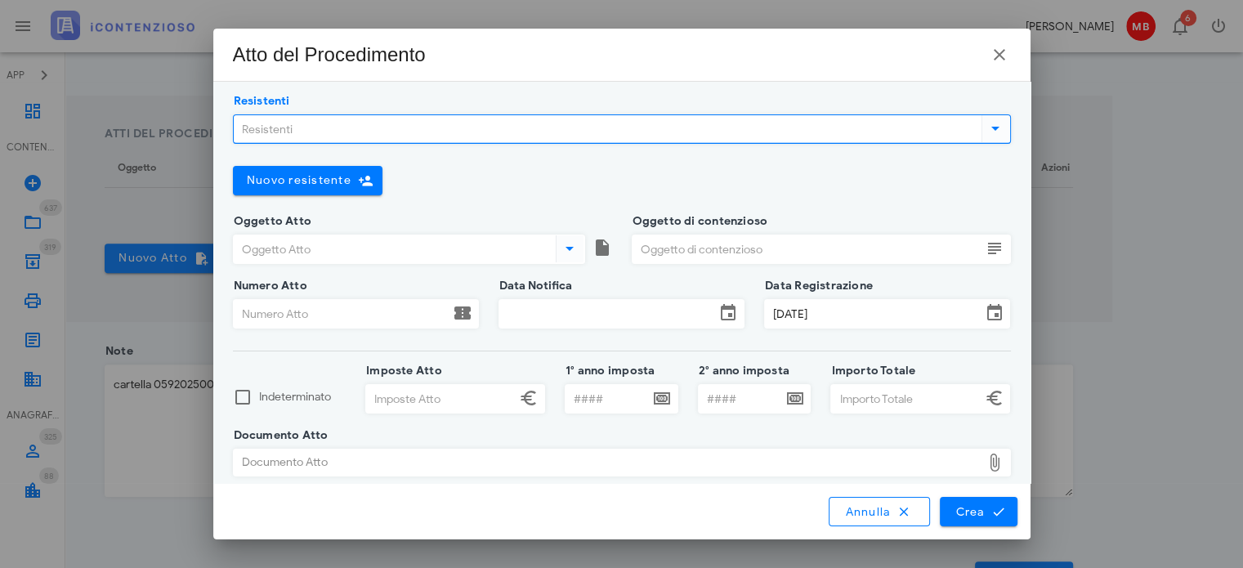
click at [278, 130] on input "Resistenti" at bounding box center [606, 129] width 745 height 28
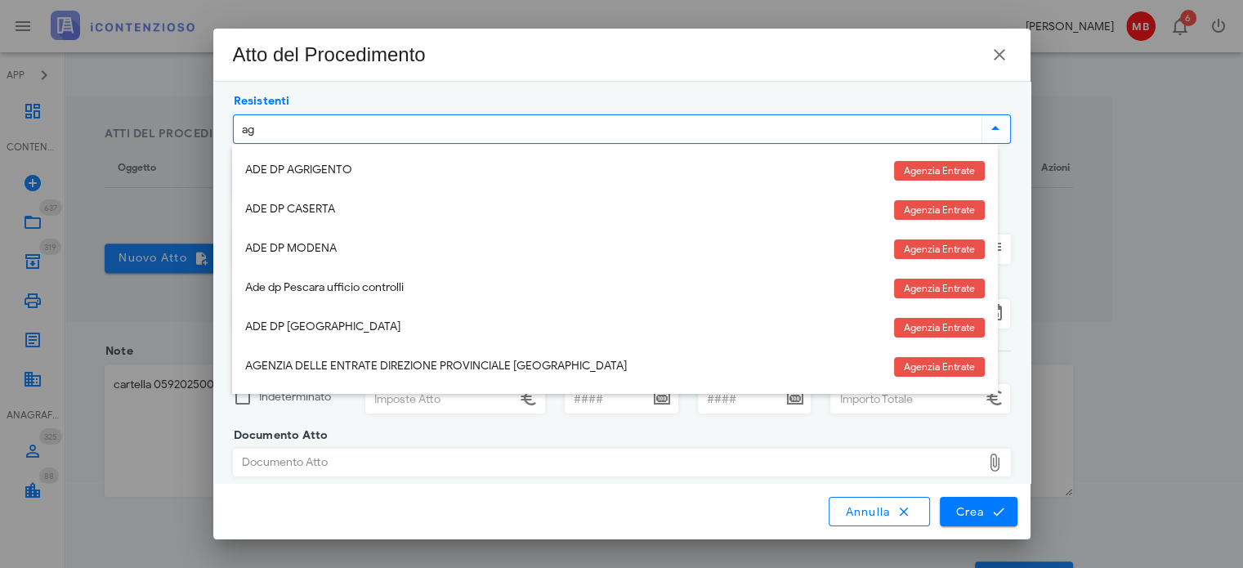
type input "age"
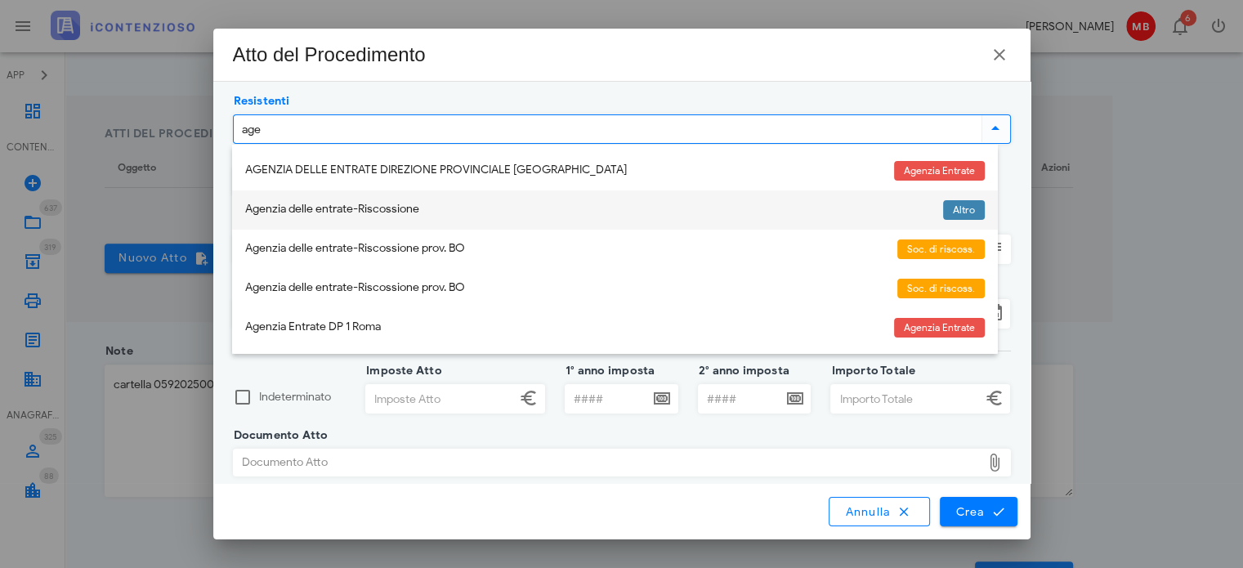
click at [303, 206] on div "Agenzia delle entrate-Riscossione" at bounding box center [587, 210] width 685 height 14
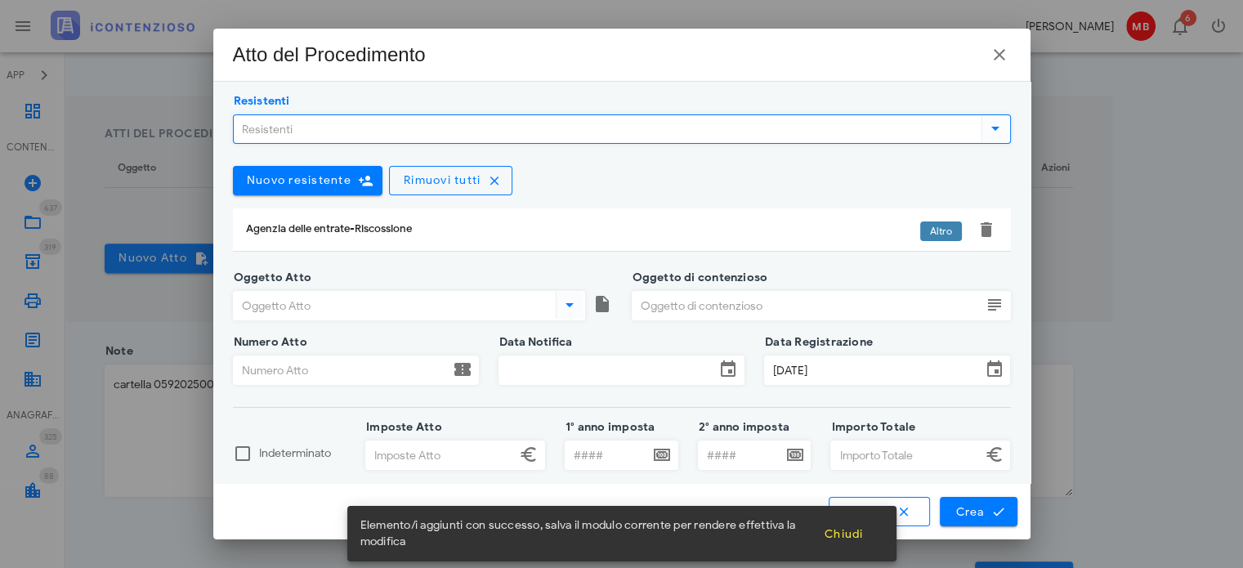
click at [301, 307] on input "Oggetto Atto" at bounding box center [393, 306] width 319 height 28
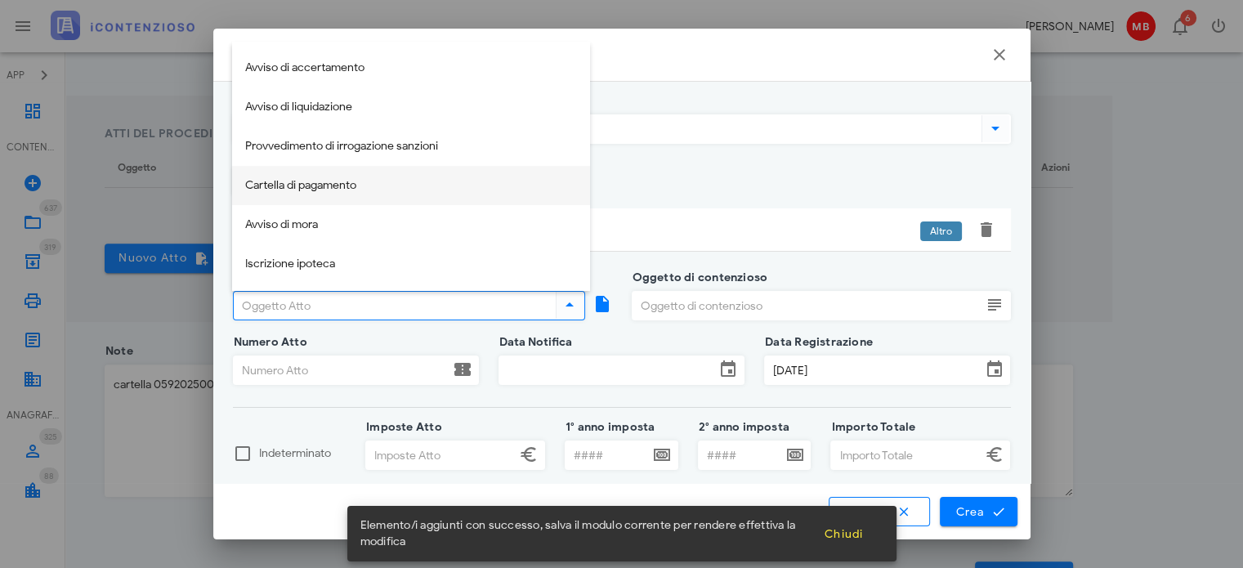
click at [314, 188] on div "Cartella di pagamento" at bounding box center [411, 186] width 332 height 14
type input "Cartella di pagamento"
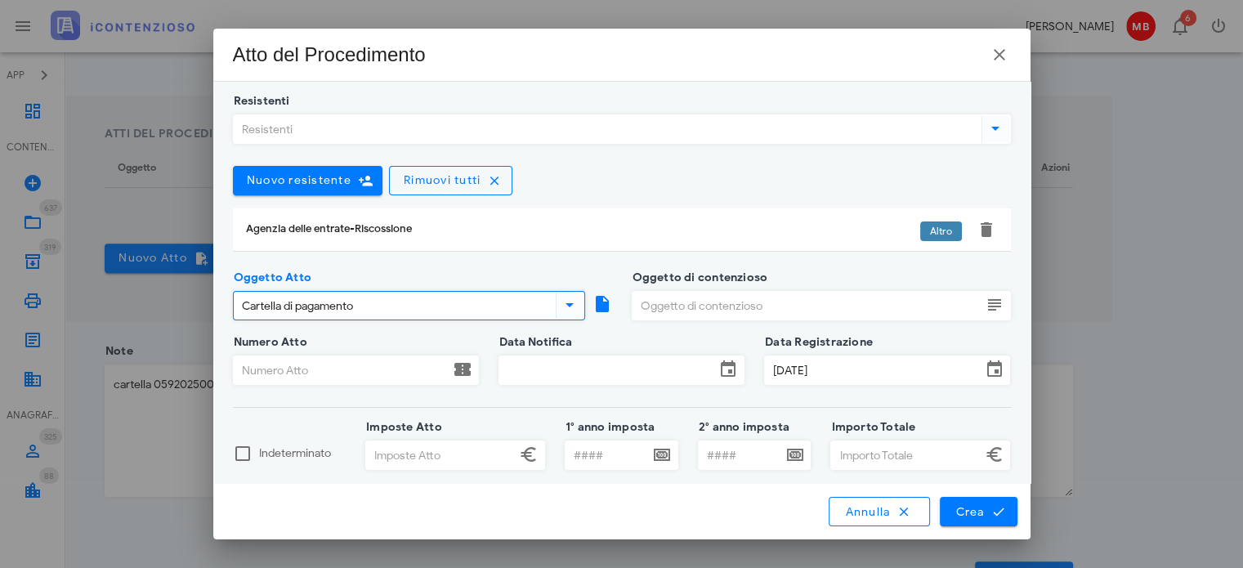
click at [696, 301] on input "Oggetto di contenzioso" at bounding box center [807, 306] width 349 height 28
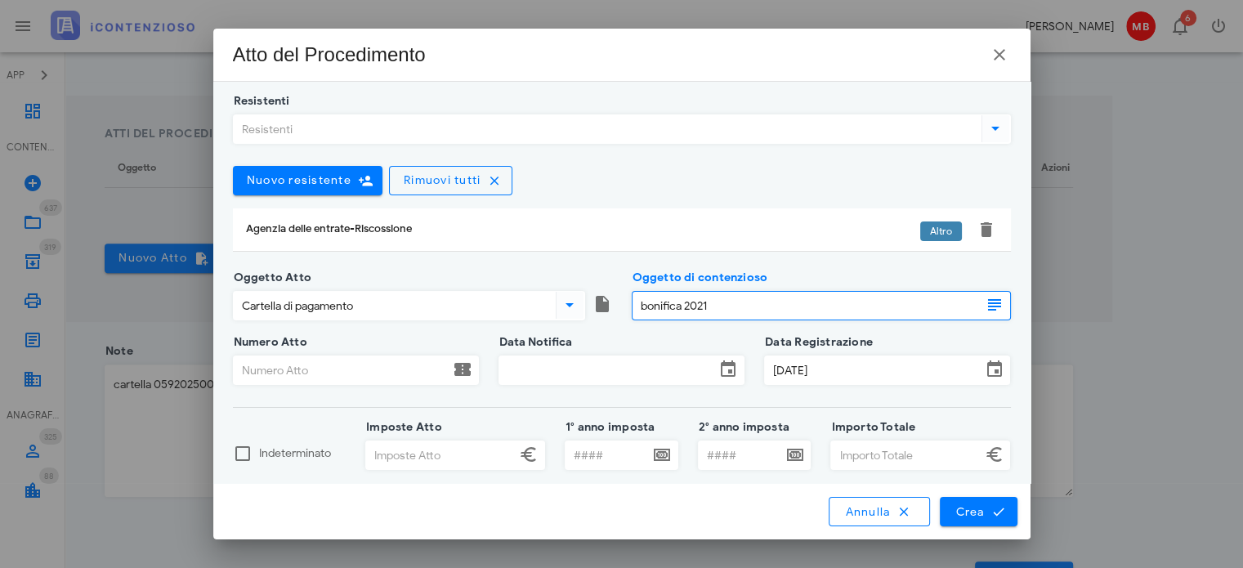
type input "bonifica 2021"
click at [396, 369] on input "Numero Atto" at bounding box center [342, 370] width 216 height 28
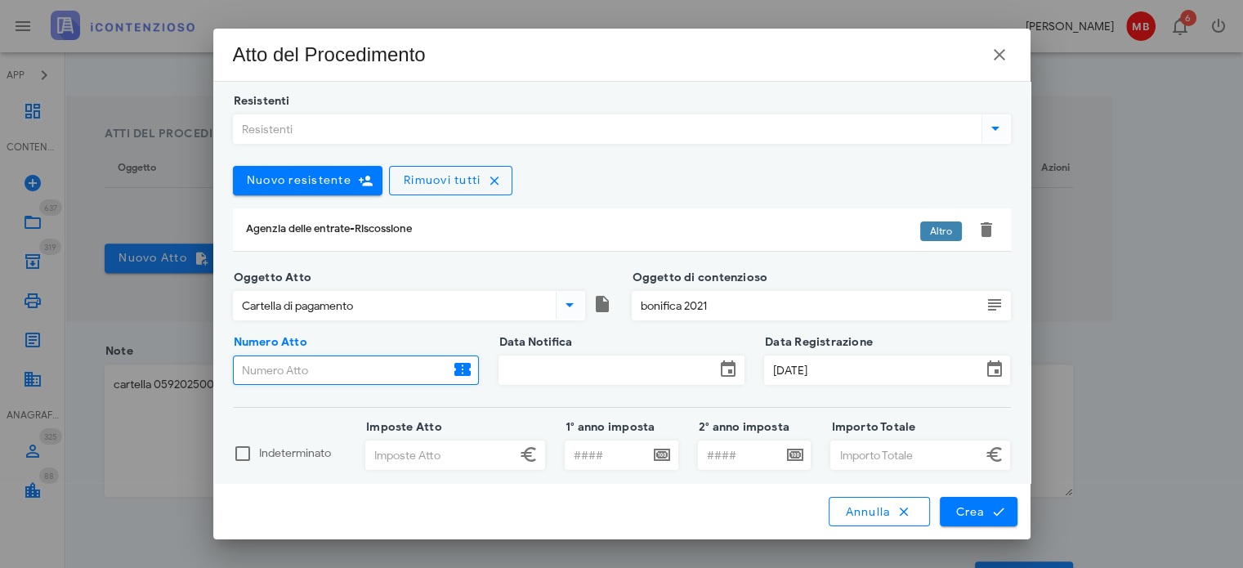
paste input "05920250029341535000"
type input "05920250029341535000"
click at [546, 367] on input "Data Notifica" at bounding box center [607, 370] width 216 height 28
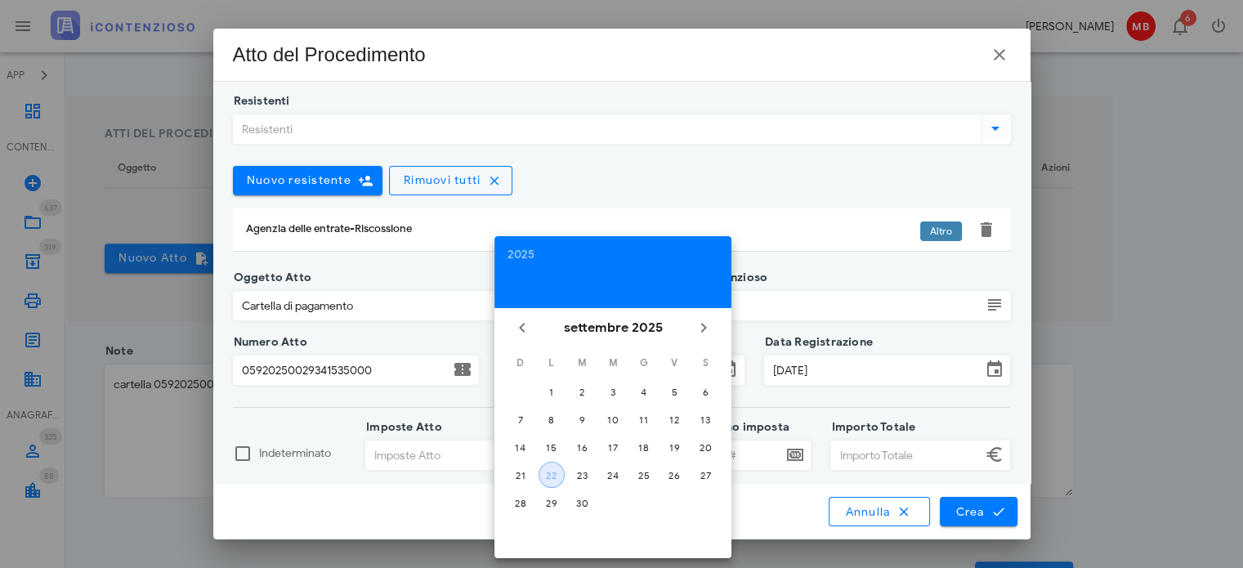
click at [553, 469] on div "22" at bounding box center [552, 475] width 25 height 12
type input "[DATE]"
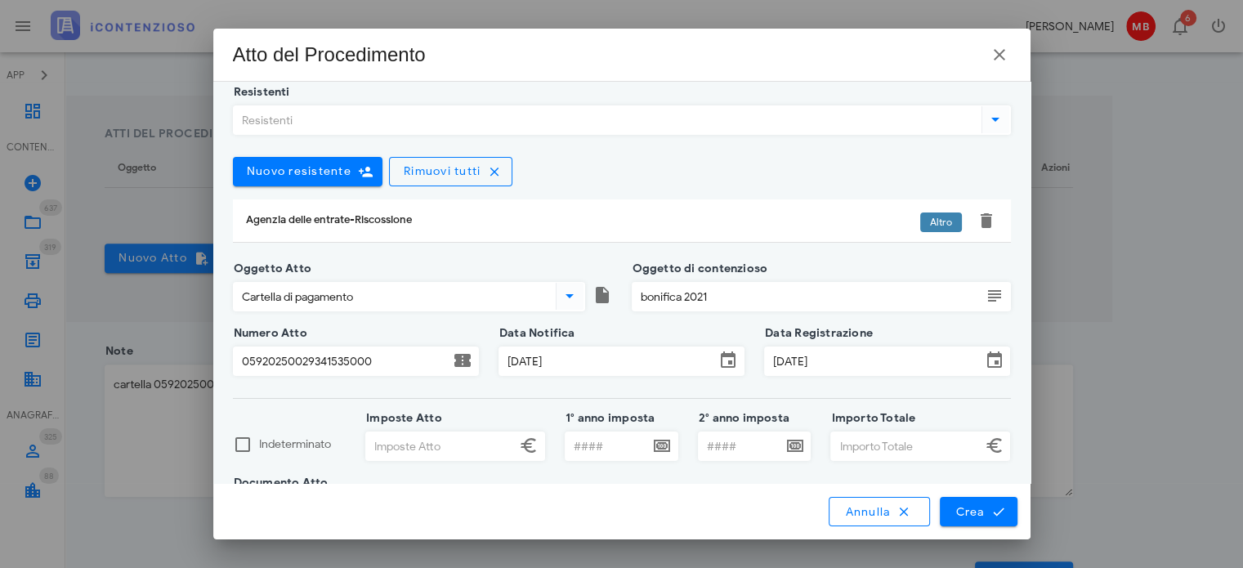
scroll to position [0, 0]
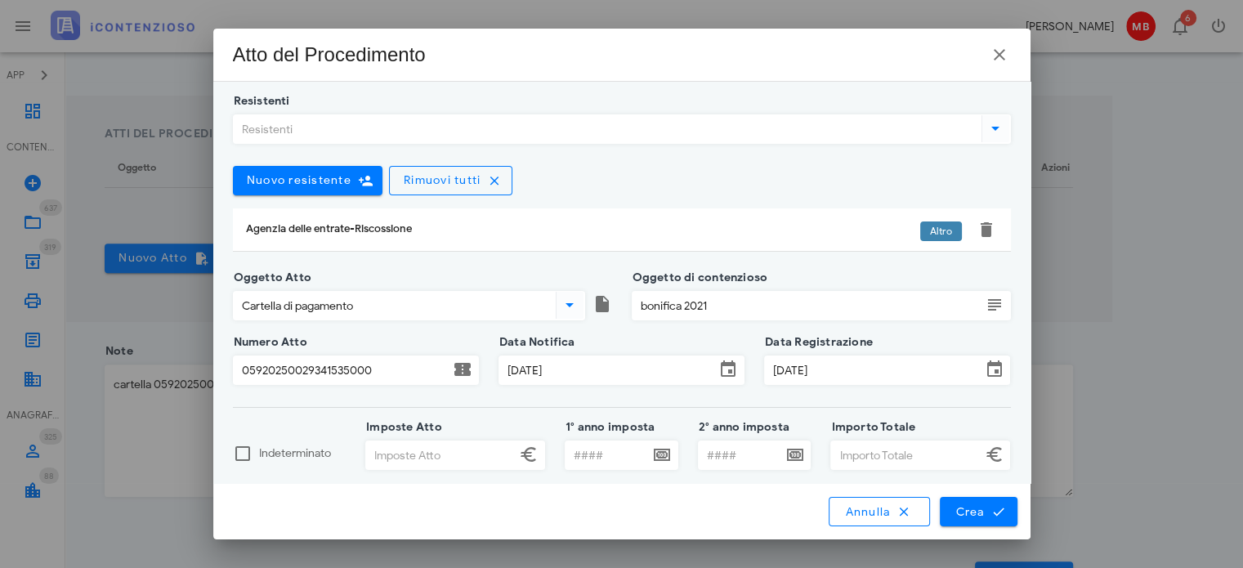
click at [837, 463] on input "Importo Totale" at bounding box center [906, 455] width 150 height 28
type input "3.061,88"
click at [457, 458] on input "Imposte Atto" at bounding box center [441, 455] width 150 height 28
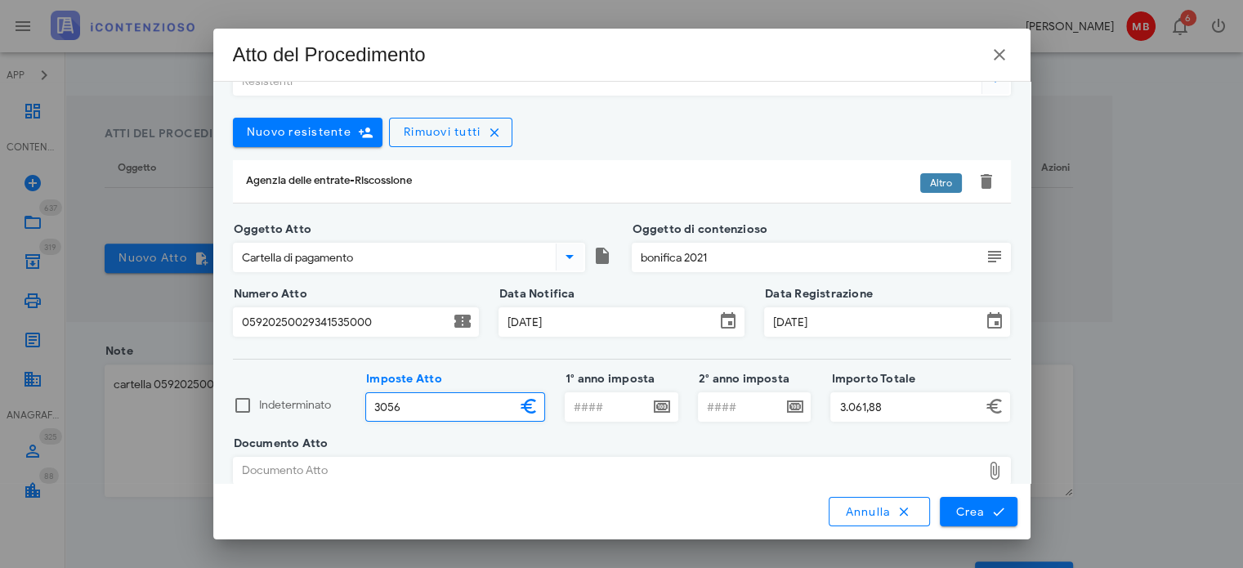
scroll to position [69, 0]
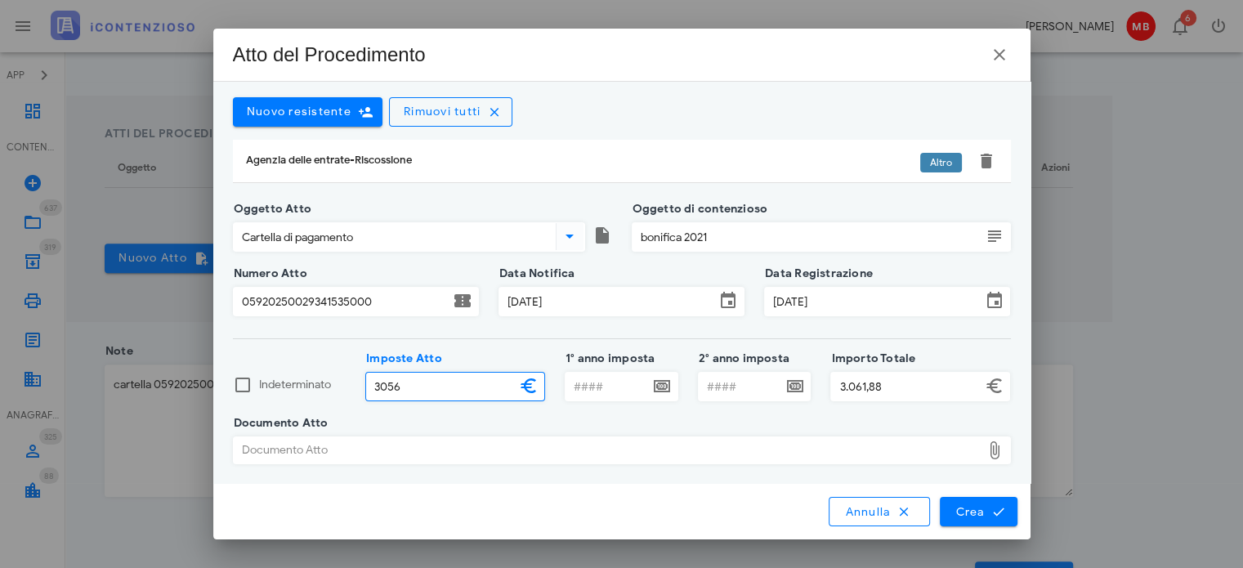
click at [479, 457] on div "Documento Atto" at bounding box center [608, 450] width 748 height 26
type input "3.056,00"
type input "C:\fakepath\059-CRT-00005205-05920250029341535000-signed.pdf"
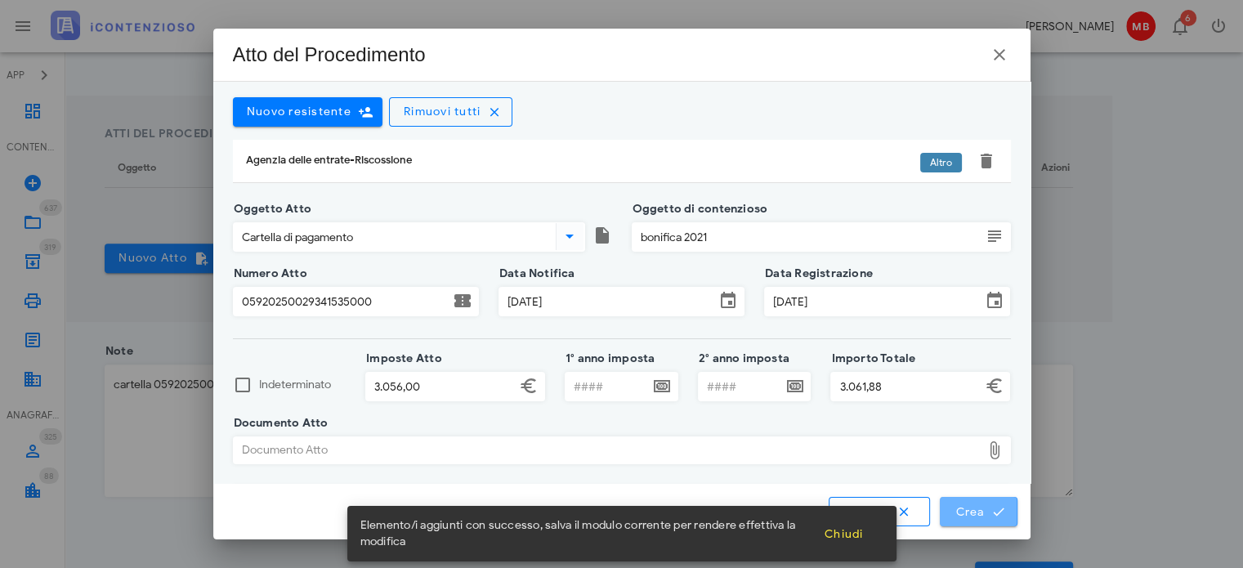
click at [988, 520] on button "Crea" at bounding box center [978, 511] width 77 height 29
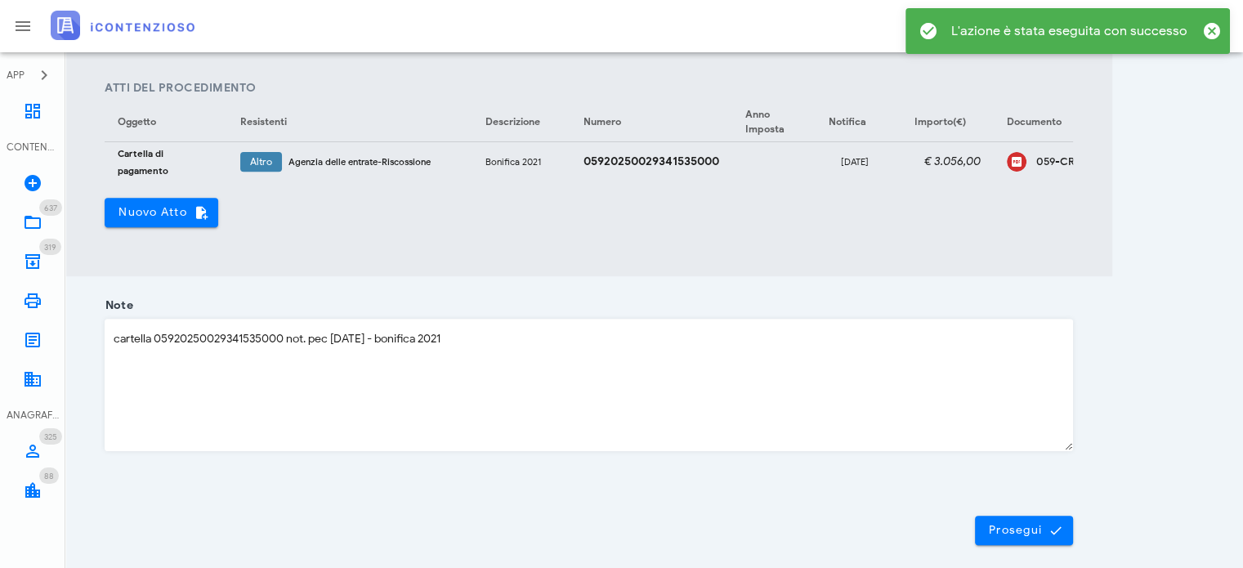
scroll to position [589, 0]
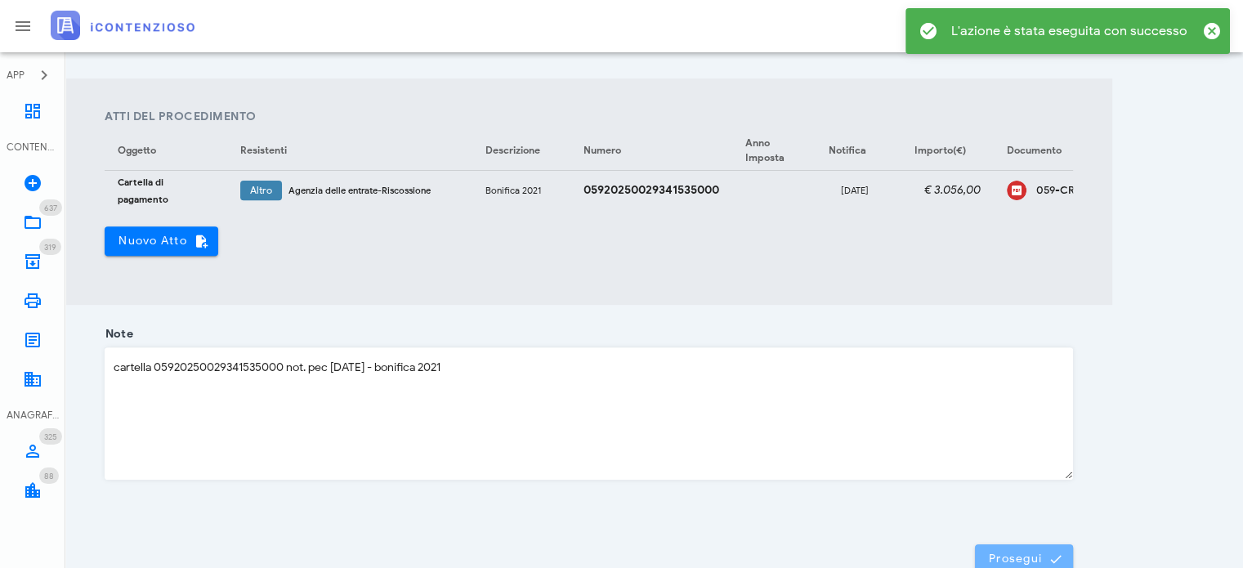
click at [1023, 560] on button "Prosegui" at bounding box center [1024, 558] width 98 height 29
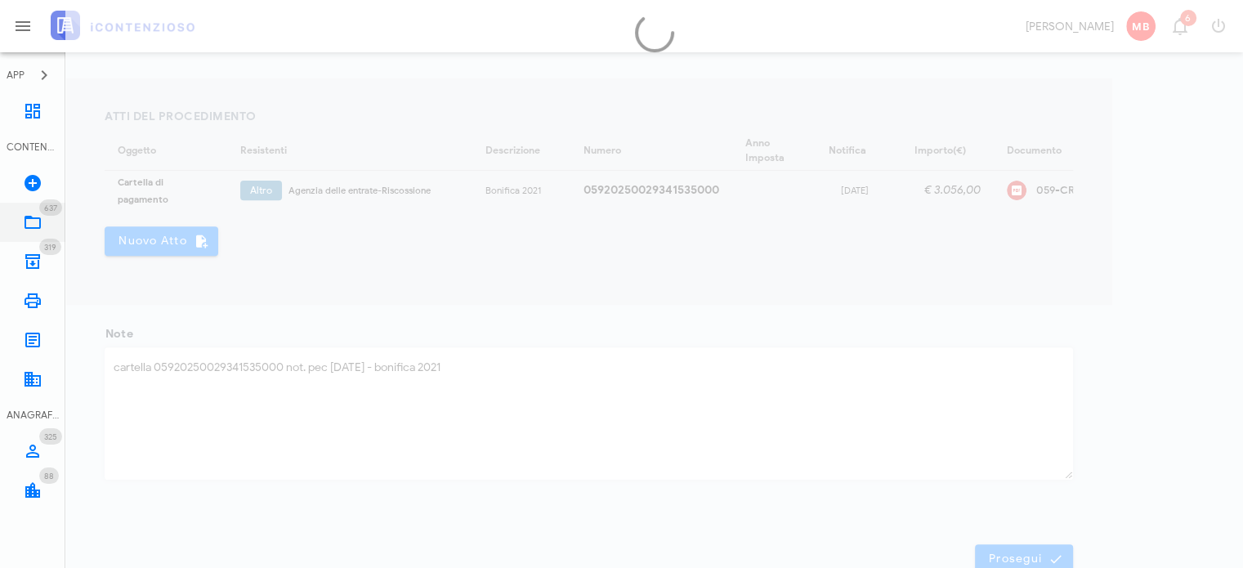
scroll to position [23, 0]
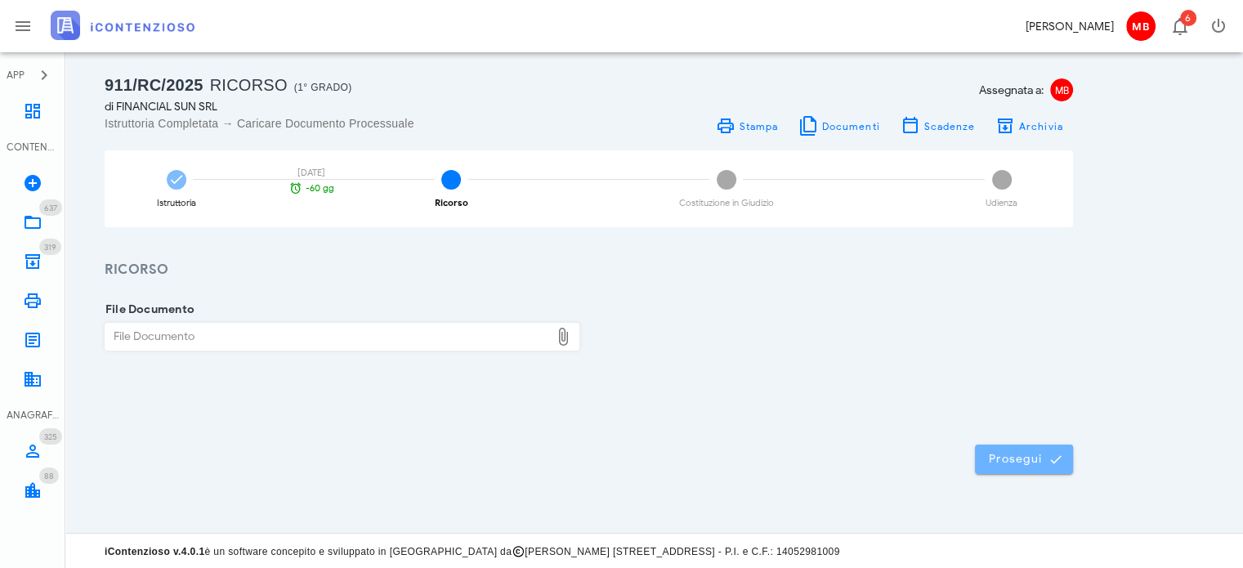
click at [1014, 454] on span "Prosegui" at bounding box center [1024, 459] width 72 height 15
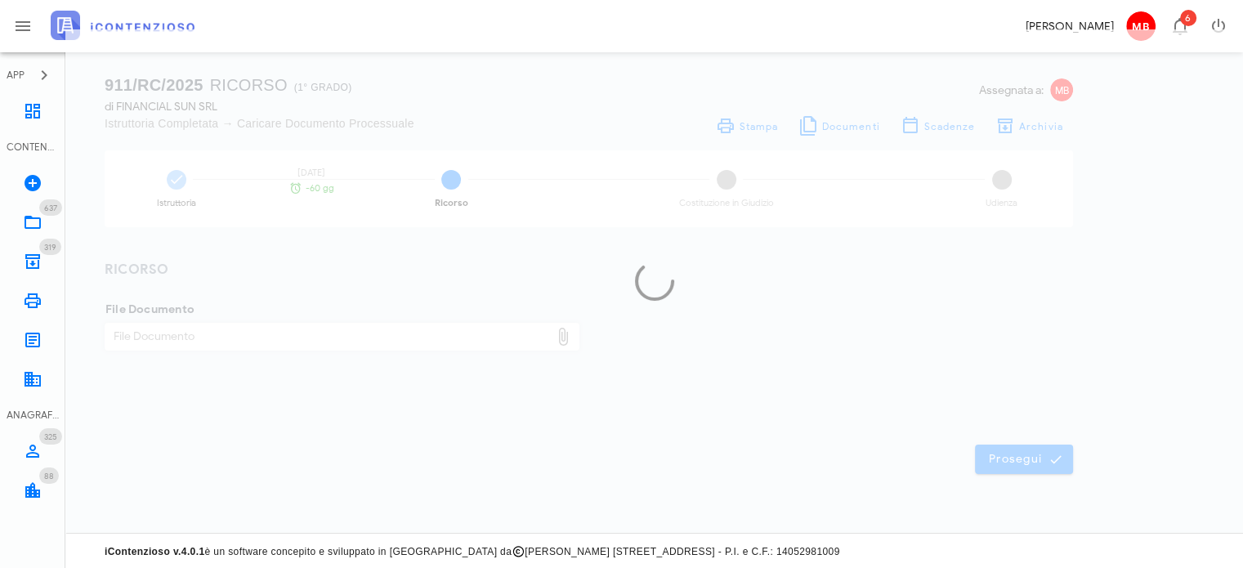
scroll to position [0, 0]
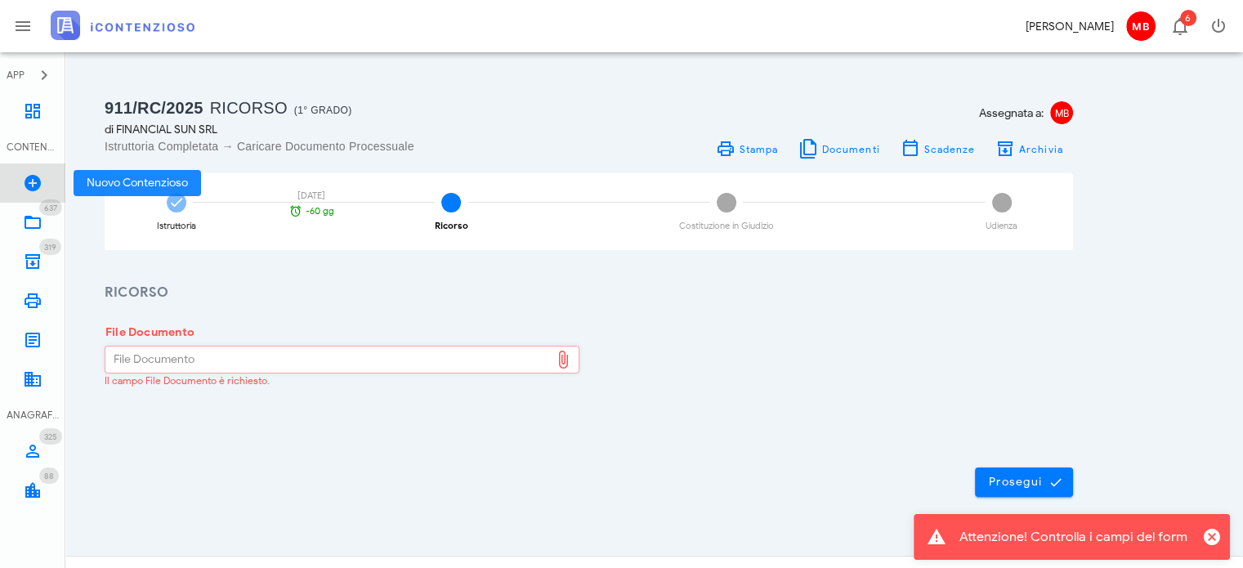
click at [27, 182] on icon at bounding box center [33, 183] width 20 height 20
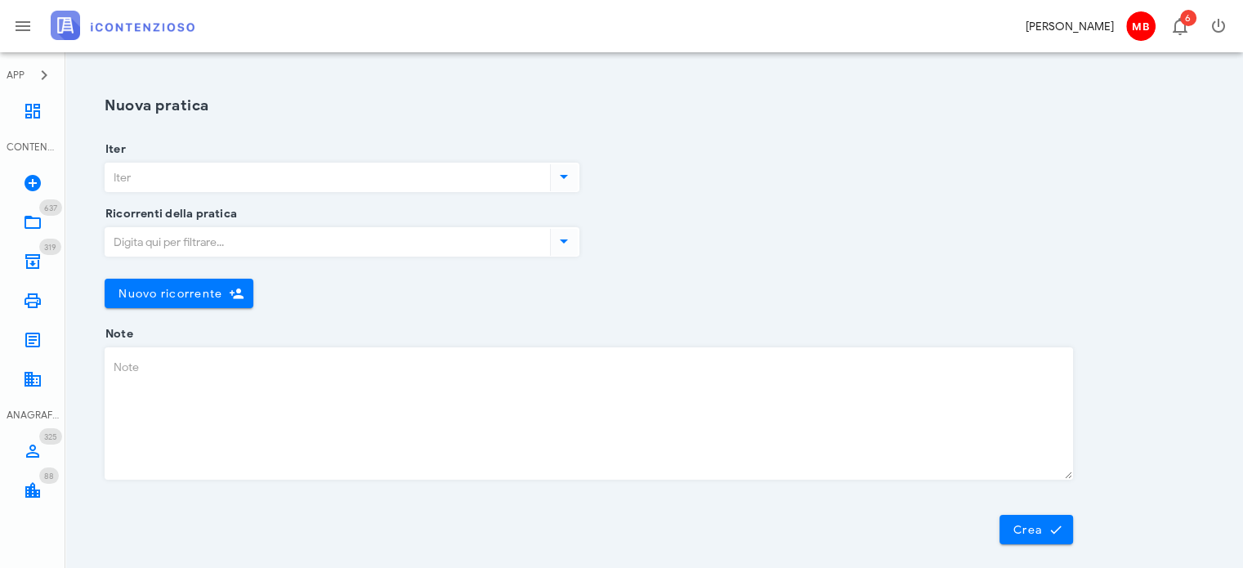
click at [186, 177] on input "Iter" at bounding box center [325, 177] width 441 height 28
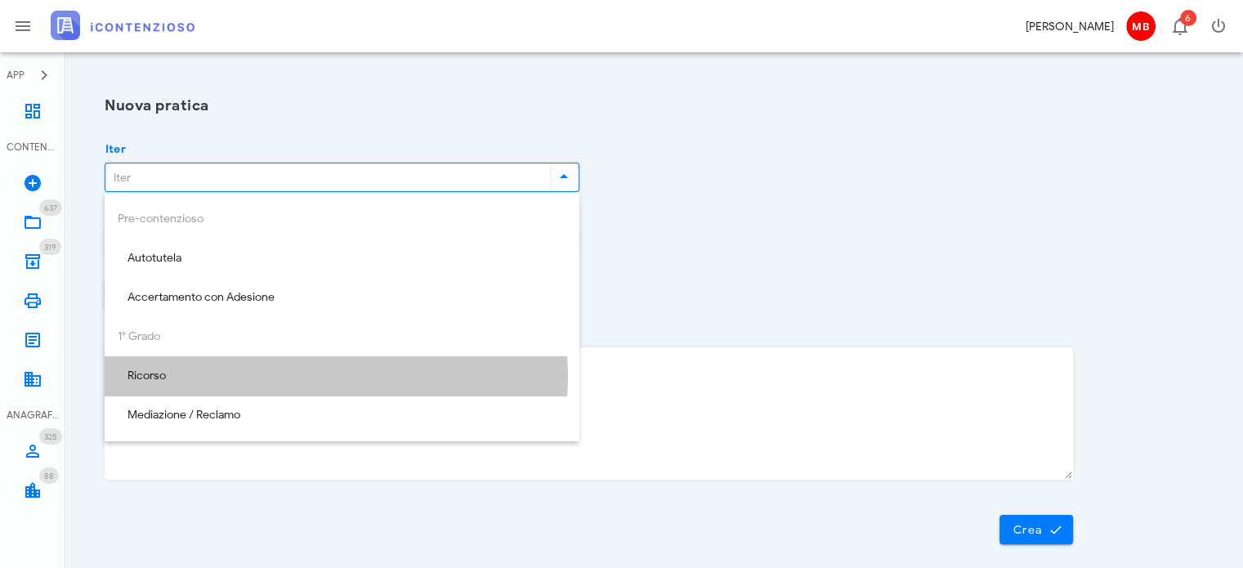
click at [167, 388] on div "Ricorso" at bounding box center [342, 377] width 449 height 34
type input "Ricorso"
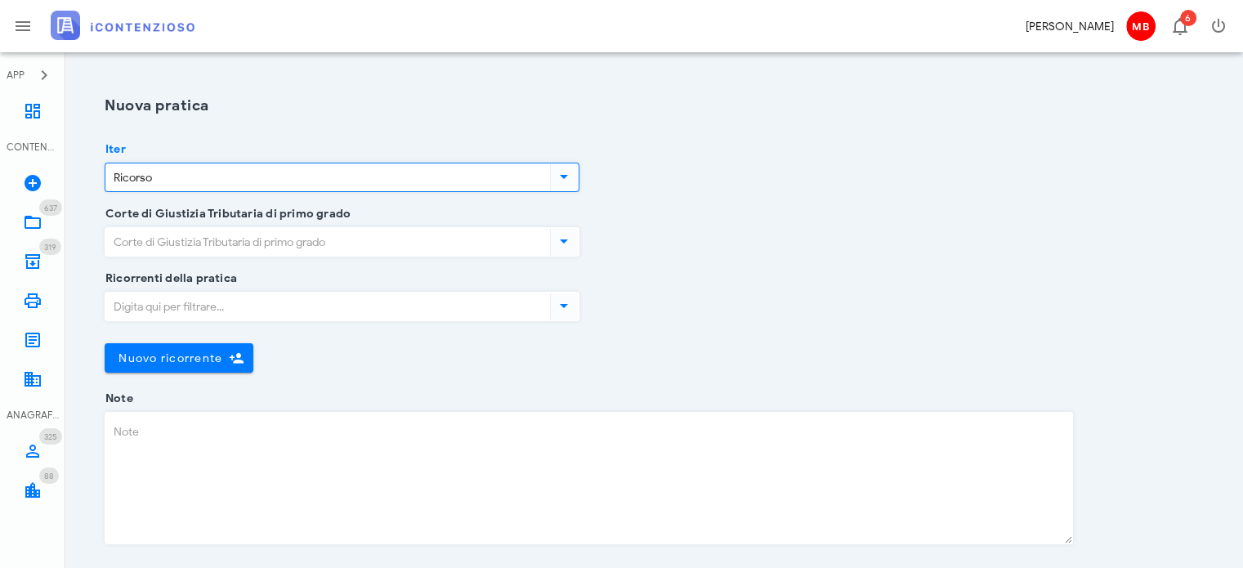
click at [154, 236] on input "Corte di Giustizia Tributaria di primo grado" at bounding box center [325, 242] width 441 height 28
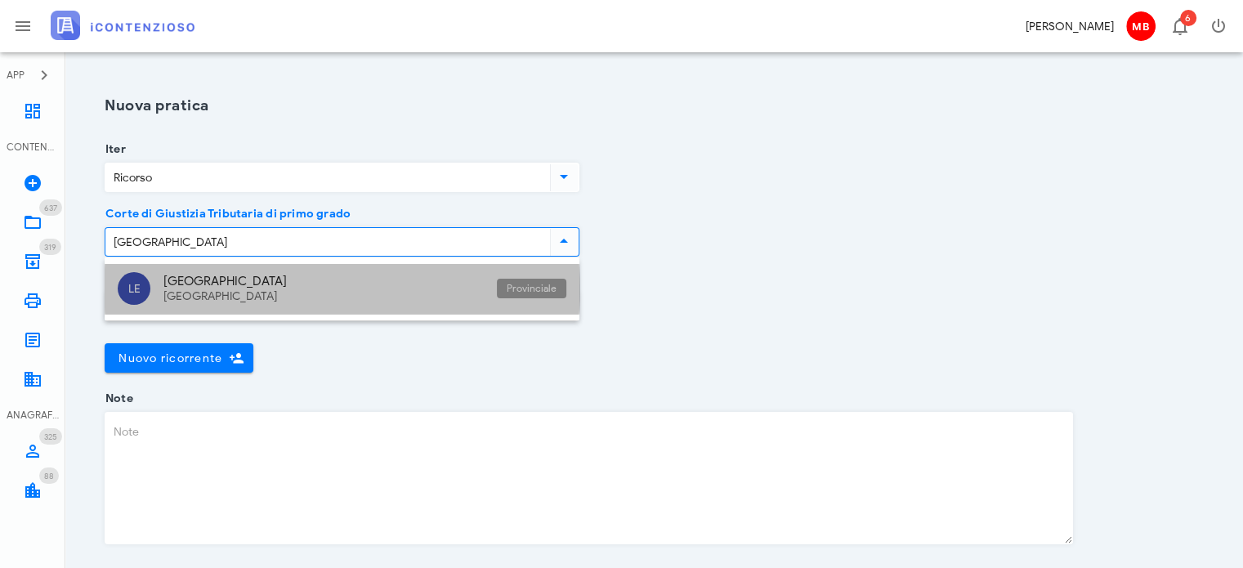
click at [165, 285] on div "[GEOGRAPHIC_DATA]" at bounding box center [323, 281] width 320 height 15
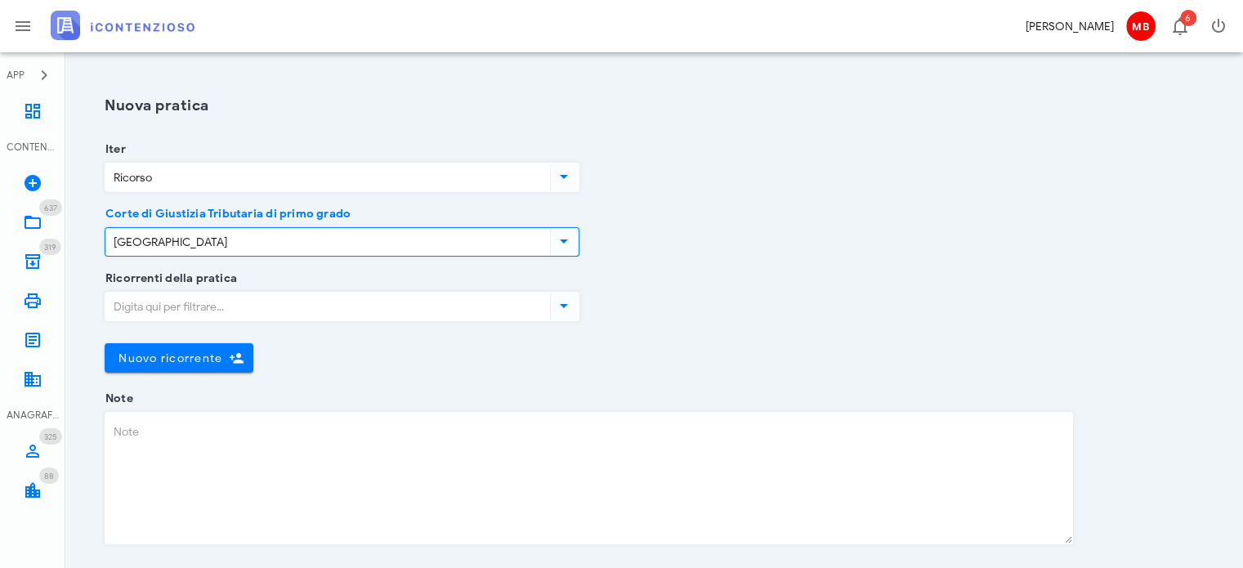
type input "[GEOGRAPHIC_DATA]"
click at [168, 303] on input "Ricorrenti della pratica" at bounding box center [325, 307] width 441 height 28
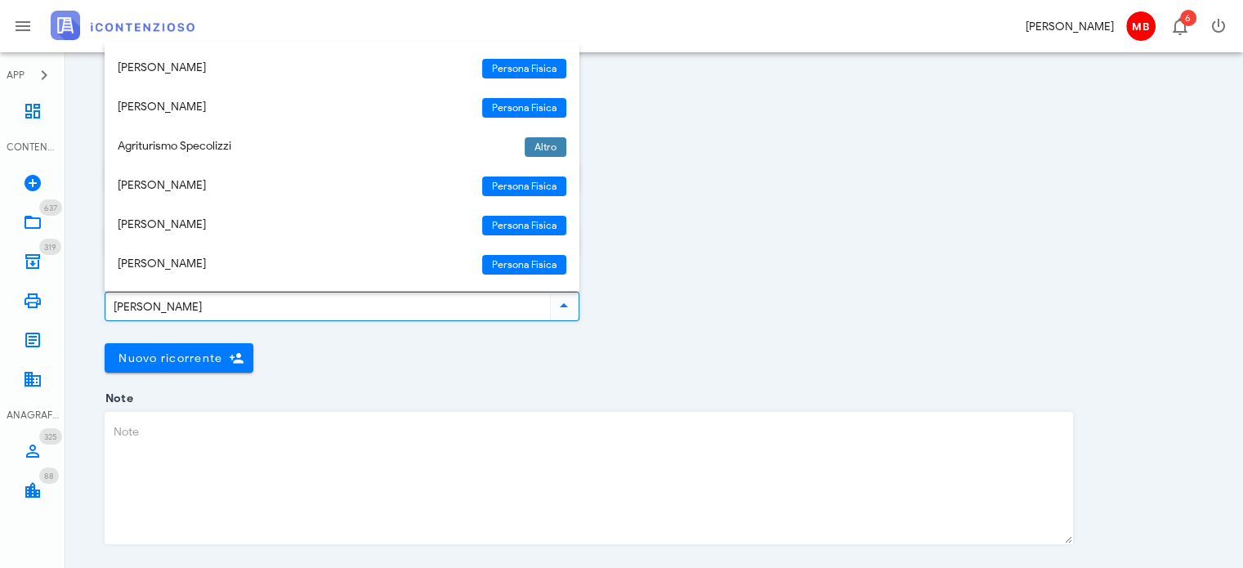
type input "[PERSON_NAME]"
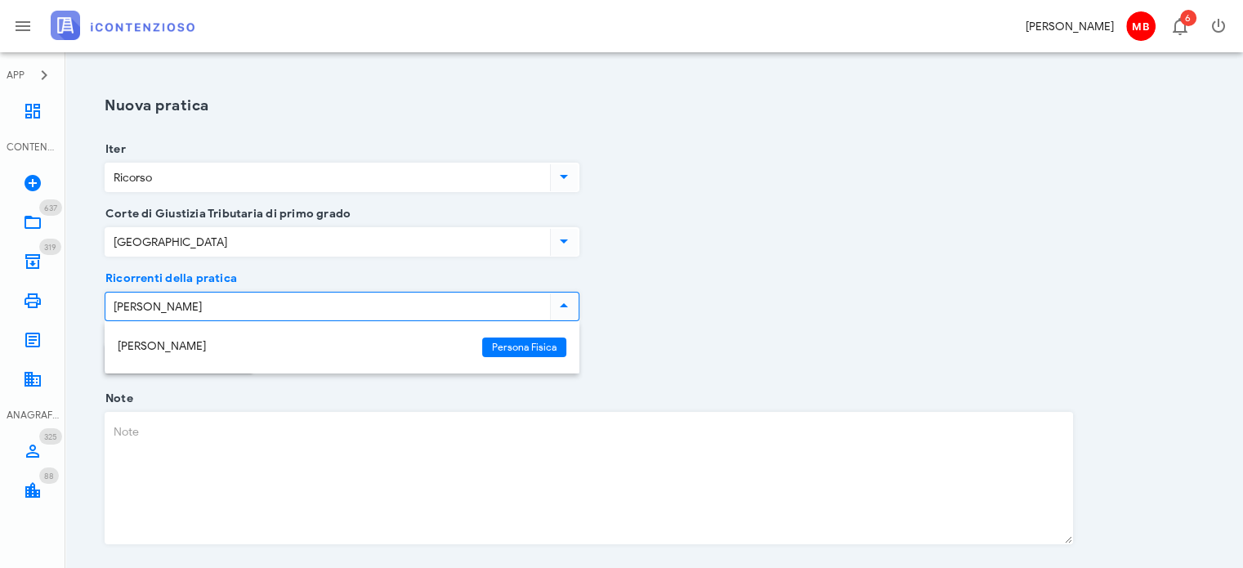
click at [163, 347] on div "[PERSON_NAME]" at bounding box center [293, 347] width 351 height 14
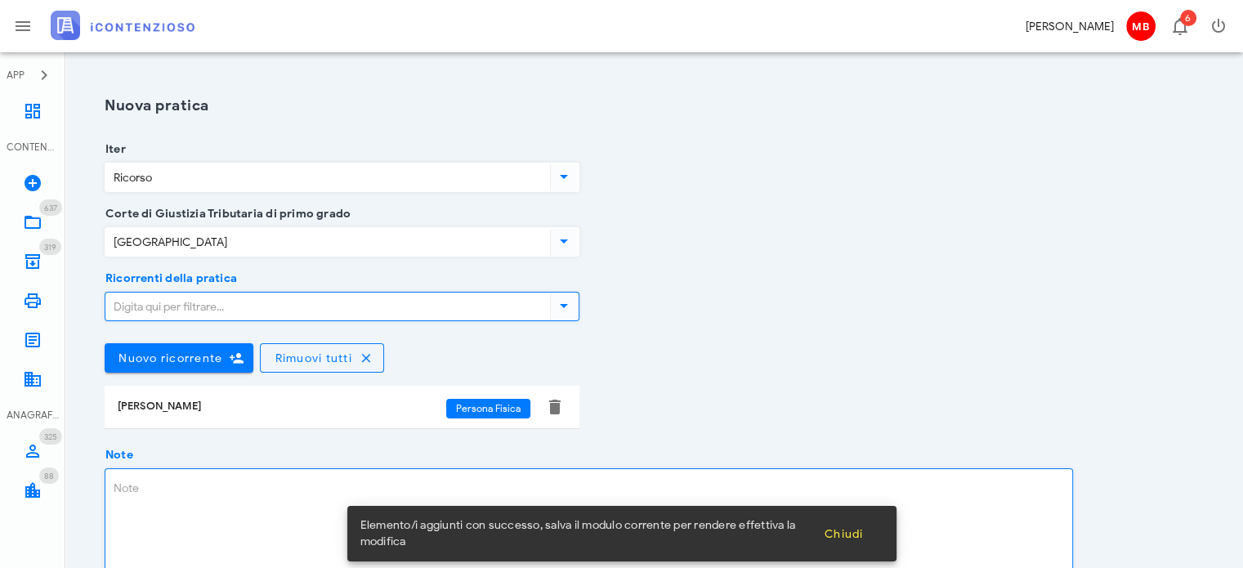
click at [135, 498] on textarea "Note" at bounding box center [588, 534] width 967 height 131
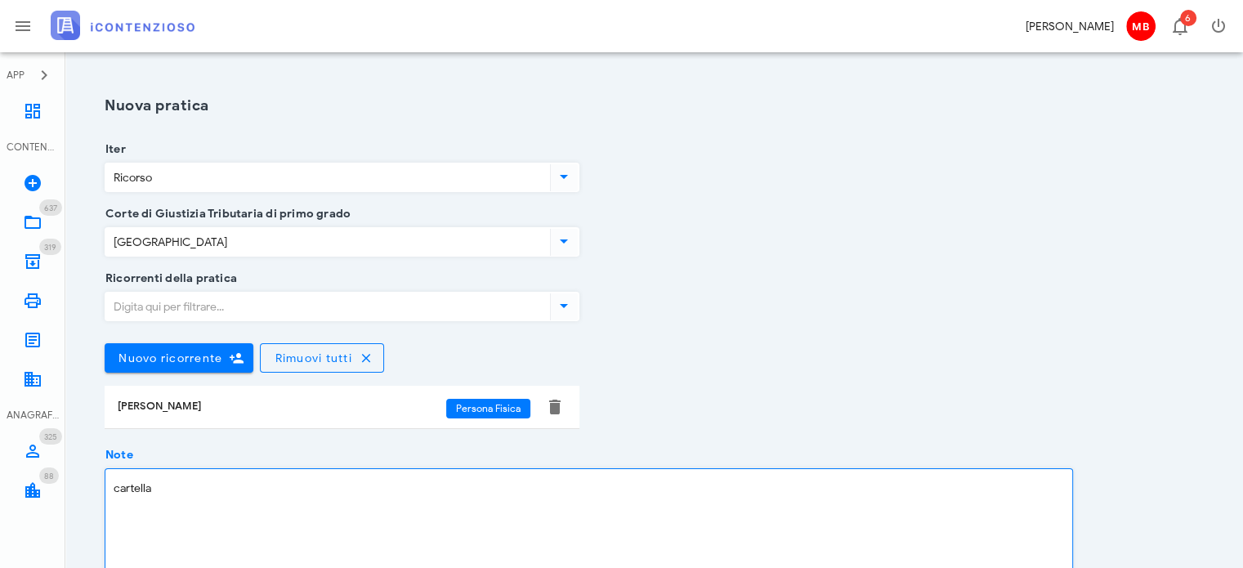
paste textarea "05920250028916361000"
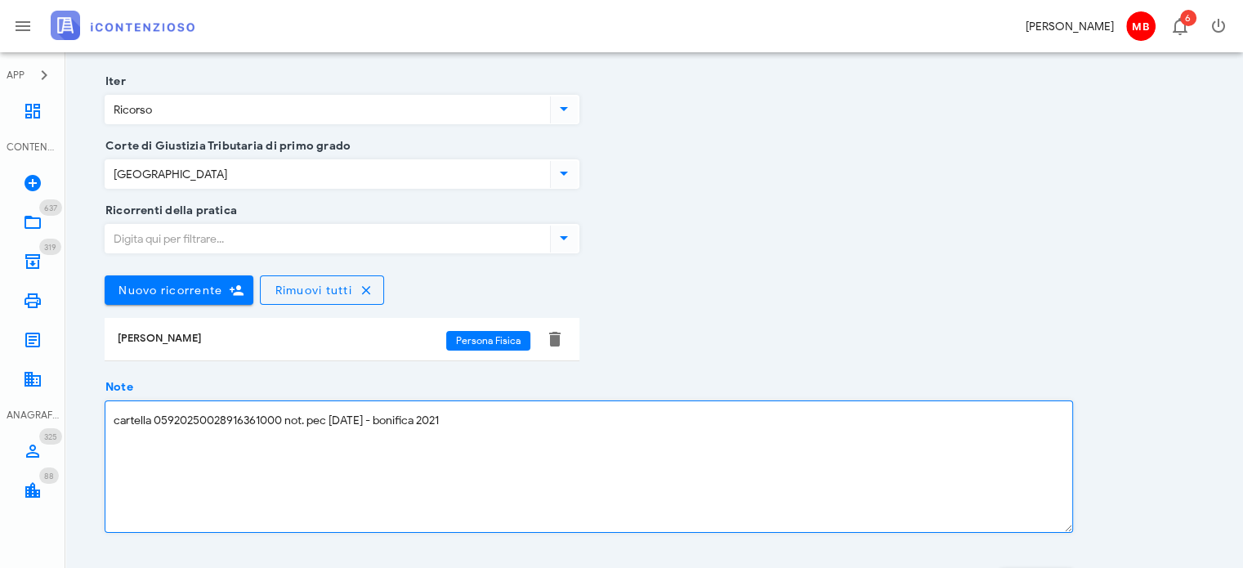
scroll to position [162, 0]
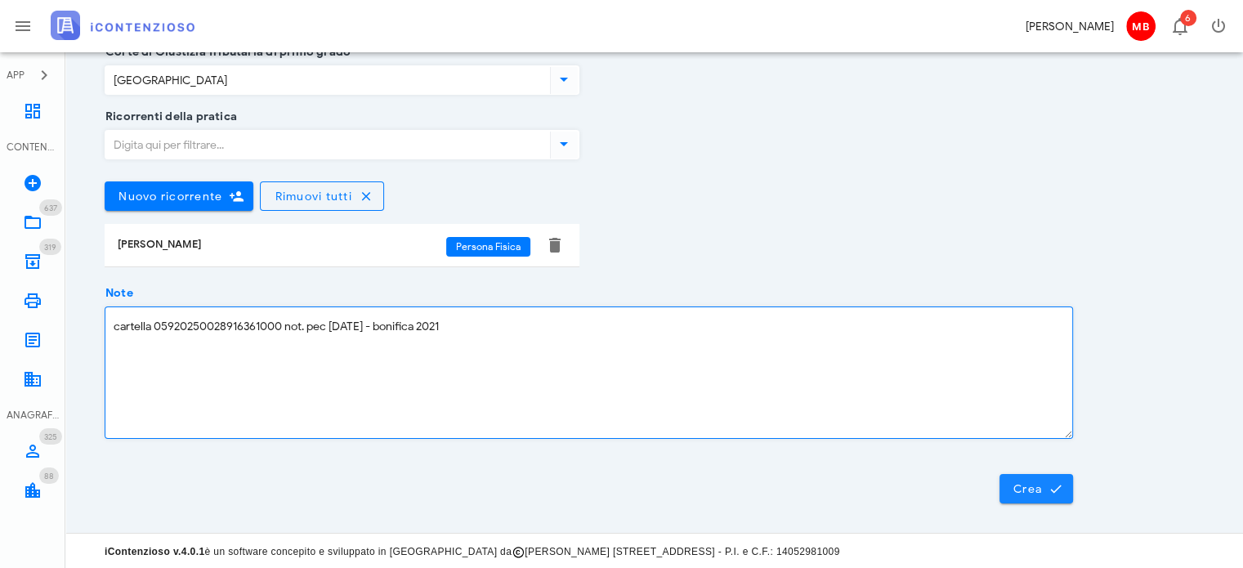
type textarea "cartella 05920250028916361000 not. pec [DATE] - bonifica 2021"
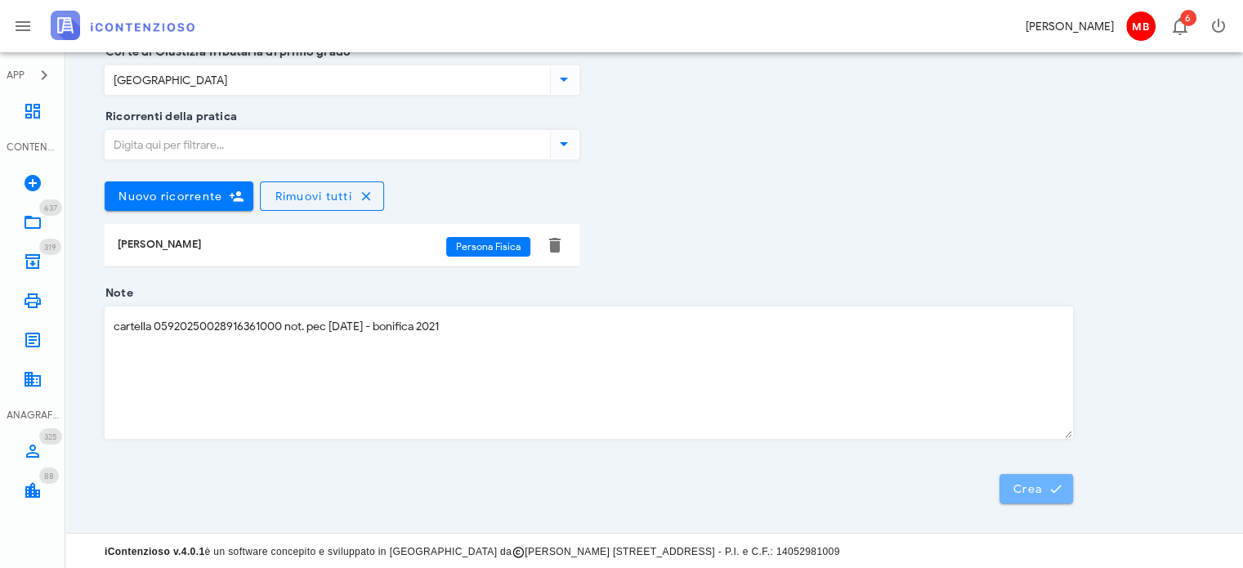
click at [1026, 477] on button "Crea" at bounding box center [1037, 488] width 74 height 29
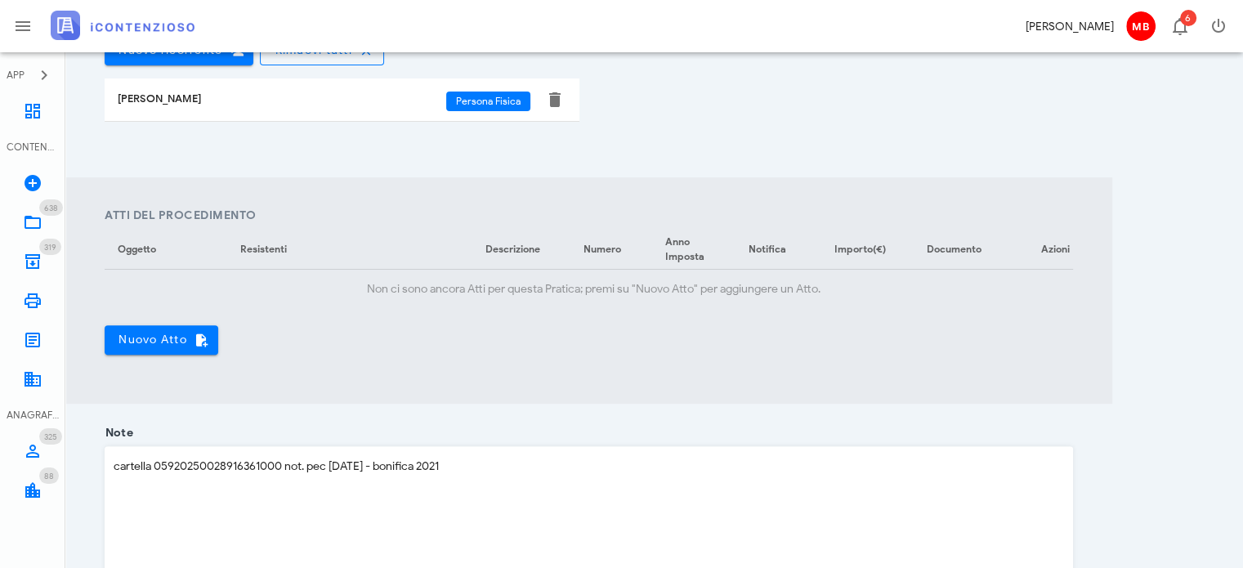
scroll to position [654, 0]
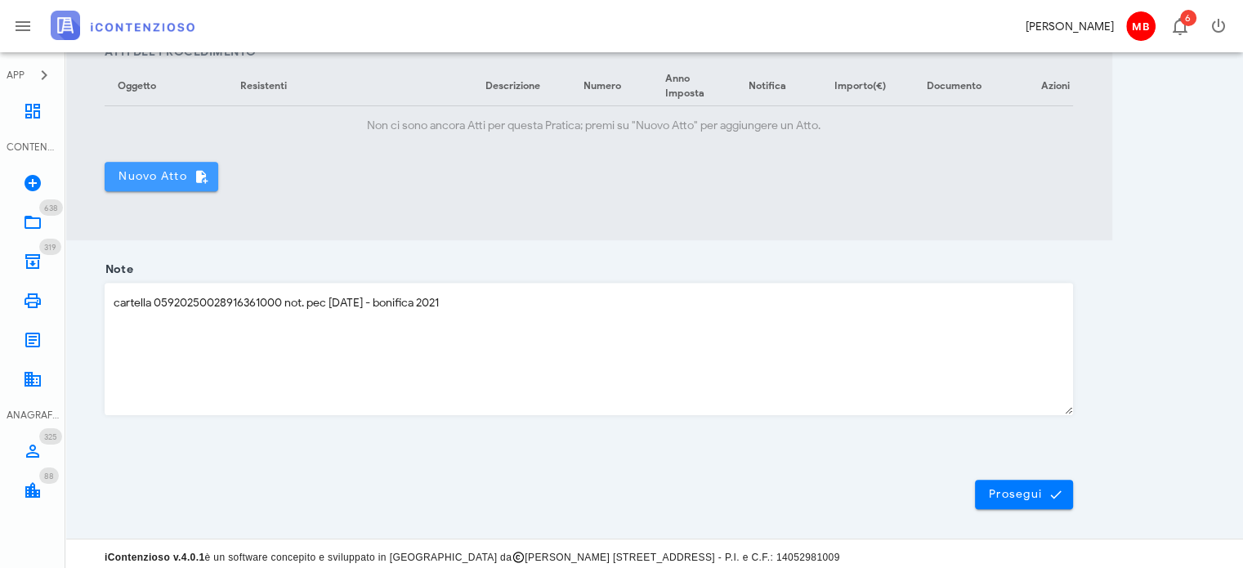
click at [177, 184] on span "Nuovo Atto" at bounding box center [161, 176] width 87 height 15
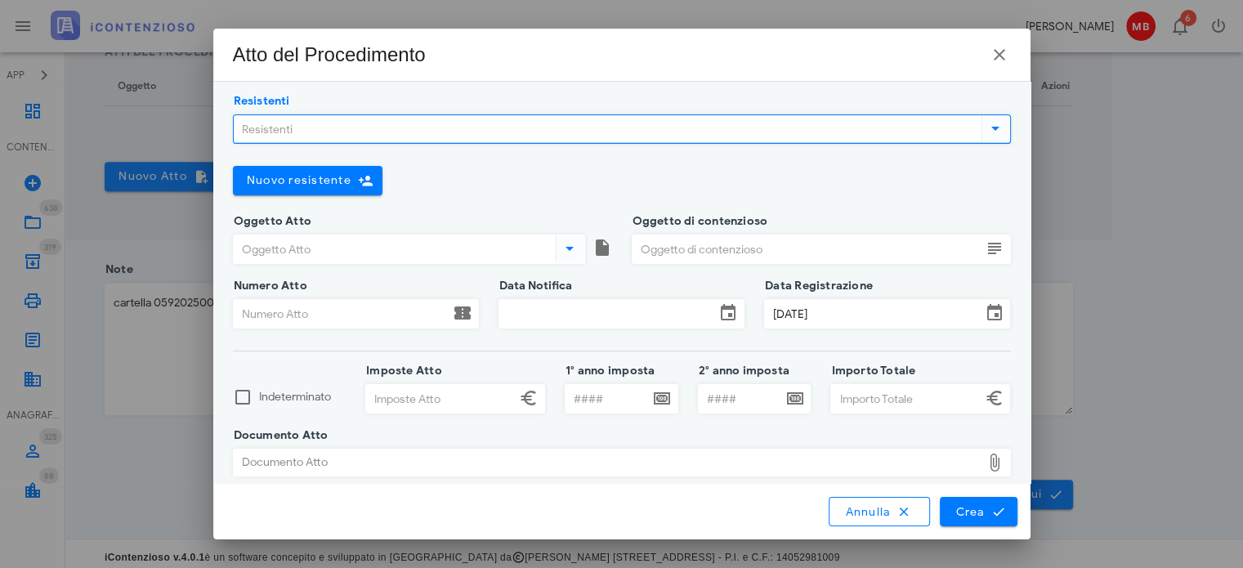
click at [271, 137] on input "Resistenti" at bounding box center [606, 129] width 745 height 28
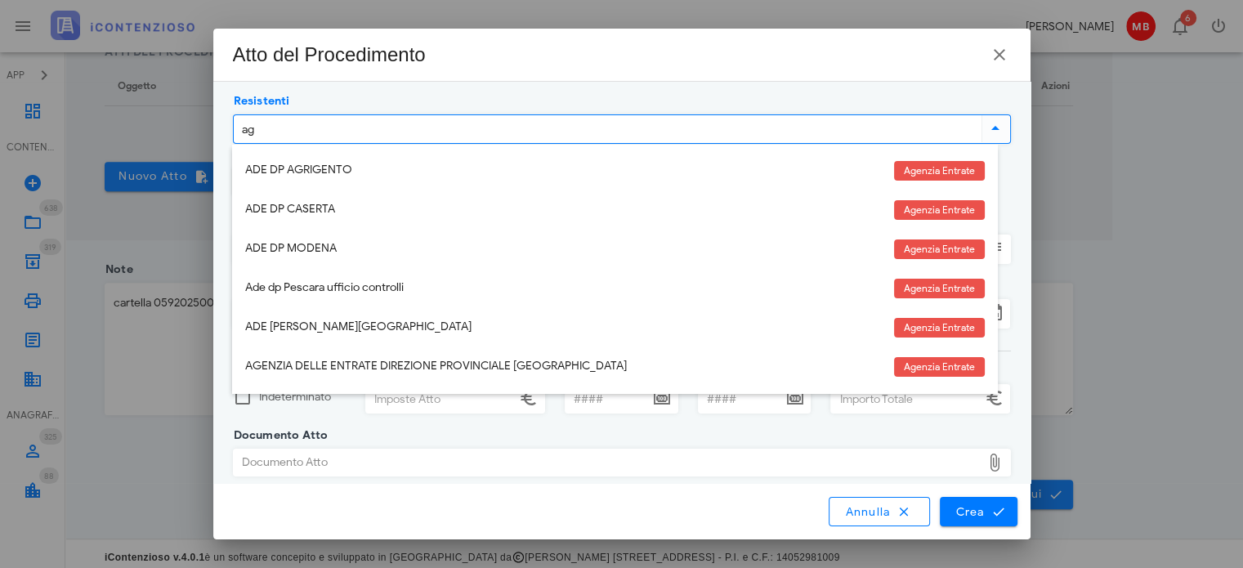
type input "age"
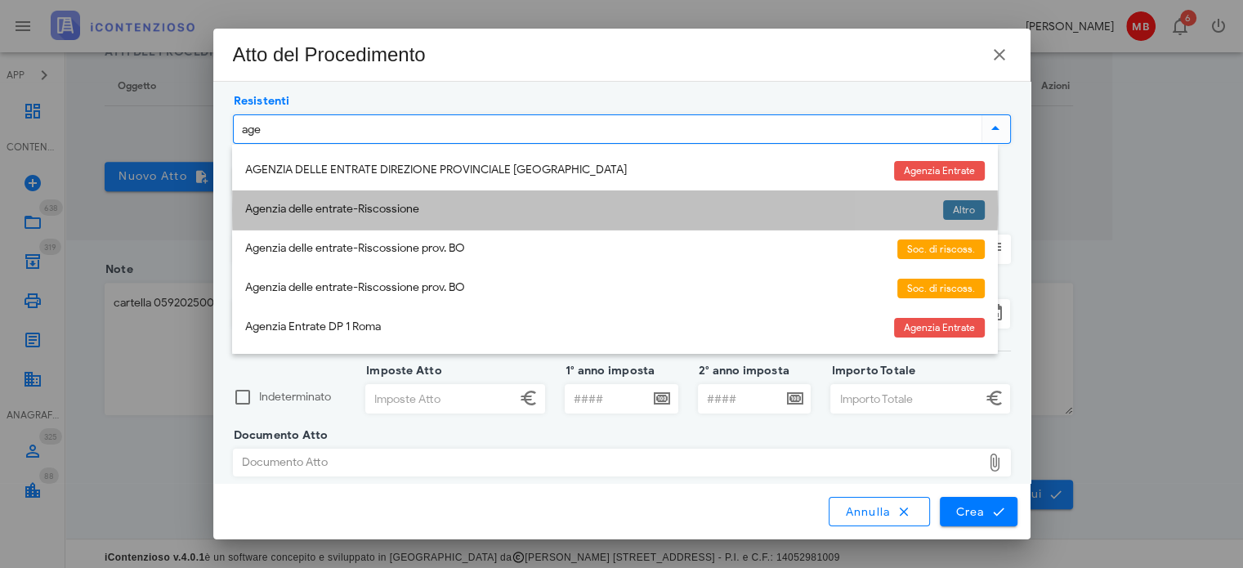
click at [305, 215] on div "Agenzia delle entrate-Riscossione" at bounding box center [587, 210] width 685 height 14
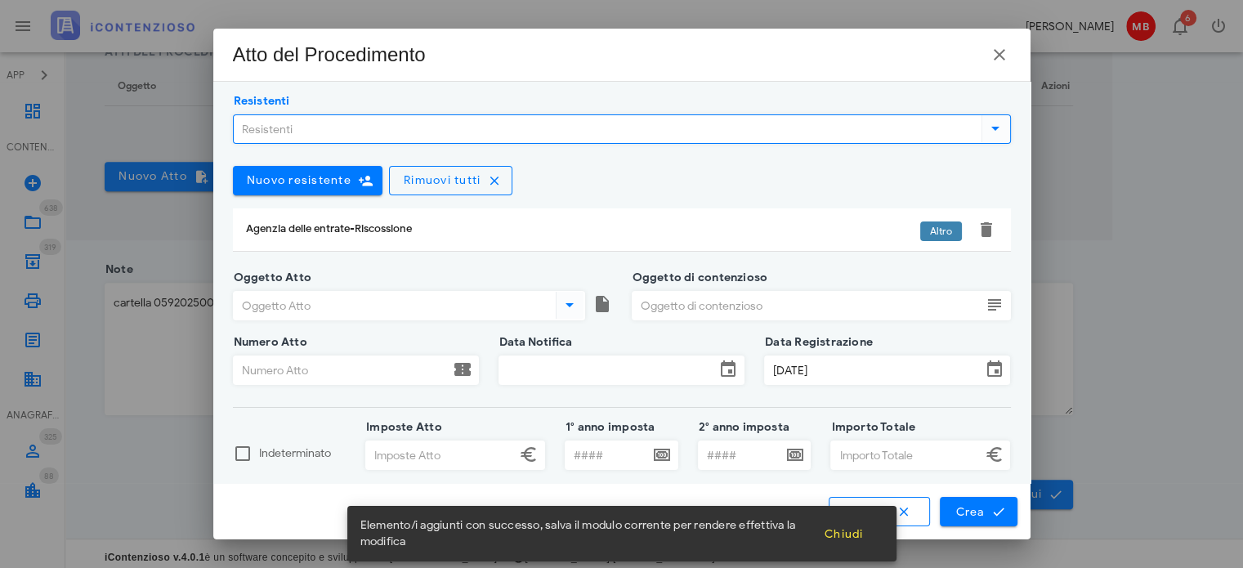
click at [304, 314] on input "Oggetto Atto" at bounding box center [393, 306] width 319 height 28
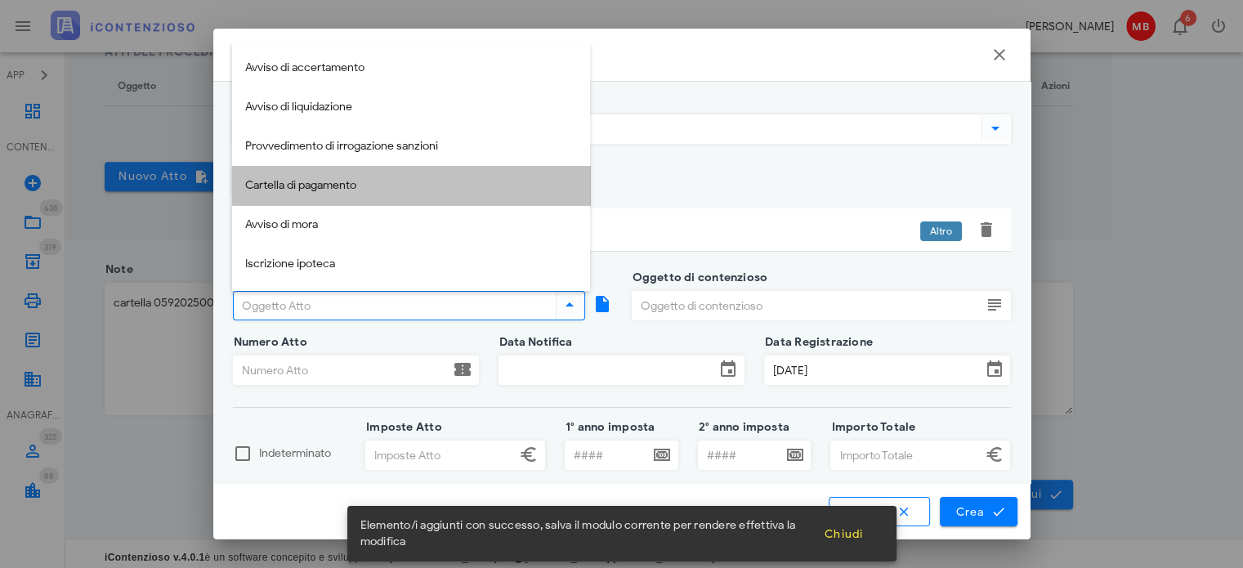
click at [293, 189] on div "Cartella di pagamento" at bounding box center [411, 186] width 332 height 14
type input "Cartella di pagamento"
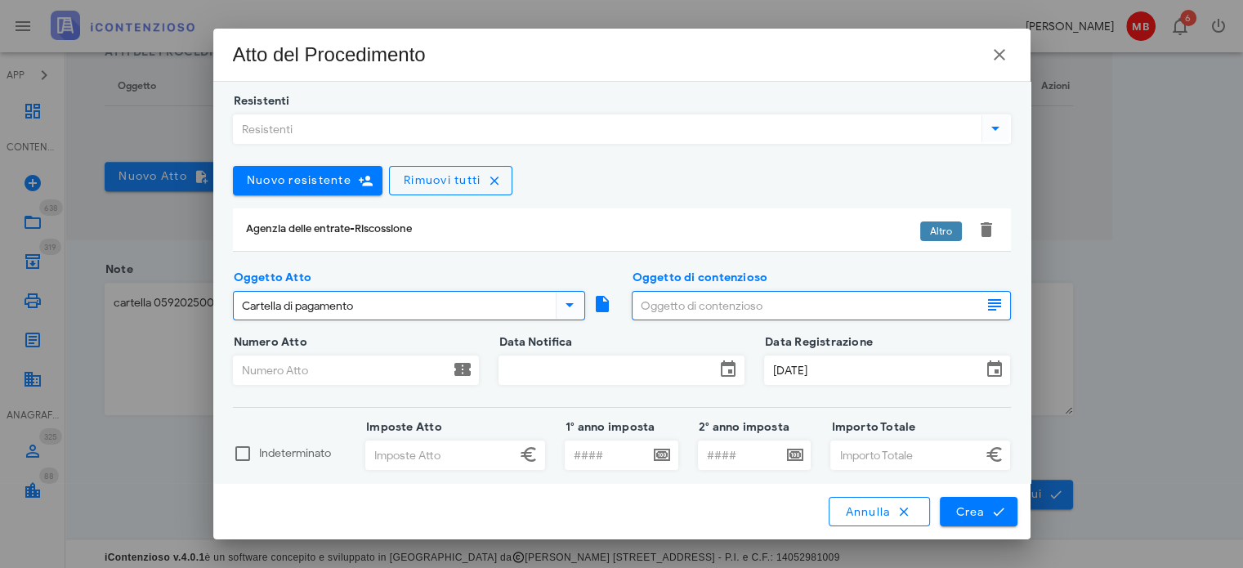
click at [664, 307] on input "Oggetto di contenzioso" at bounding box center [807, 306] width 349 height 28
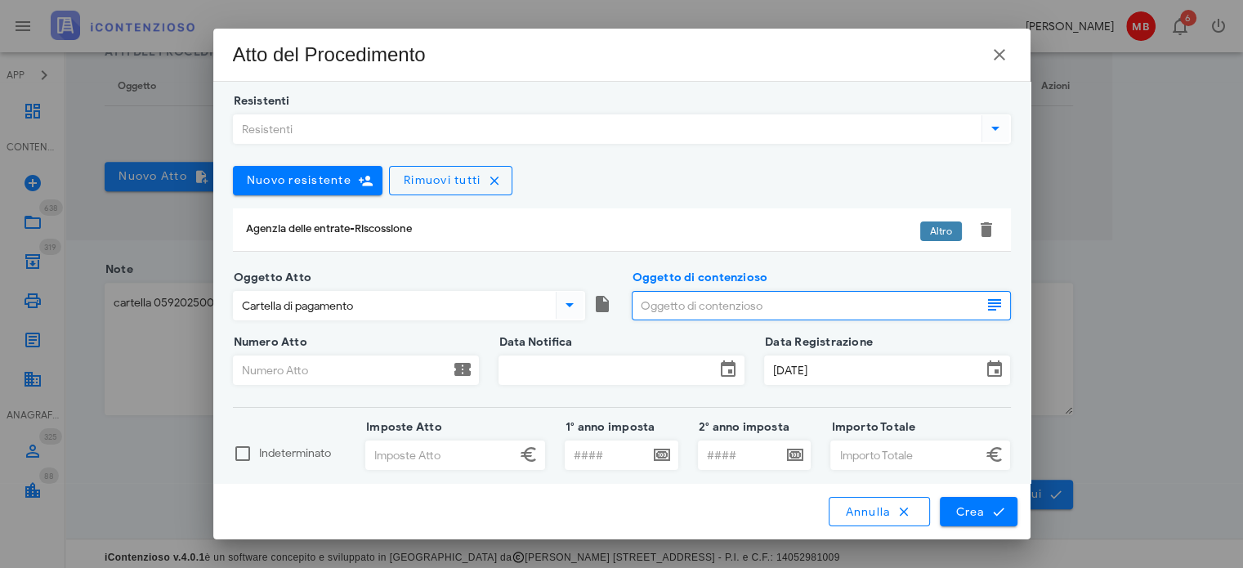
click at [656, 306] on input "Oggetto di contenzioso" at bounding box center [807, 306] width 349 height 28
type input "bonifica 2021"
click at [374, 365] on input "Numero Atto" at bounding box center [342, 370] width 216 height 28
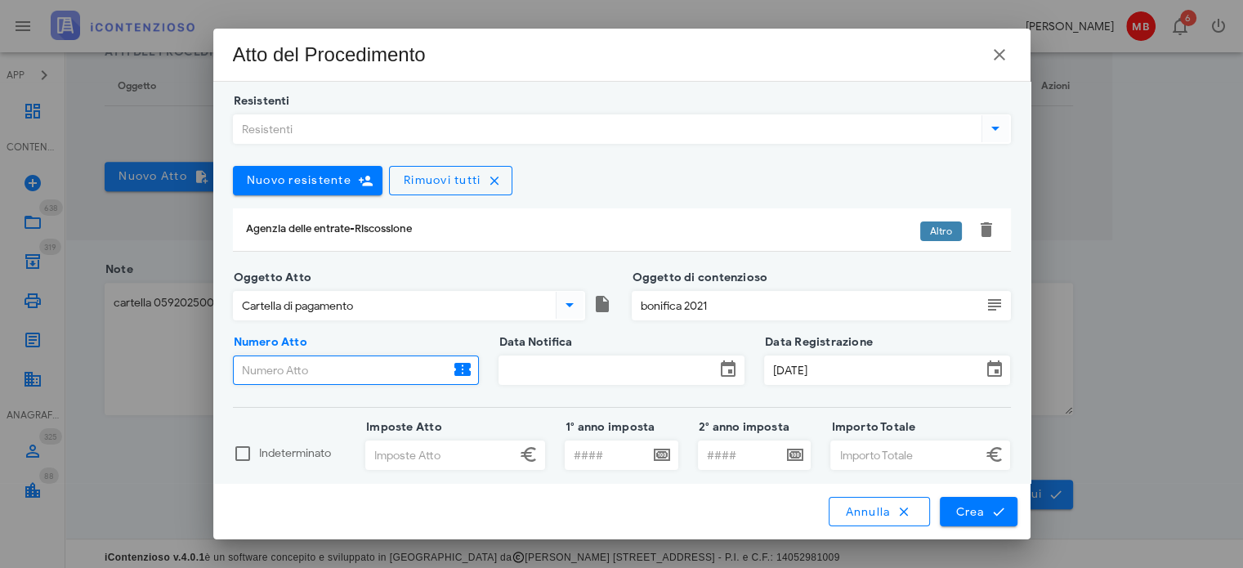
paste input "05920250028916361000"
type input "05920250028916361000"
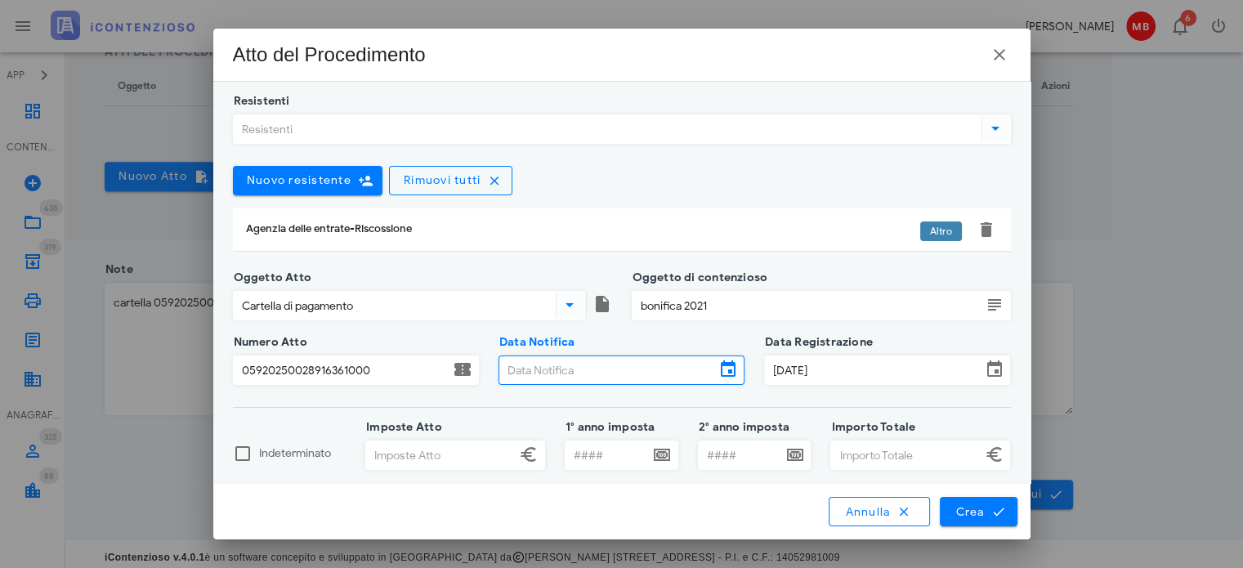
click at [549, 367] on input "Data Notifica" at bounding box center [607, 370] width 216 height 28
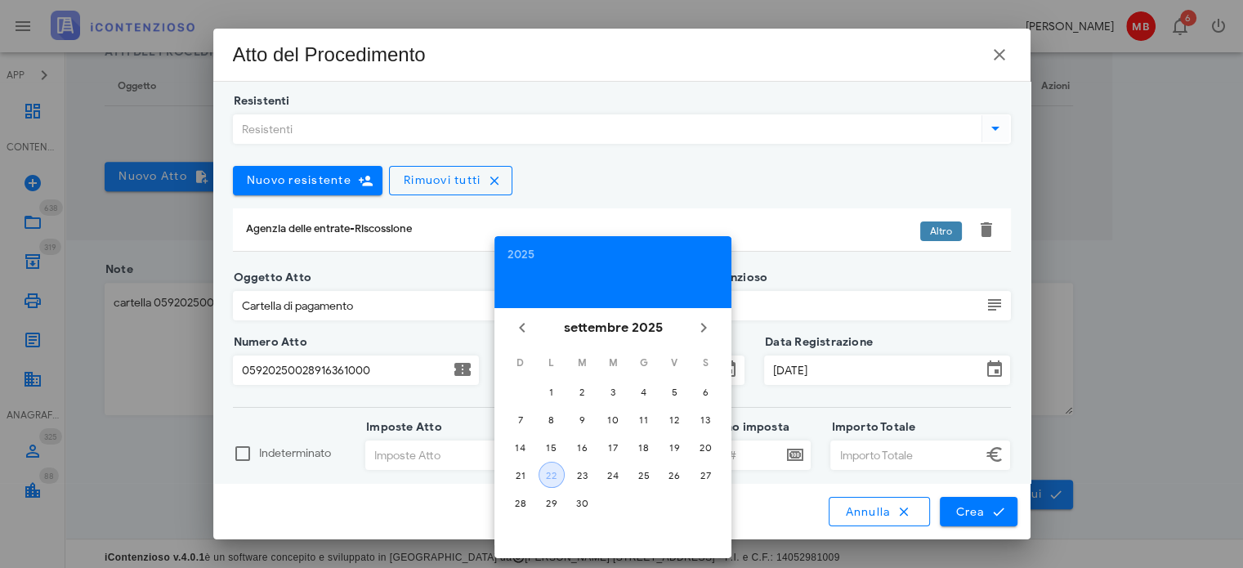
click at [554, 469] on div "22" at bounding box center [552, 475] width 25 height 12
type input "22/09/2025"
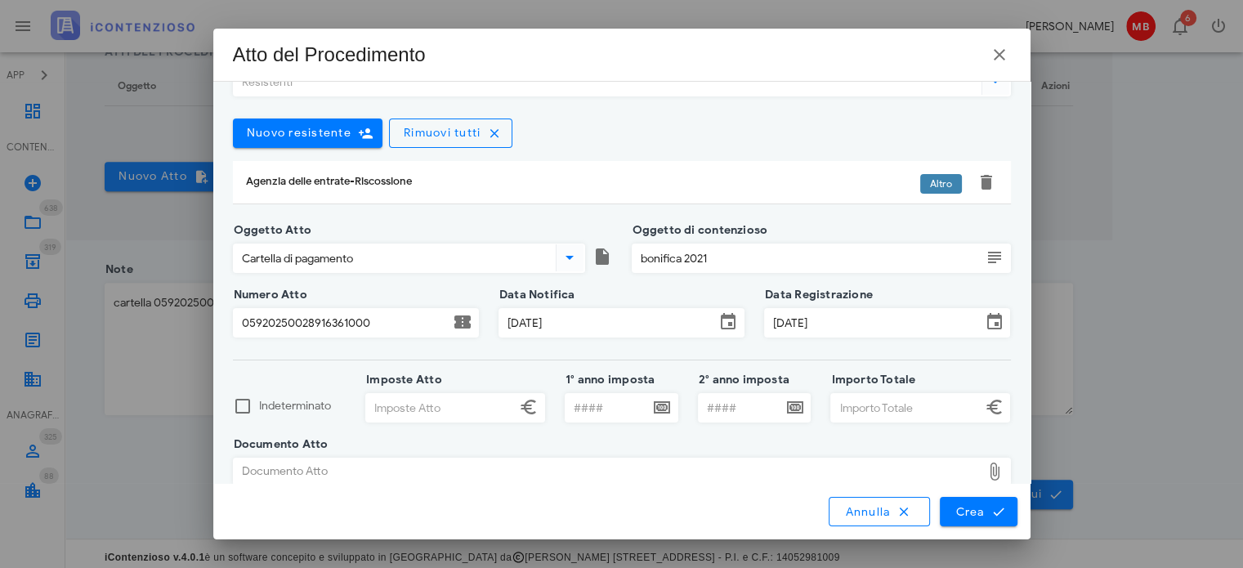
scroll to position [69, 0]
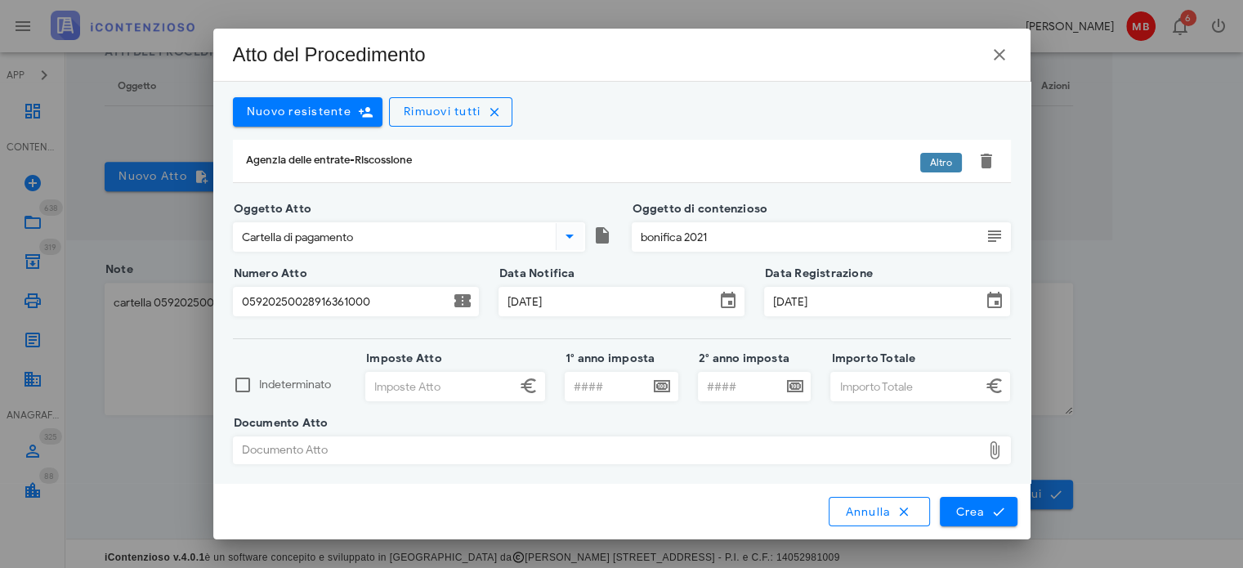
click at [650, 456] on div "Documento Atto" at bounding box center [608, 450] width 748 height 26
type input "C:\fakepath\059-CRT-00005205-05920250028916361000-signed.pdf"
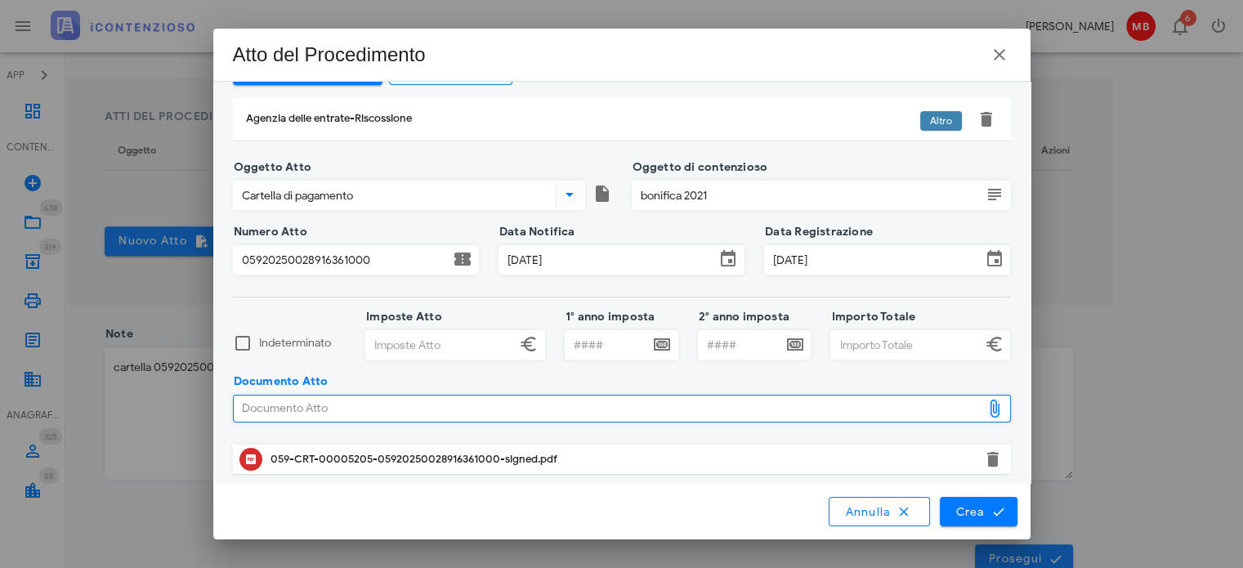
scroll to position [111, 0]
click at [867, 343] on input "Importo Totale" at bounding box center [906, 344] width 150 height 28
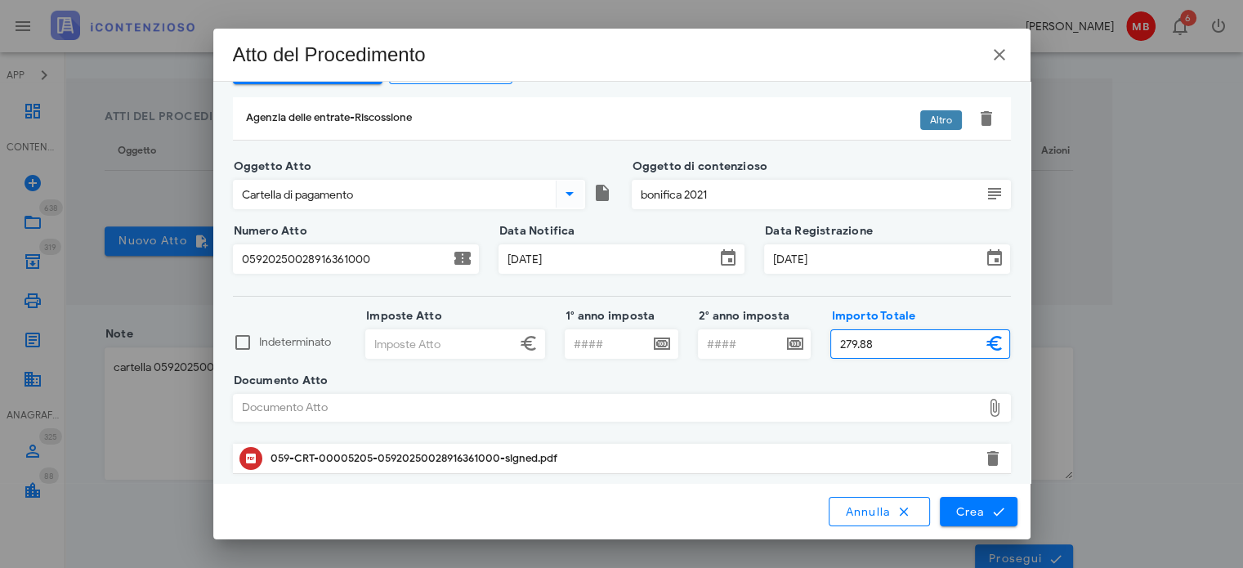
type input "279,88"
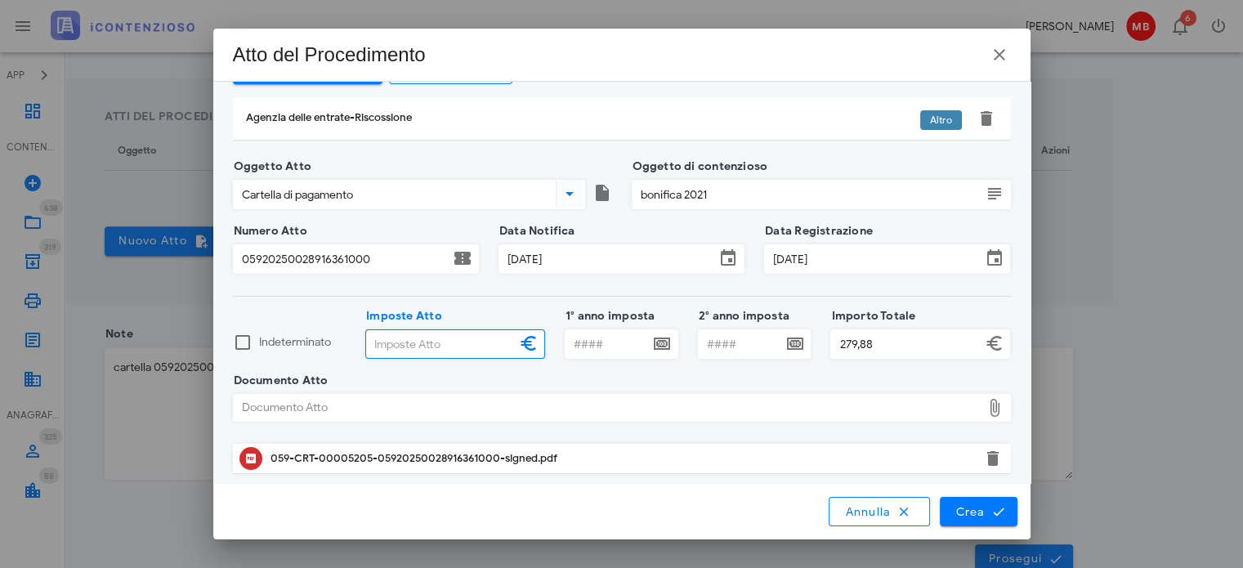
click at [383, 346] on input "Imposte Atto" at bounding box center [441, 344] width 150 height 28
type input "274,00"
click at [966, 513] on span "Crea" at bounding box center [978, 511] width 47 height 15
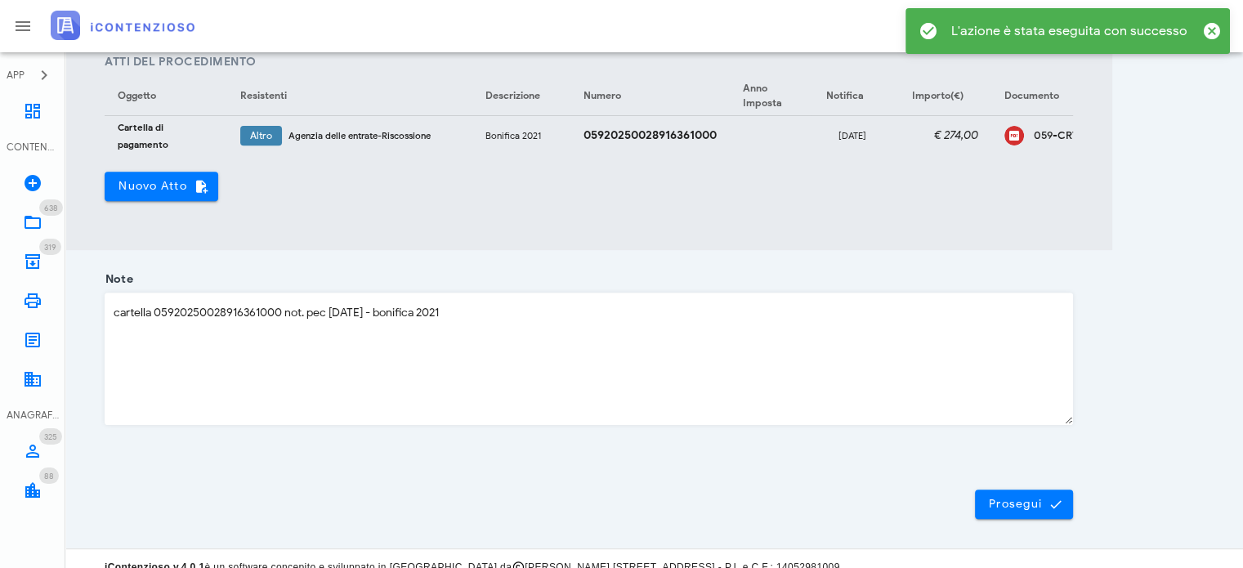
scroll to position [671, 0]
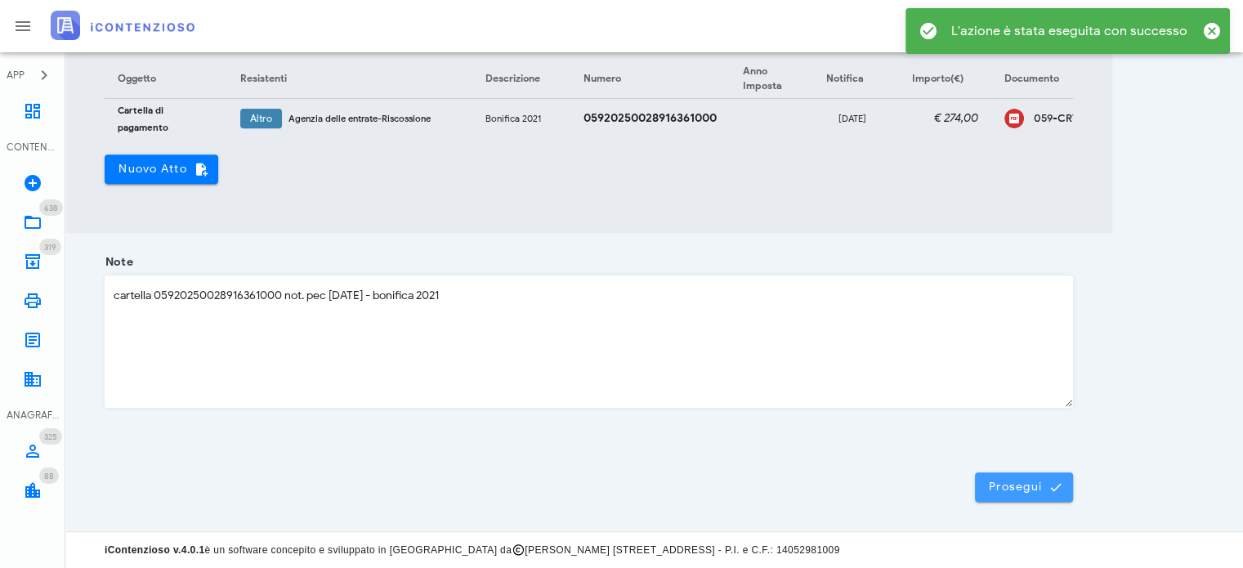
click at [1011, 483] on span "Prosegui" at bounding box center [1024, 487] width 72 height 15
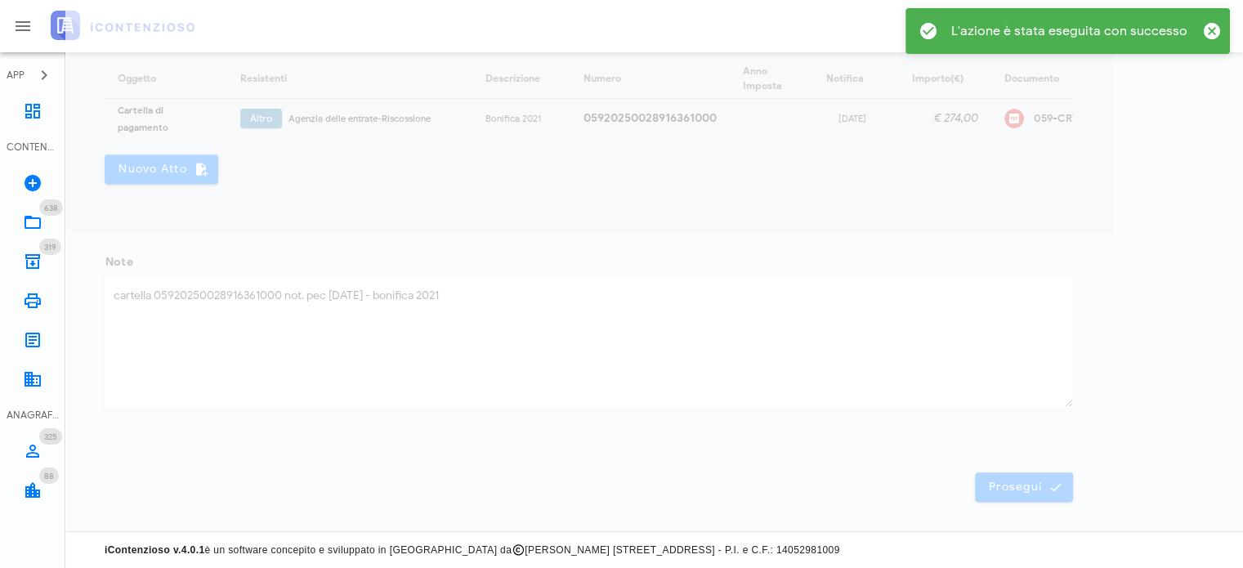
scroll to position [23, 0]
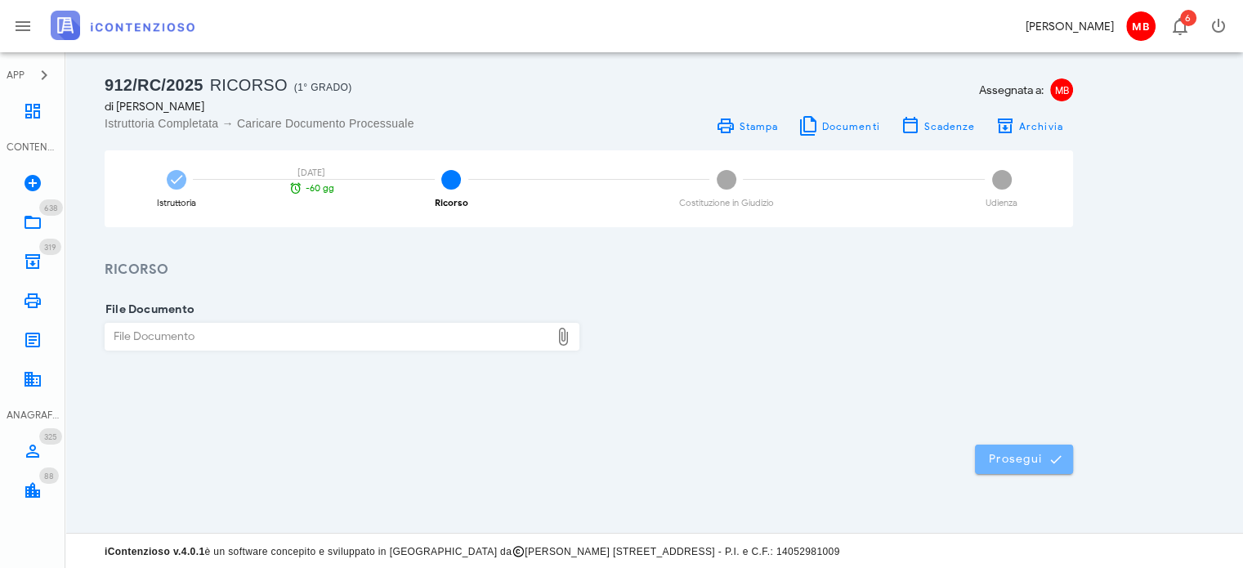
click at [1004, 467] on button "Prosegui" at bounding box center [1024, 459] width 98 height 29
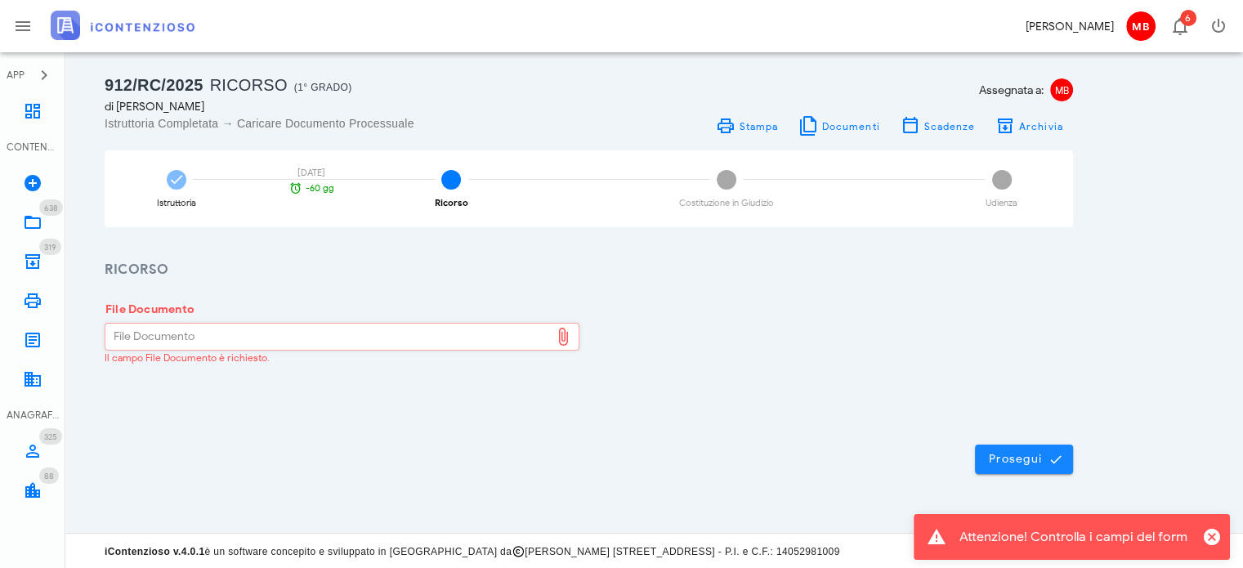
scroll to position [0, 0]
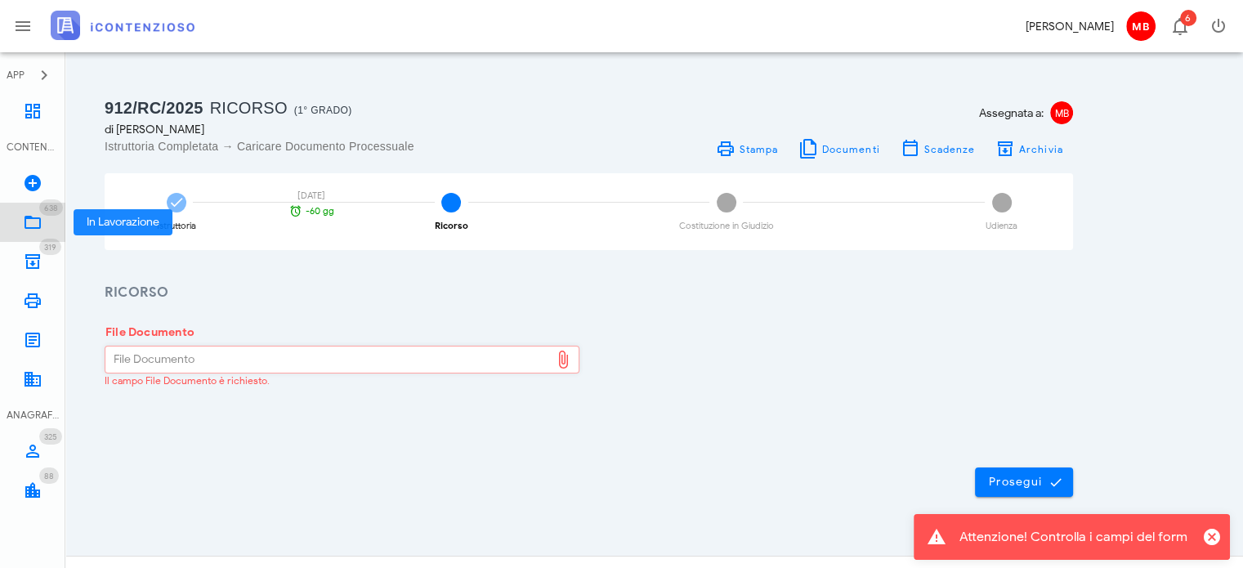
click at [36, 215] on icon at bounding box center [33, 223] width 20 height 20
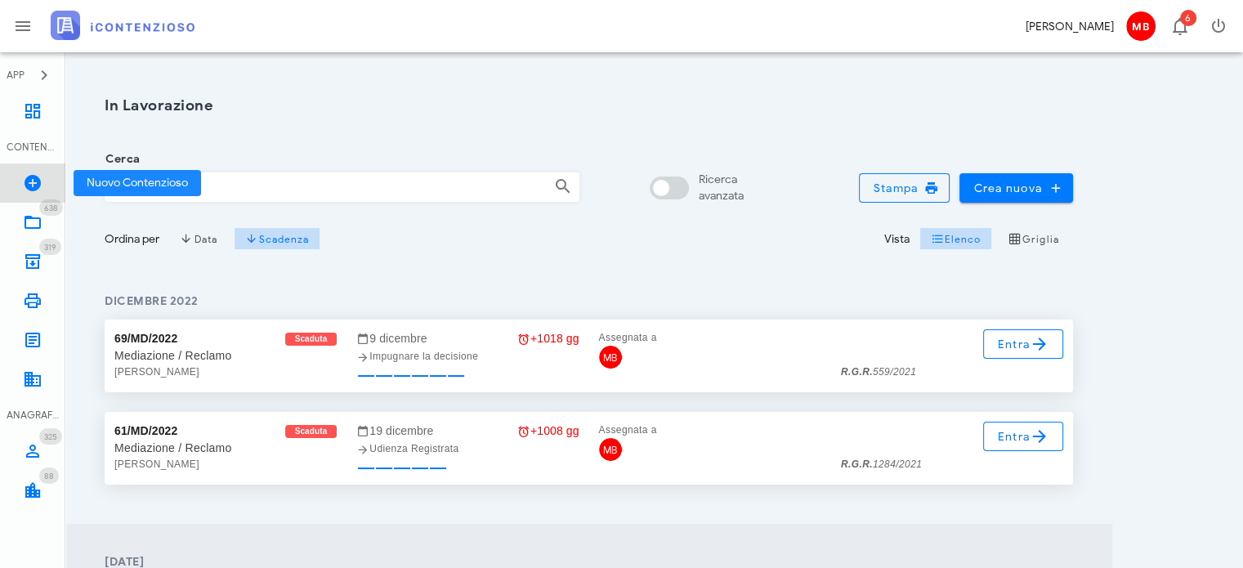
click at [29, 181] on icon at bounding box center [33, 183] width 20 height 20
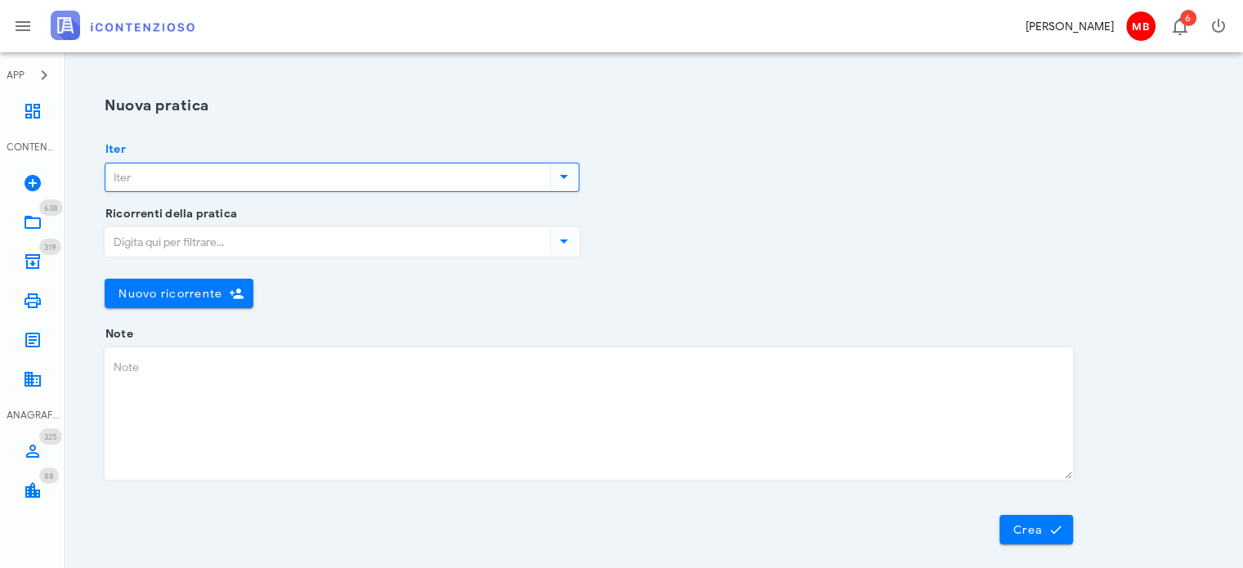
click at [160, 180] on input "Iter" at bounding box center [325, 177] width 441 height 28
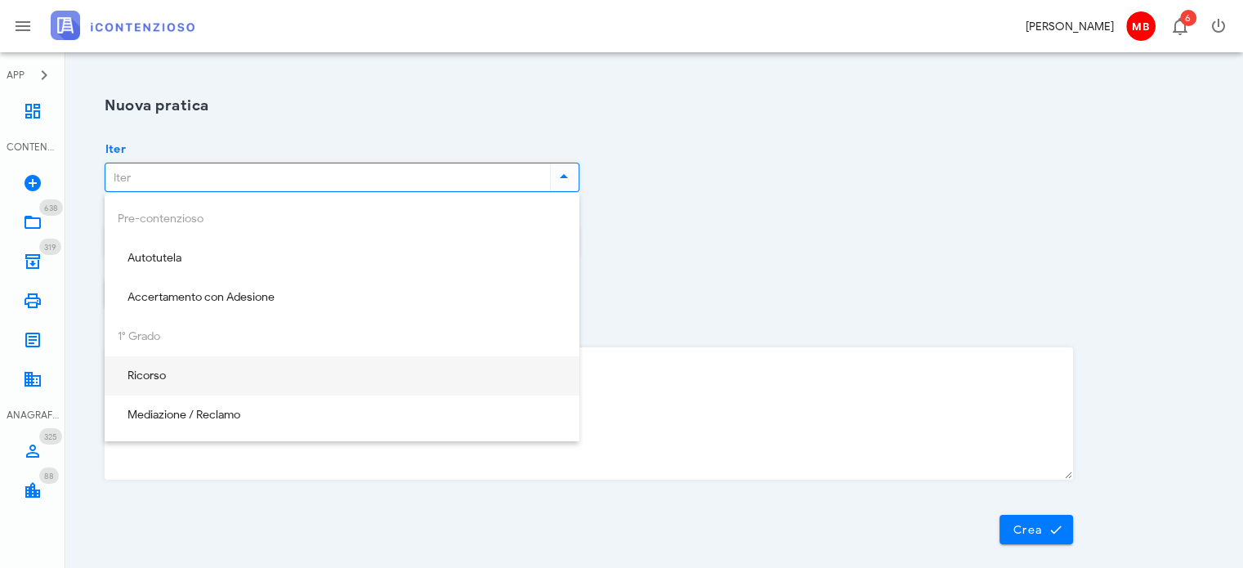
click at [180, 375] on div "Ricorso" at bounding box center [342, 376] width 449 height 14
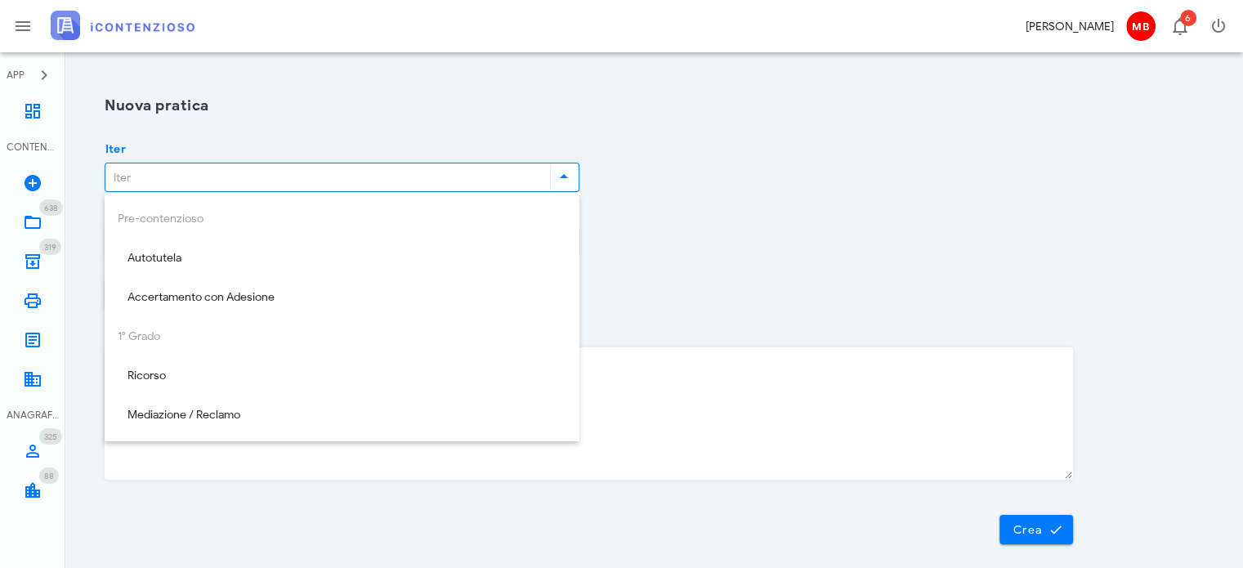
type input "Ricorso"
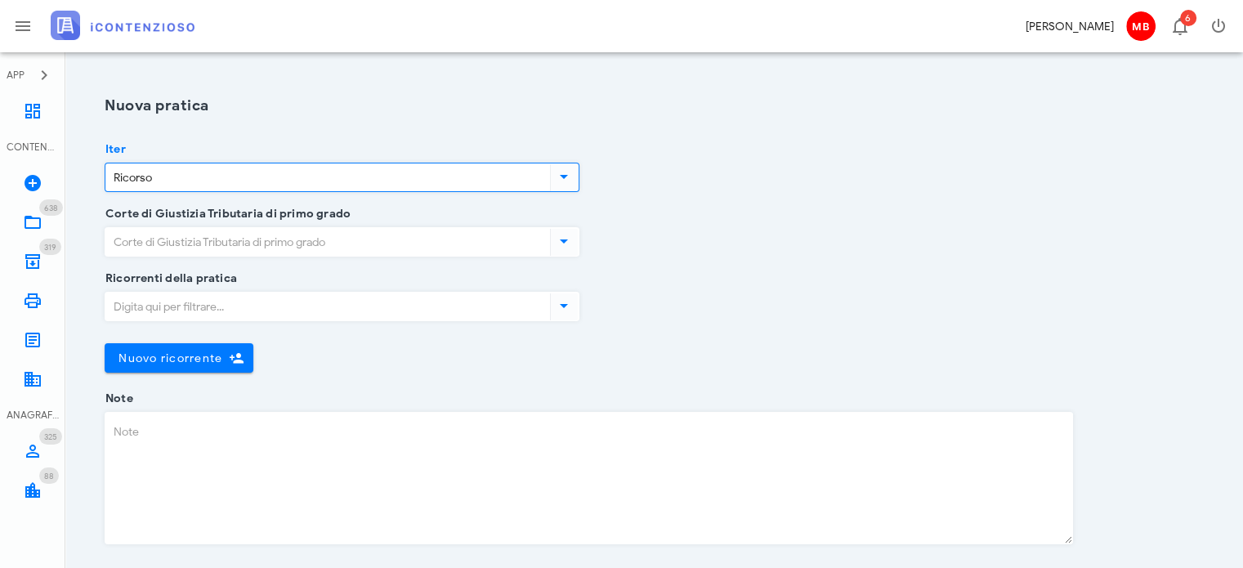
click at [163, 241] on input "Corte di Giustizia Tributaria di primo grado" at bounding box center [325, 242] width 441 height 28
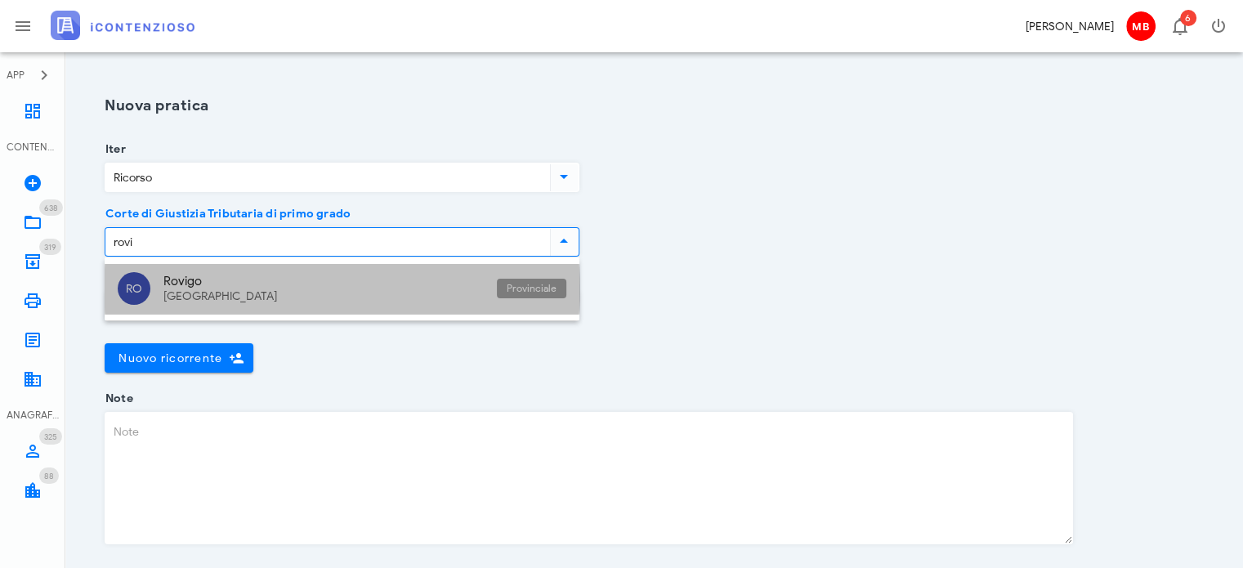
click at [180, 281] on div "Rovigo" at bounding box center [323, 281] width 320 height 15
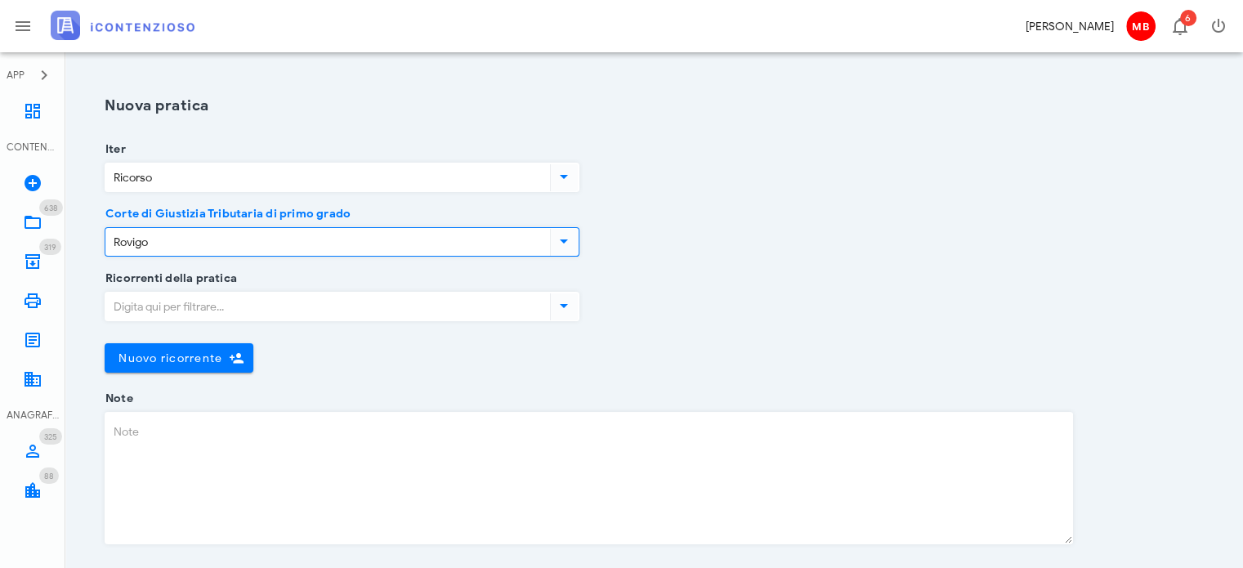
type input "Rovigo"
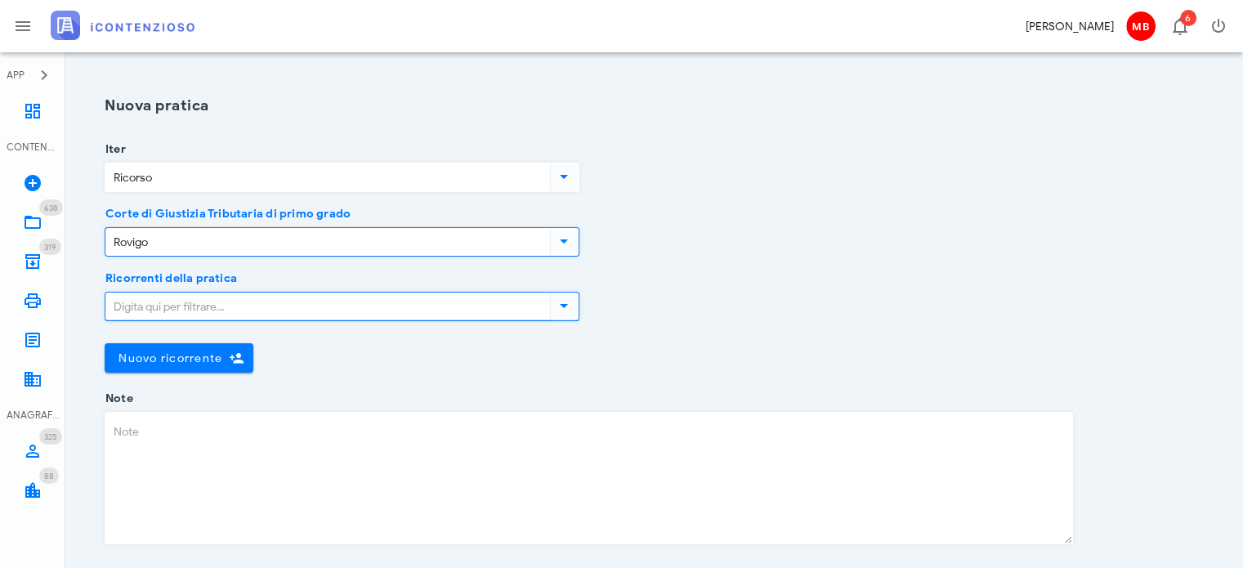
click at [183, 303] on input "Ricorrenti della pratica" at bounding box center [325, 307] width 441 height 28
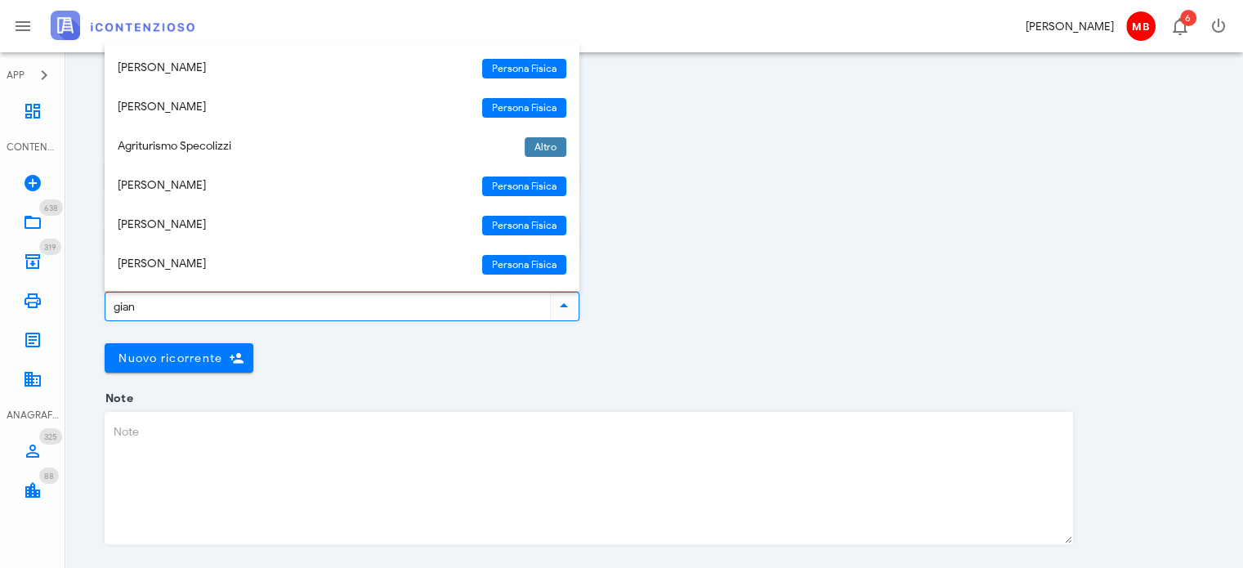
type input "giann"
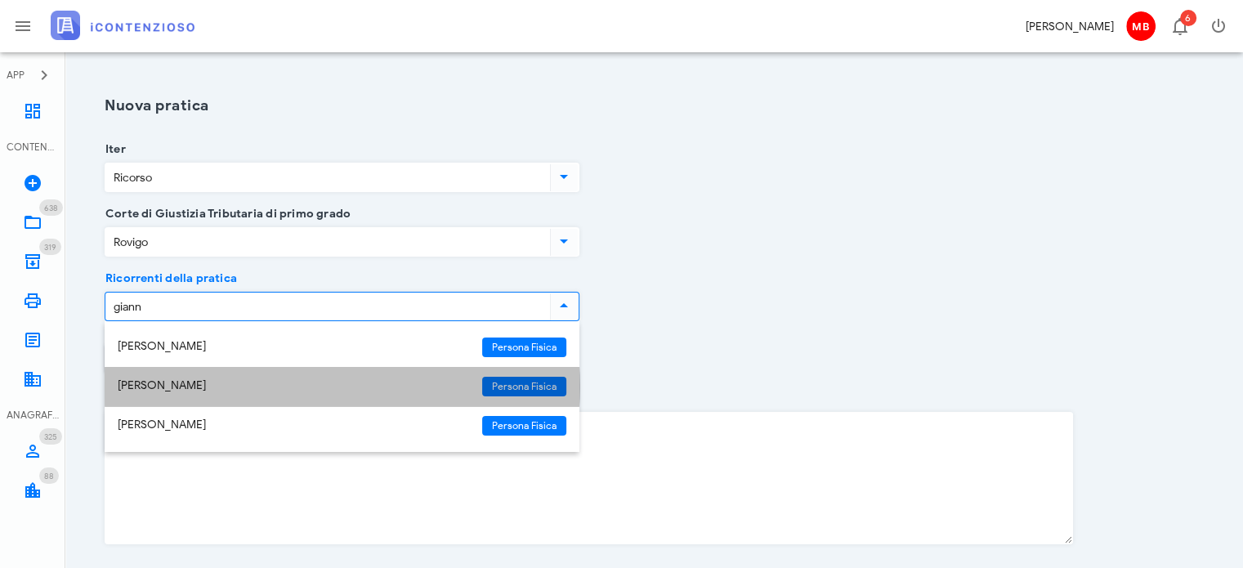
click at [183, 388] on div "[PERSON_NAME]" at bounding box center [293, 386] width 351 height 14
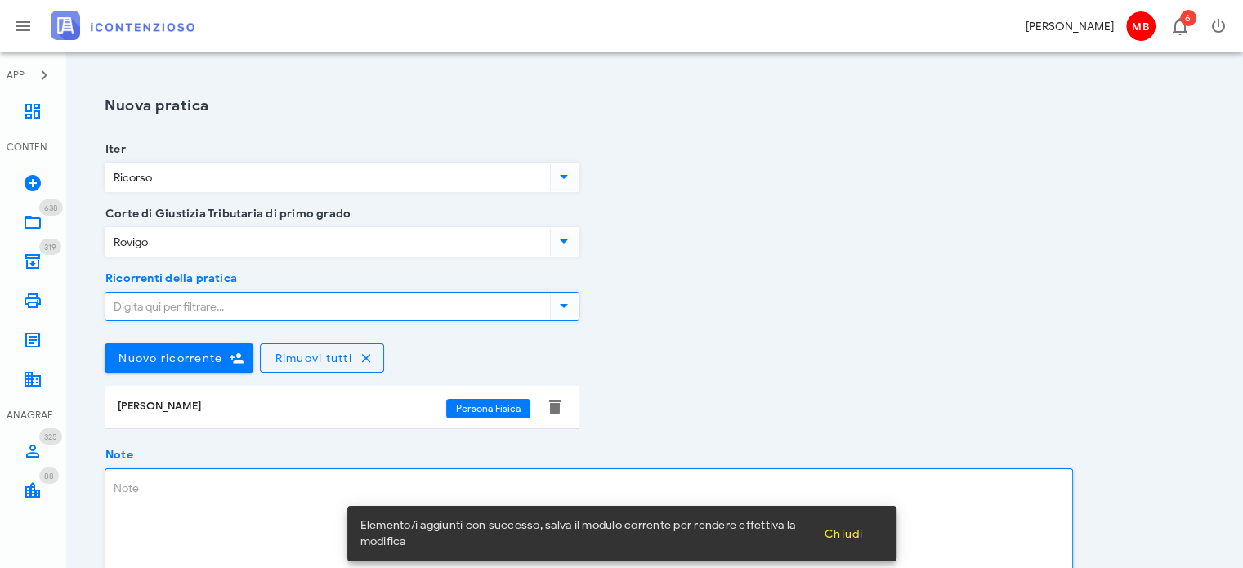
click at [168, 492] on textarea "Note" at bounding box center [588, 534] width 967 height 131
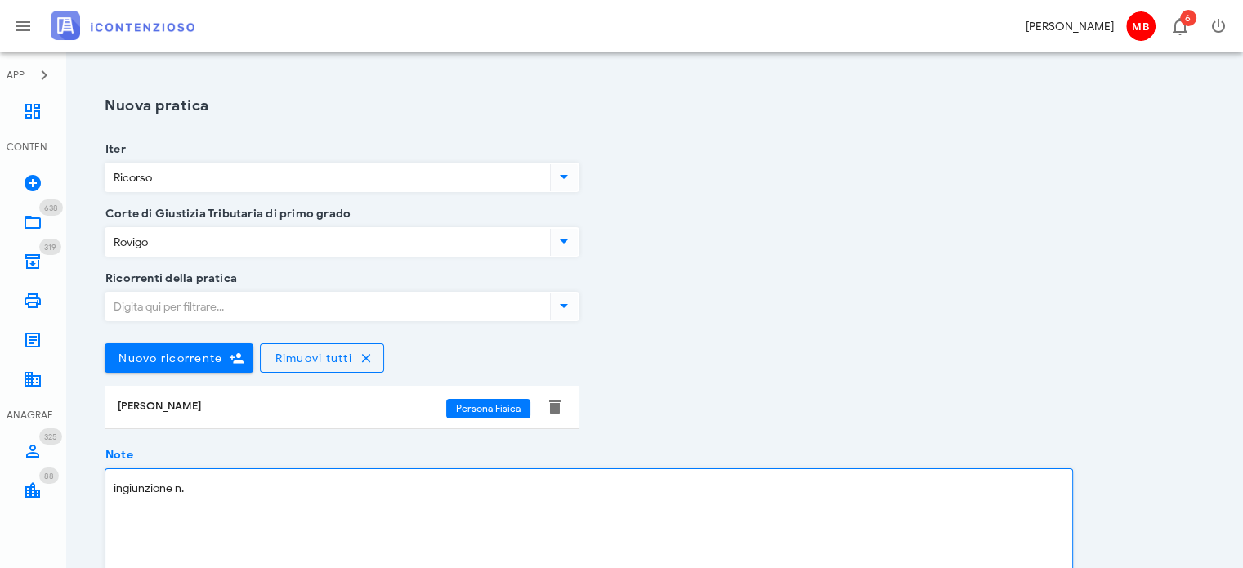
paste textarea "202518274000306401"
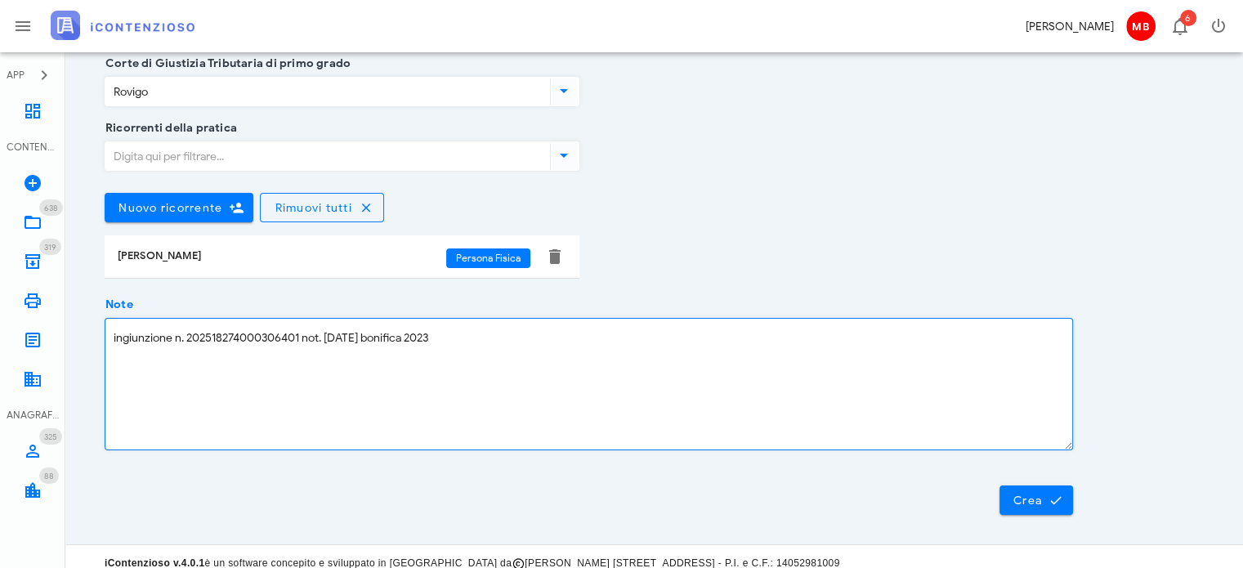
scroll to position [162, 0]
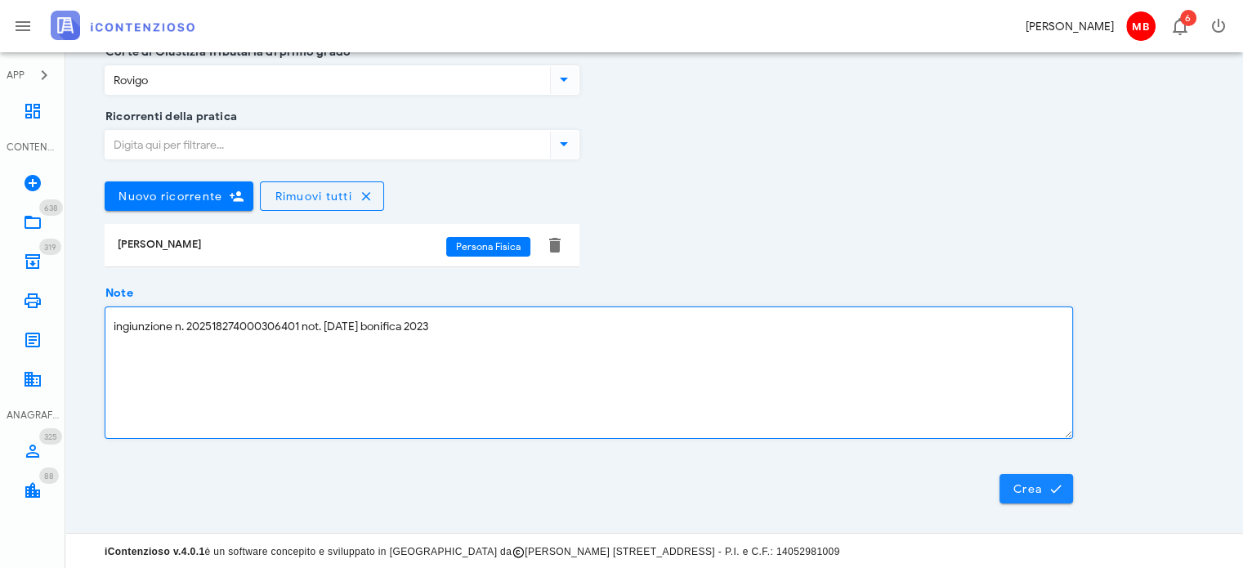
type textarea "ingiunzione n. 202518274000306401 not. [DATE] bonifica 2023"
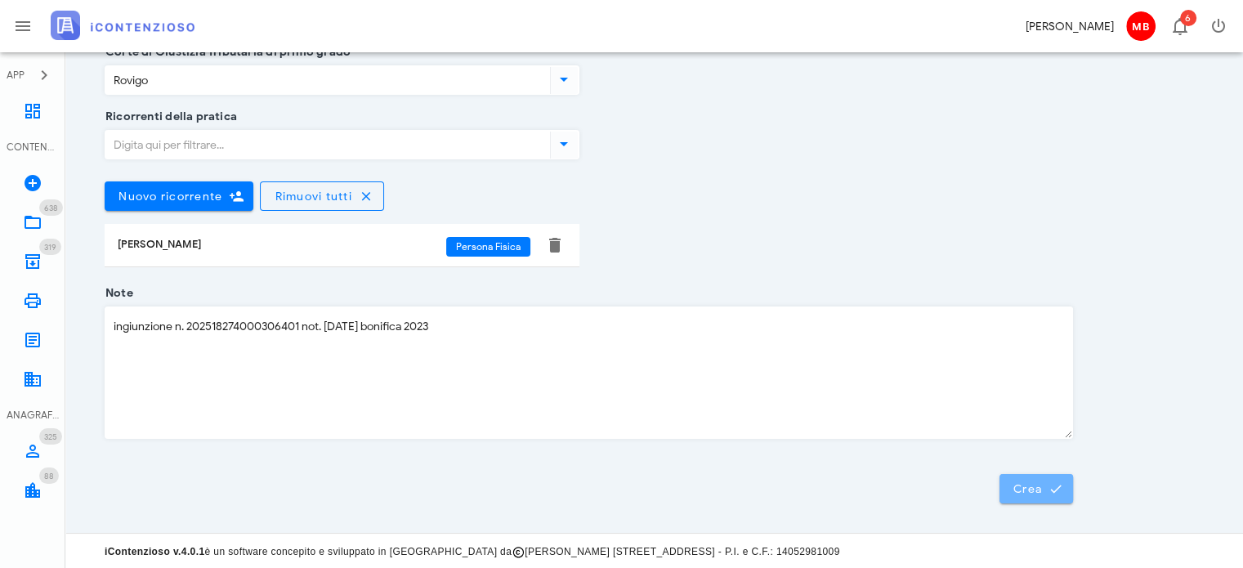
click at [1057, 496] on button "Crea" at bounding box center [1037, 488] width 74 height 29
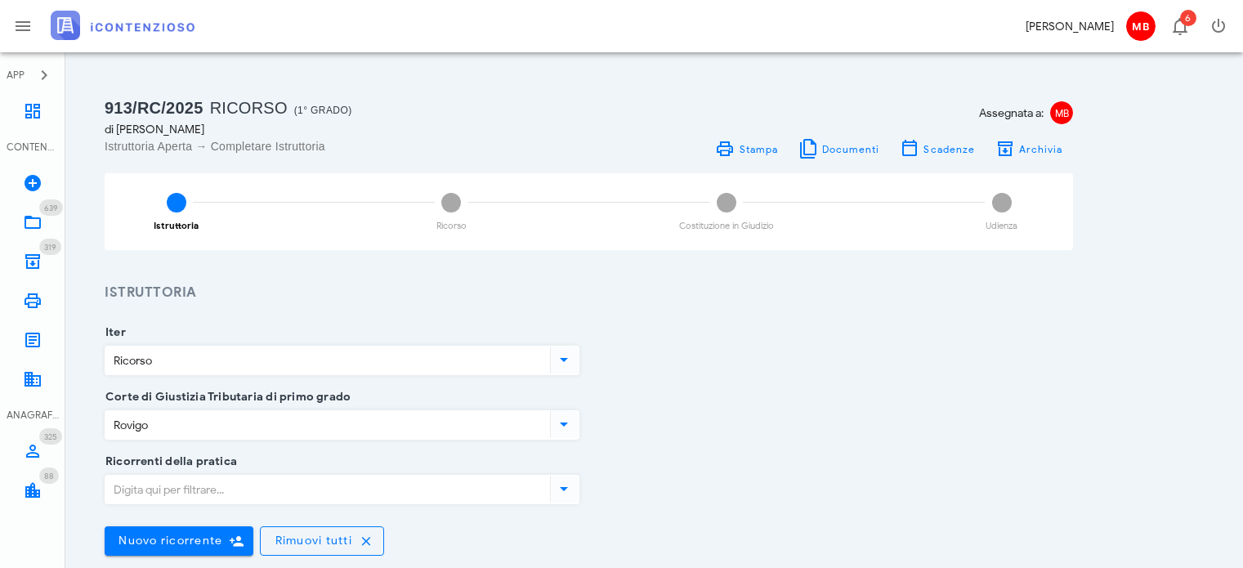
scroll to position [490, 0]
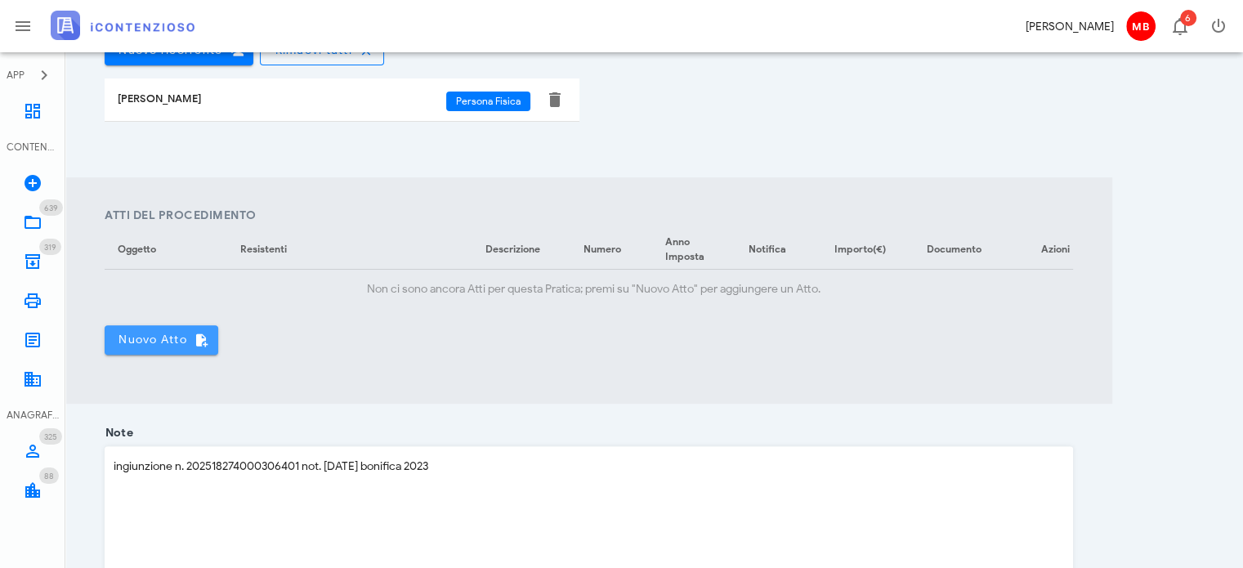
click at [154, 347] on span "Nuovo Atto" at bounding box center [161, 340] width 87 height 15
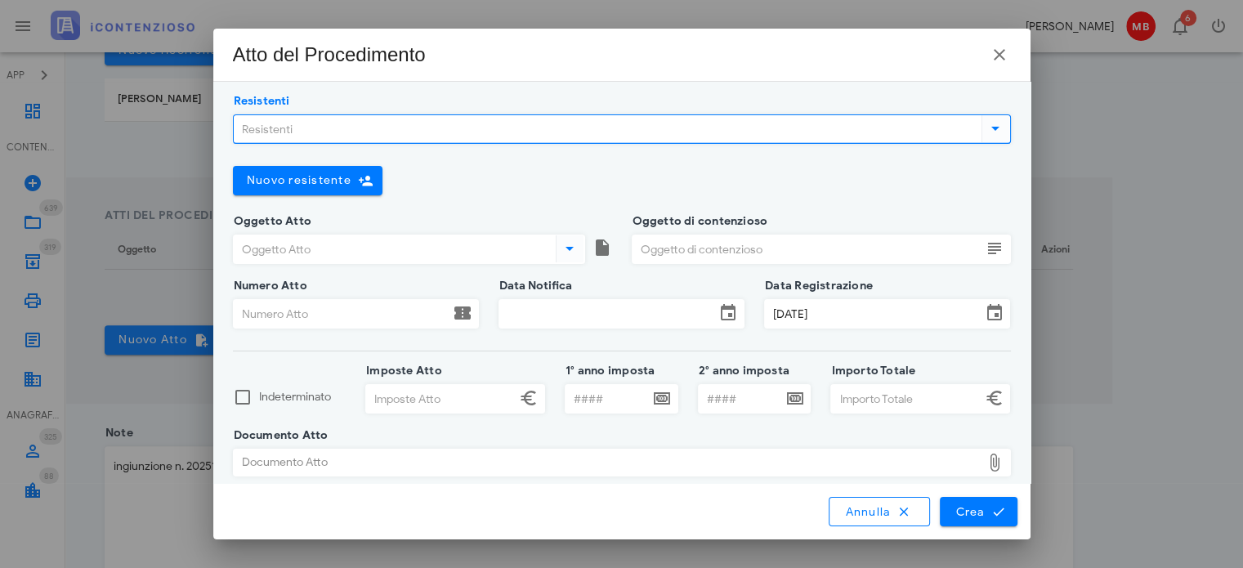
click at [266, 123] on input "Resistenti" at bounding box center [606, 129] width 745 height 28
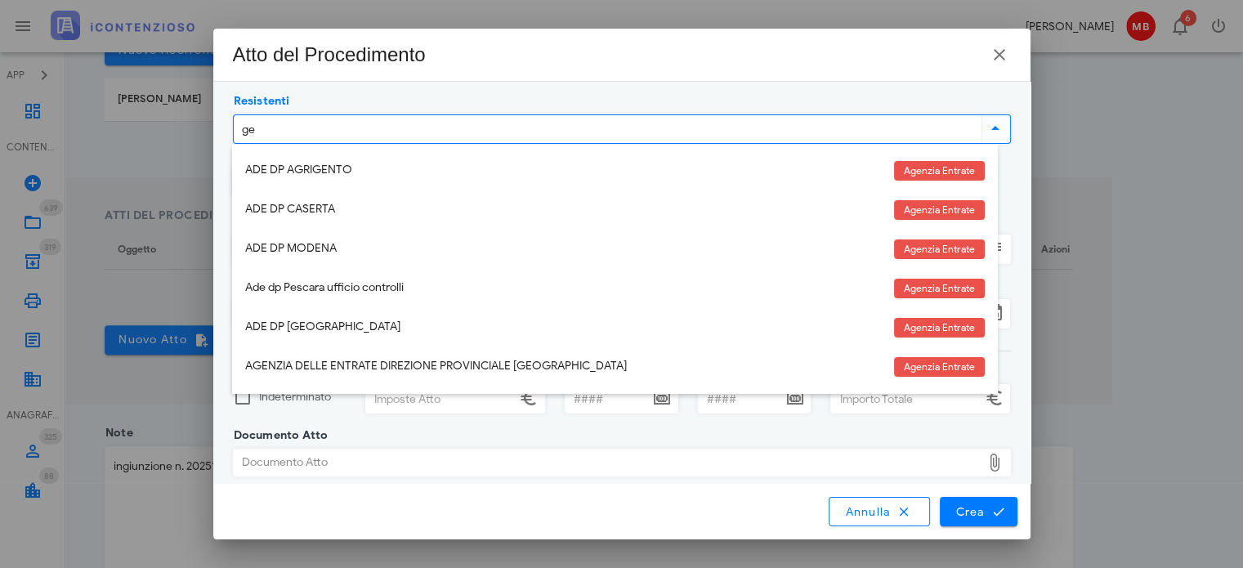
type input "gef"
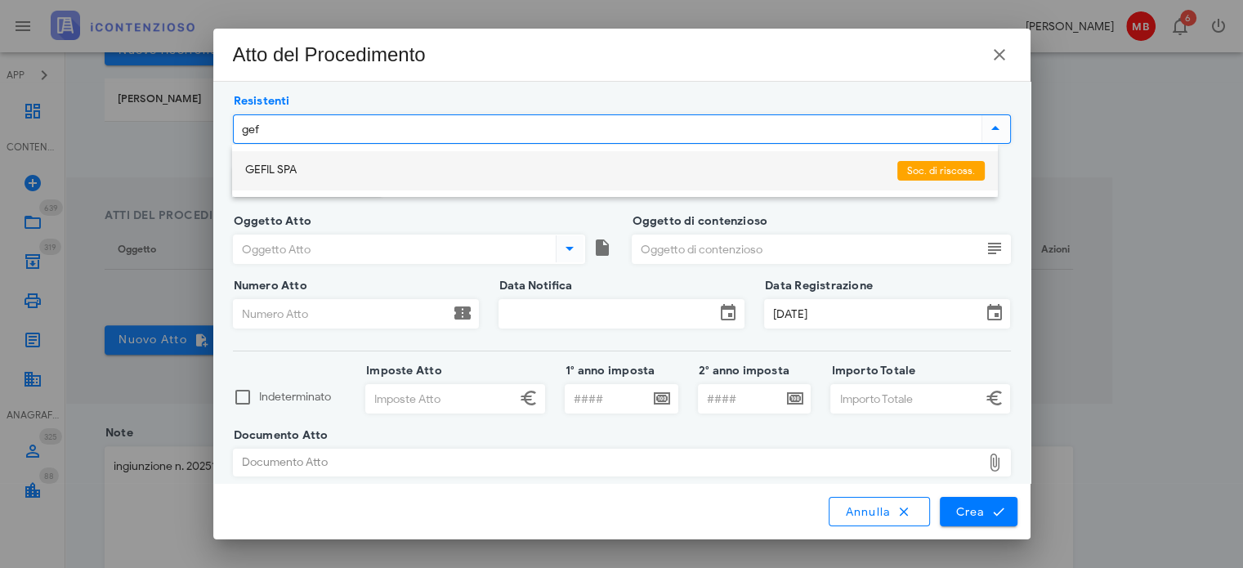
click at [276, 173] on div "GEFIL SPA" at bounding box center [564, 170] width 639 height 14
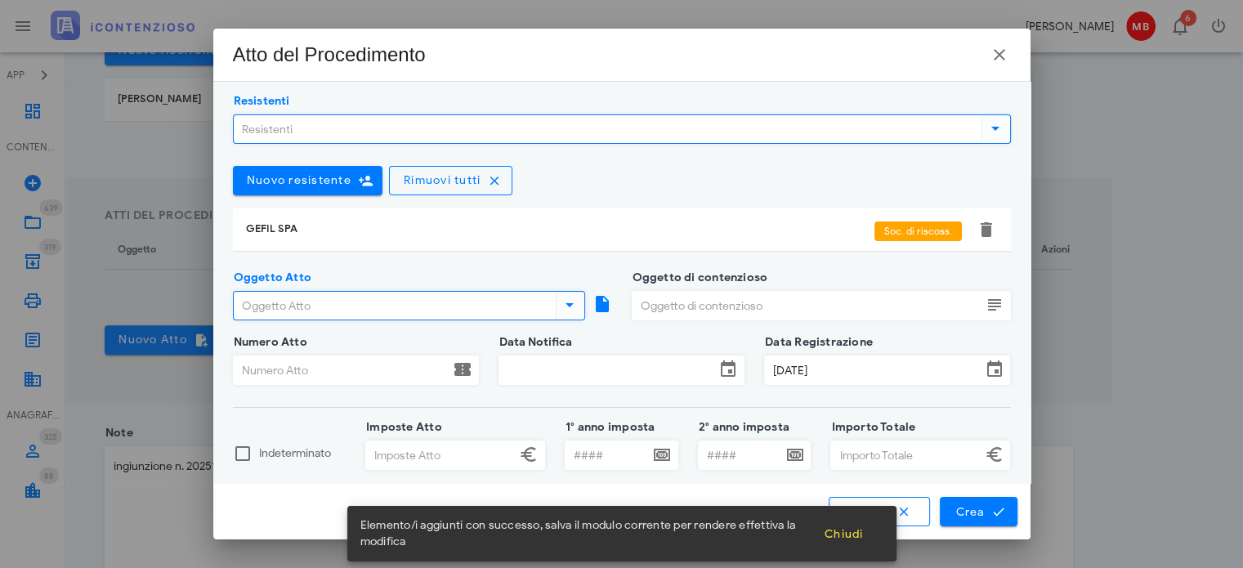
click at [316, 302] on input "Oggetto Atto" at bounding box center [393, 306] width 319 height 28
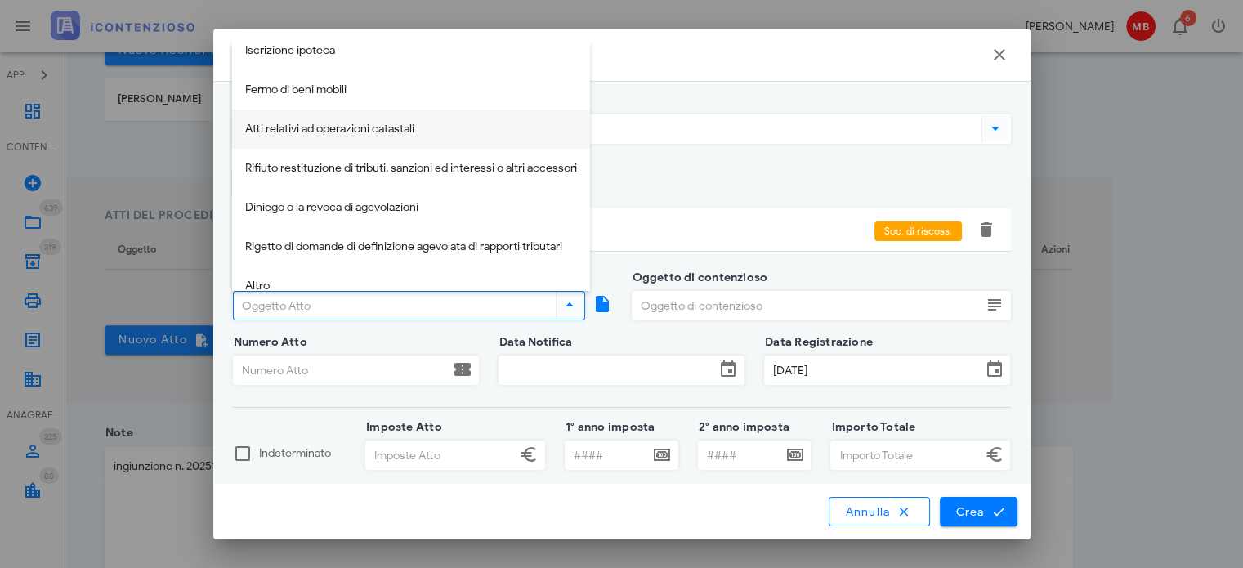
scroll to position [353, 0]
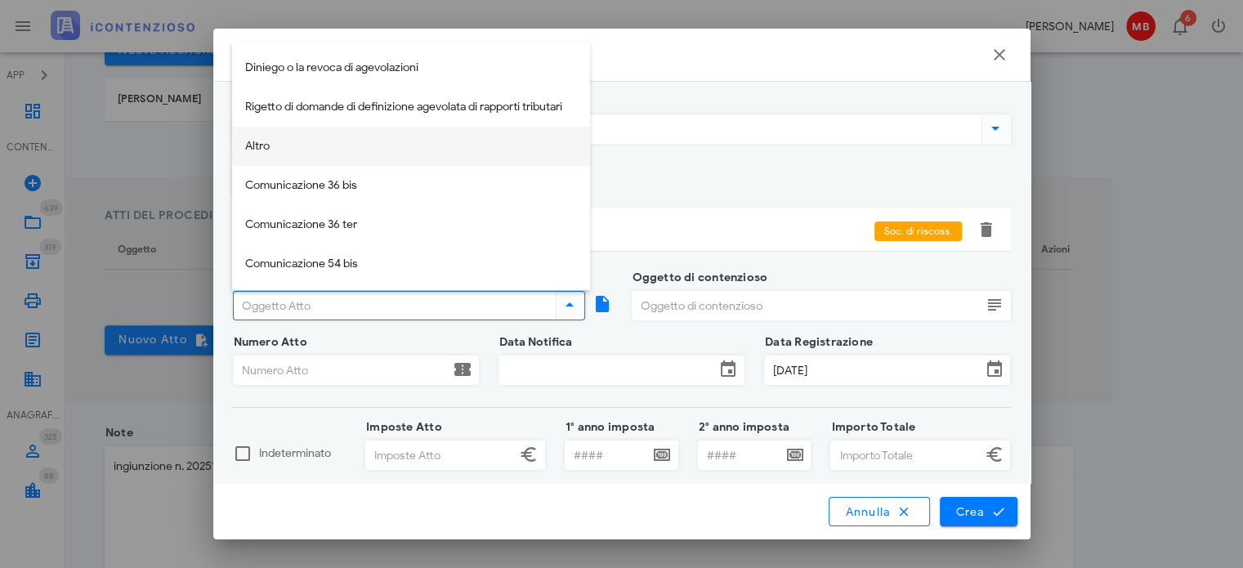
click at [283, 150] on div "Altro" at bounding box center [411, 147] width 332 height 14
type input "Altro"
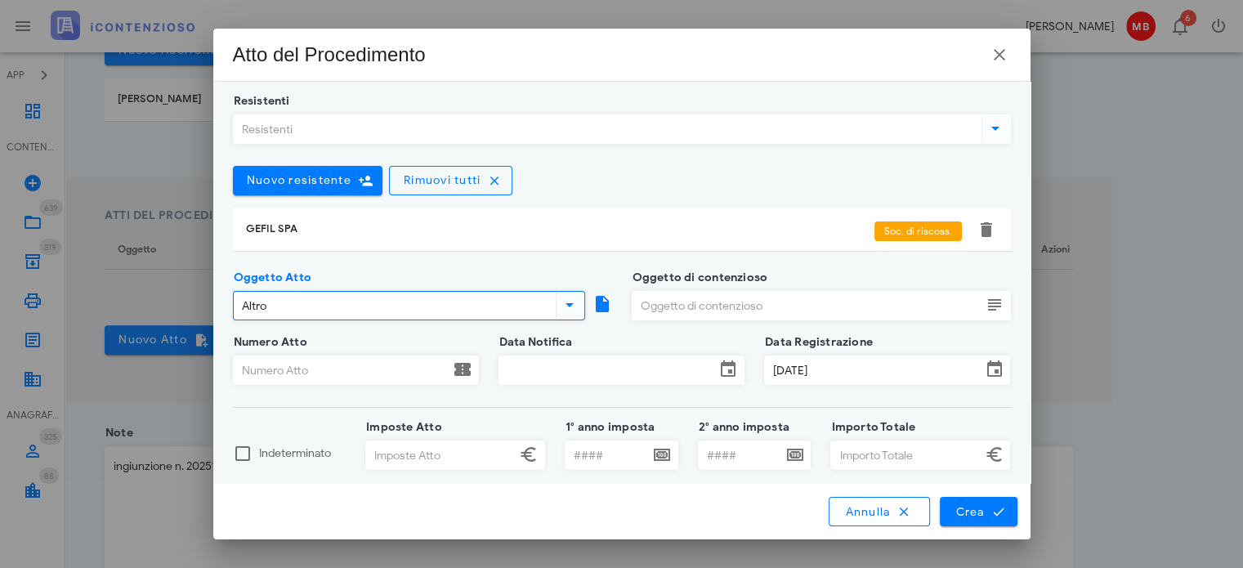
click at [658, 307] on input "Oggetto di contenzioso" at bounding box center [807, 306] width 349 height 28
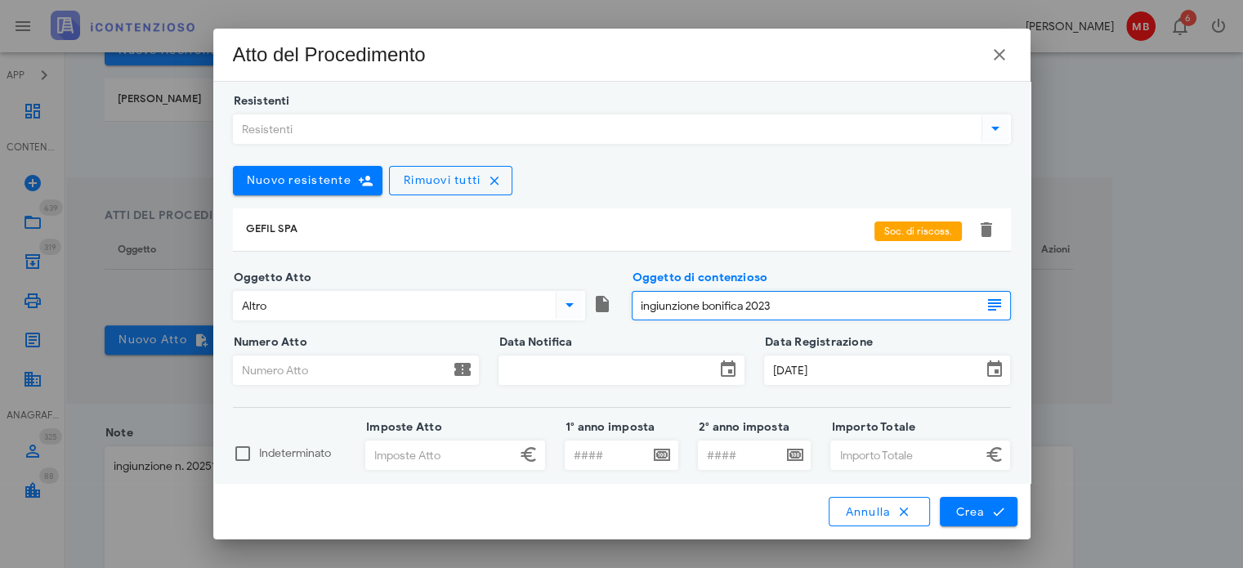
type input "ingiunzione bonifica 2023"
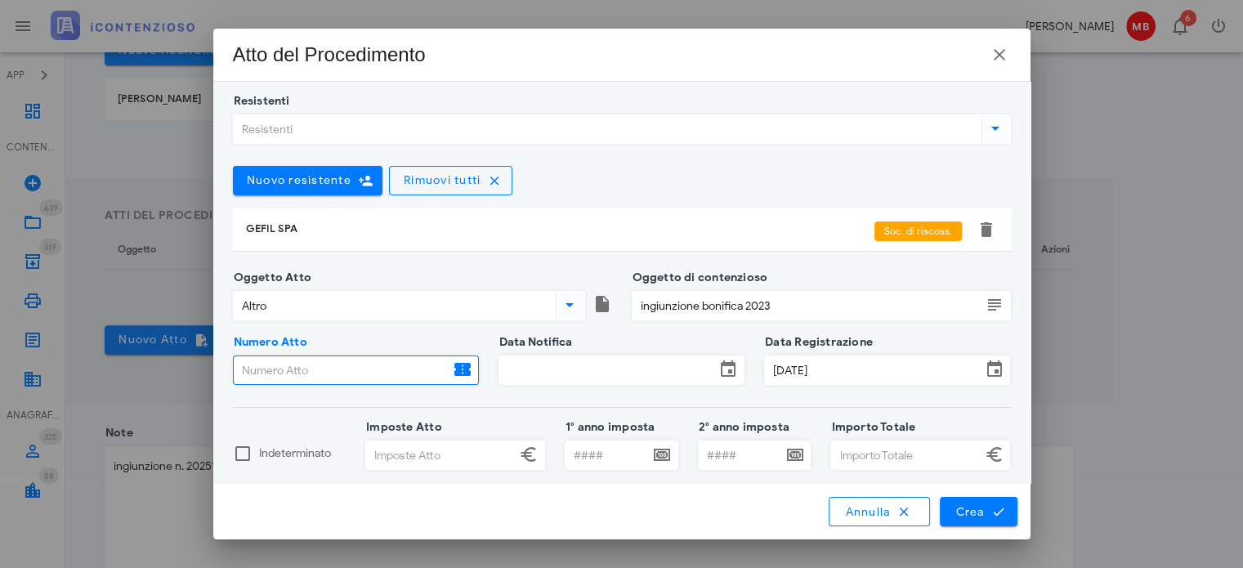
click at [334, 375] on input "Numero Atto" at bounding box center [342, 370] width 216 height 28
paste input "202518274000306401"
type input "202518274000306401"
click at [502, 363] on input "Data Notifica" at bounding box center [607, 370] width 216 height 28
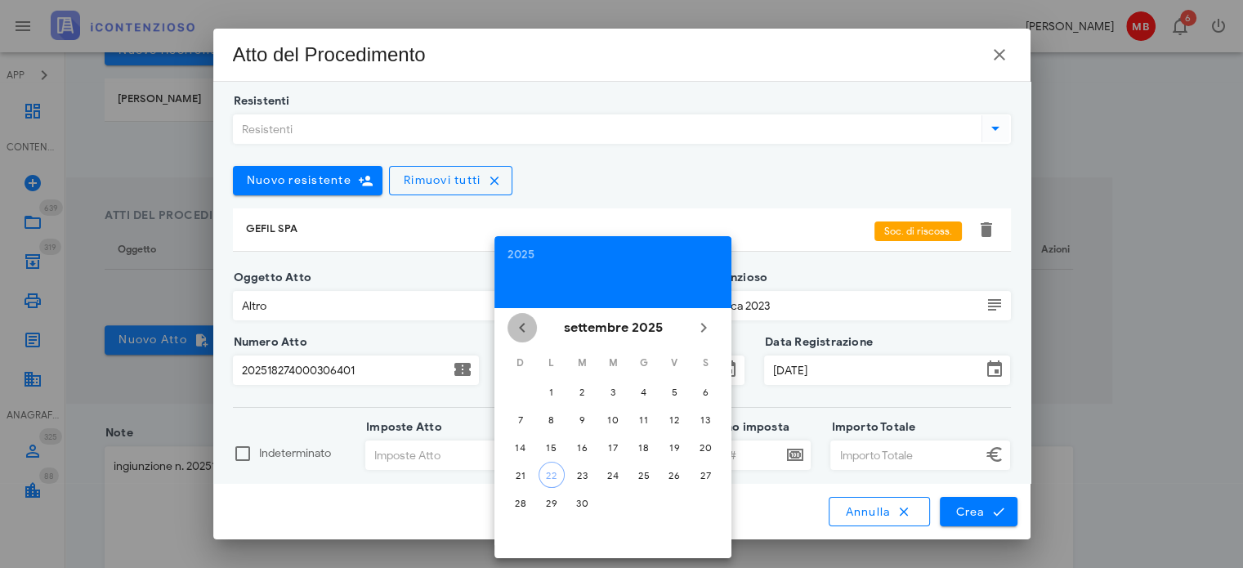
click at [522, 330] on icon "Il mese scorso" at bounding box center [523, 328] width 20 height 20
click at [555, 502] on div "30" at bounding box center [552, 503] width 26 height 12
type input "[DATE]"
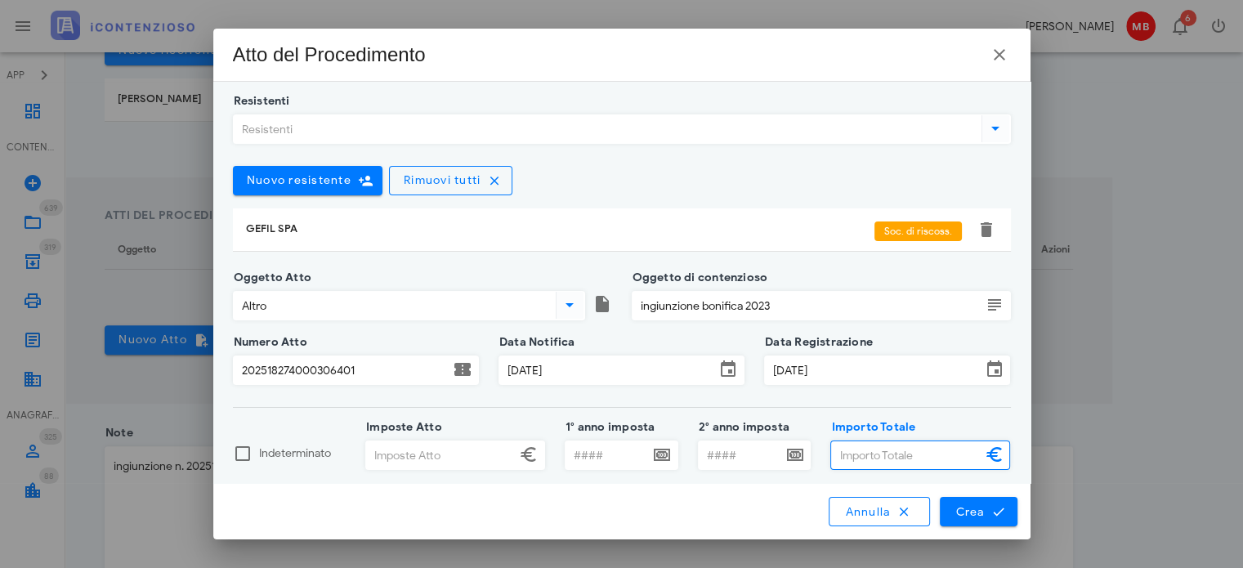
click at [869, 457] on input "Importo Totale" at bounding box center [906, 455] width 150 height 28
type input "1.084,33"
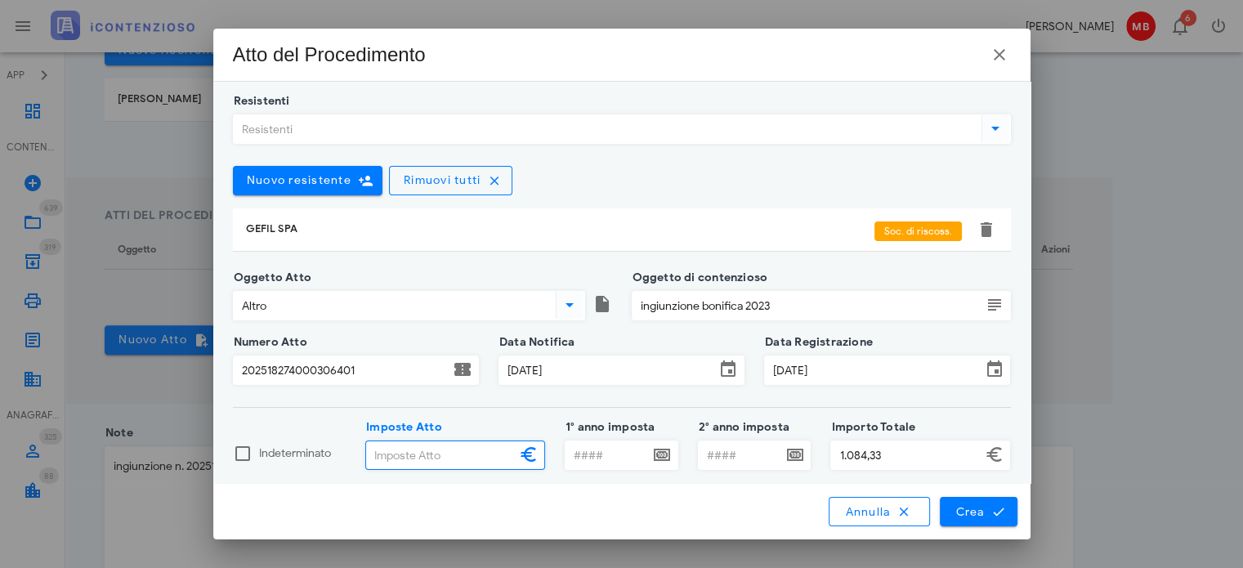
click at [441, 460] on input "Imposte Atto" at bounding box center [441, 455] width 150 height 28
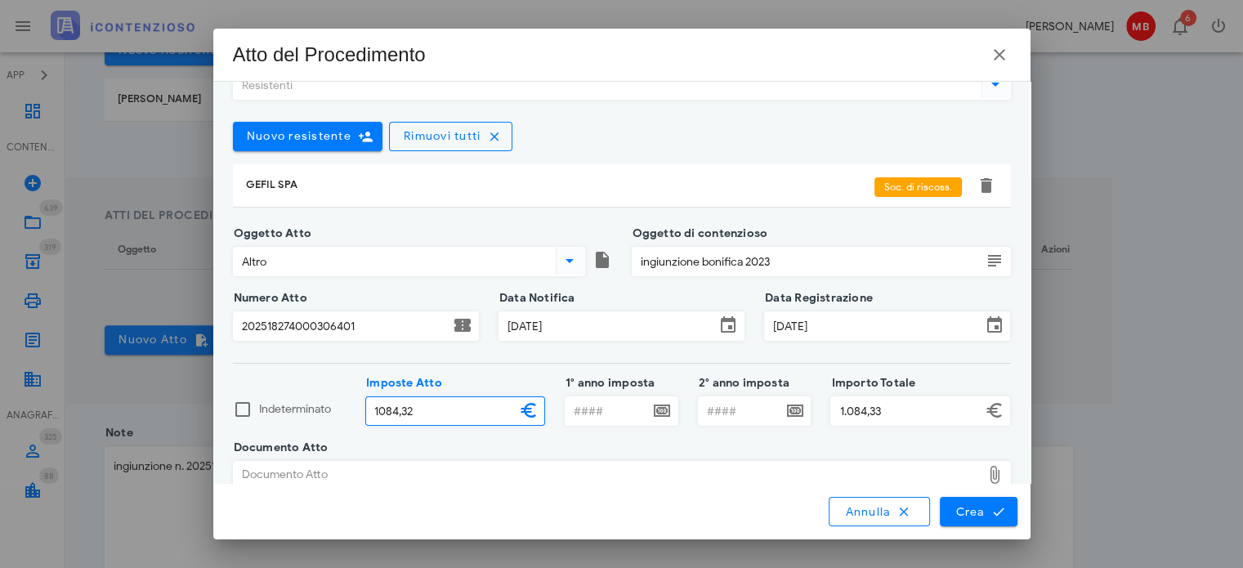
scroll to position [69, 0]
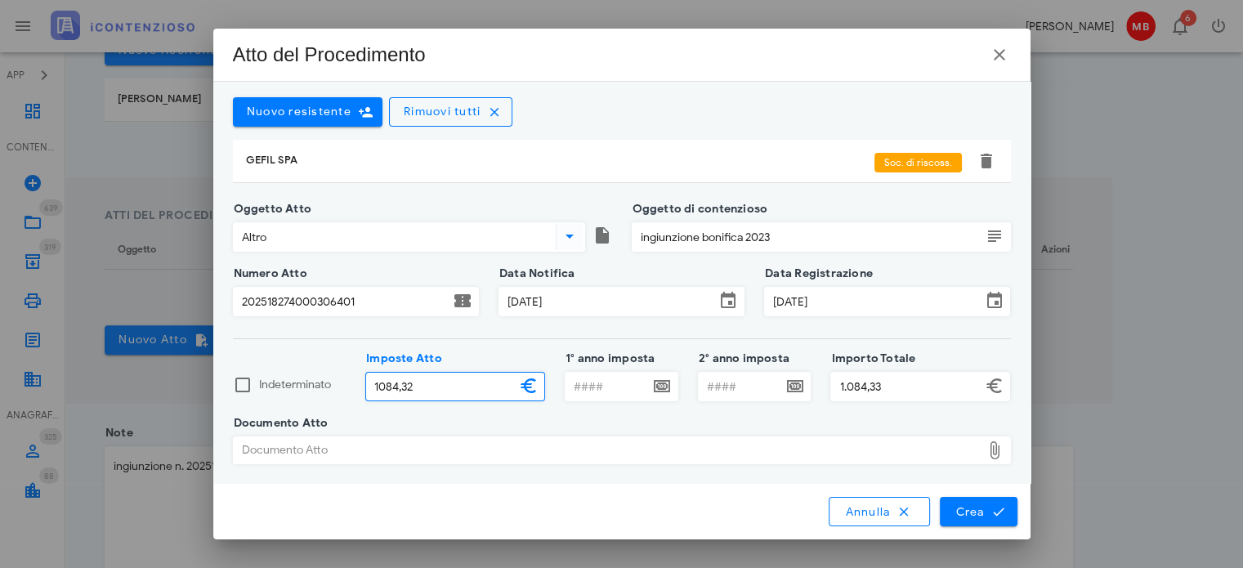
click at [472, 459] on div "Documento Atto" at bounding box center [608, 450] width 748 height 26
type input "1.084,32"
type input "C:\fakepath\ingiunzione n°202518274000306401.pdf"
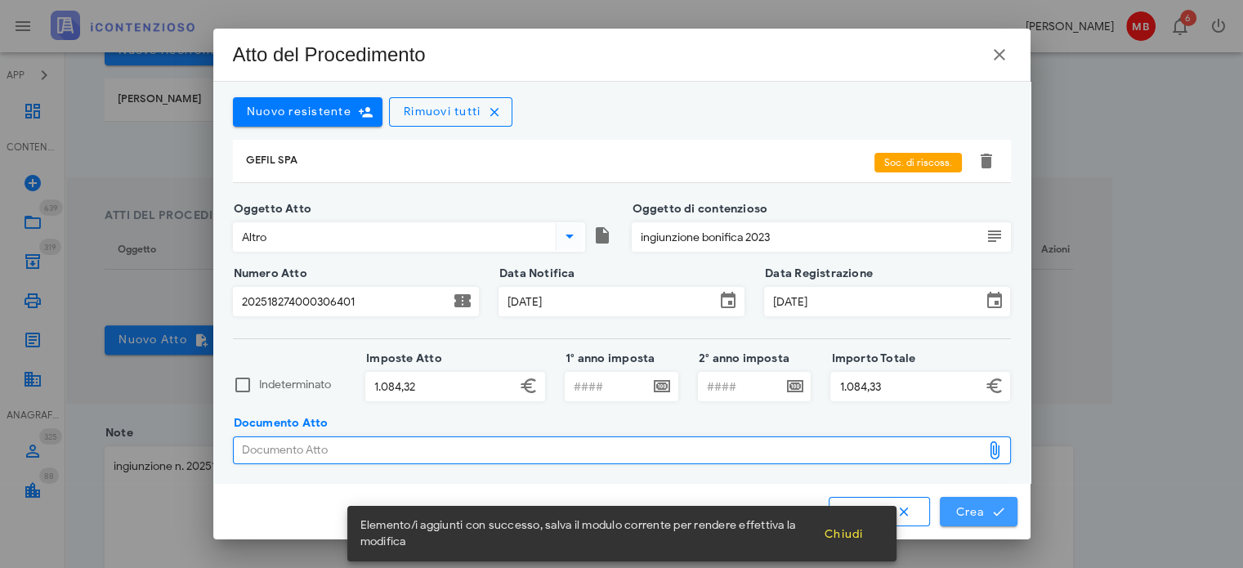
click at [974, 513] on span "Crea" at bounding box center [978, 511] width 47 height 15
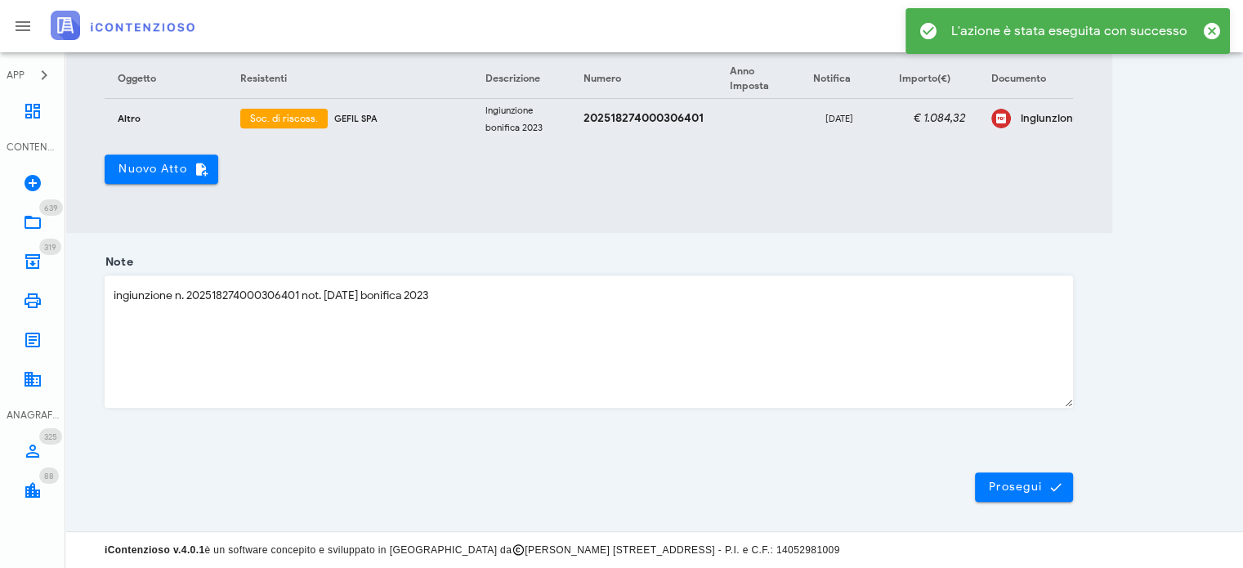
scroll to position [671, 0]
click at [1023, 496] on button "Prosegui" at bounding box center [1024, 486] width 98 height 29
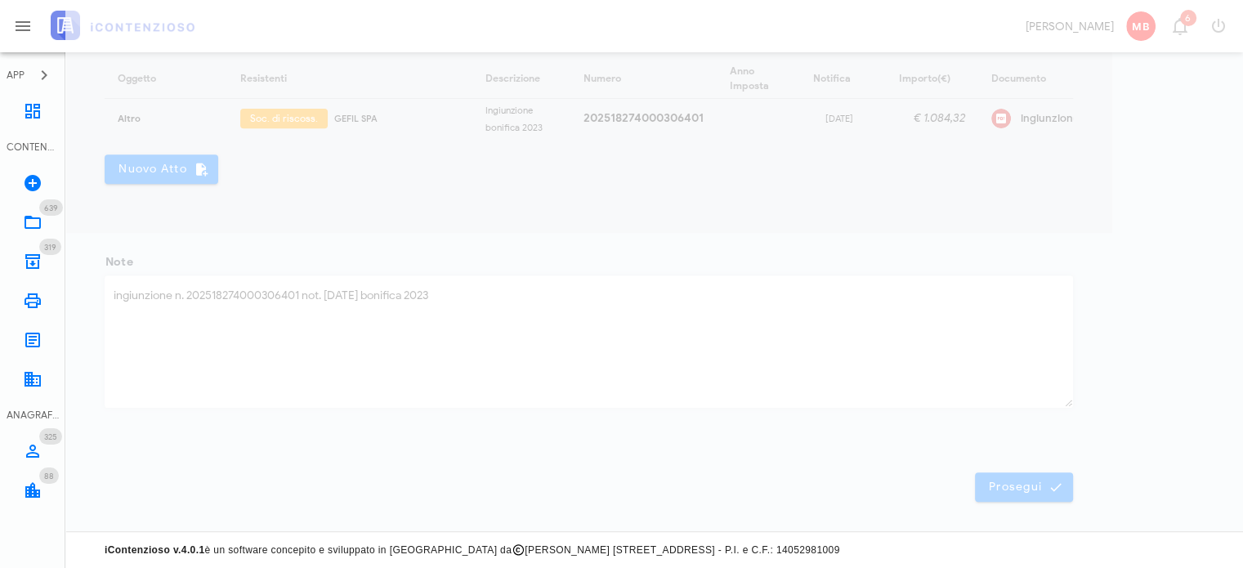
scroll to position [23, 0]
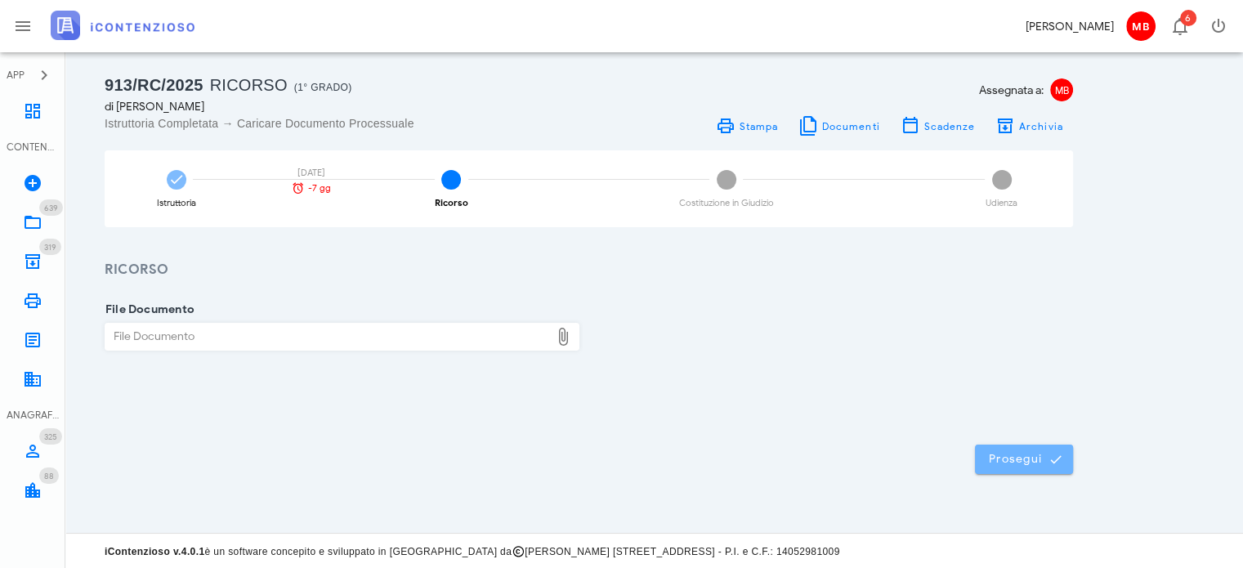
click at [1011, 455] on span "Prosegui" at bounding box center [1024, 459] width 72 height 15
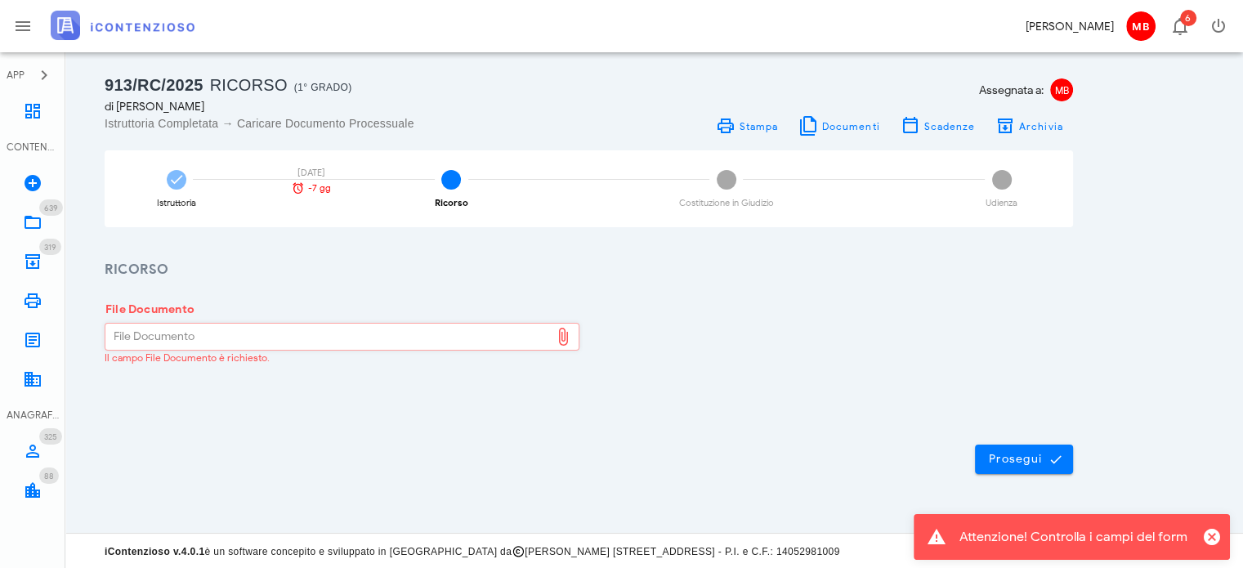
scroll to position [0, 0]
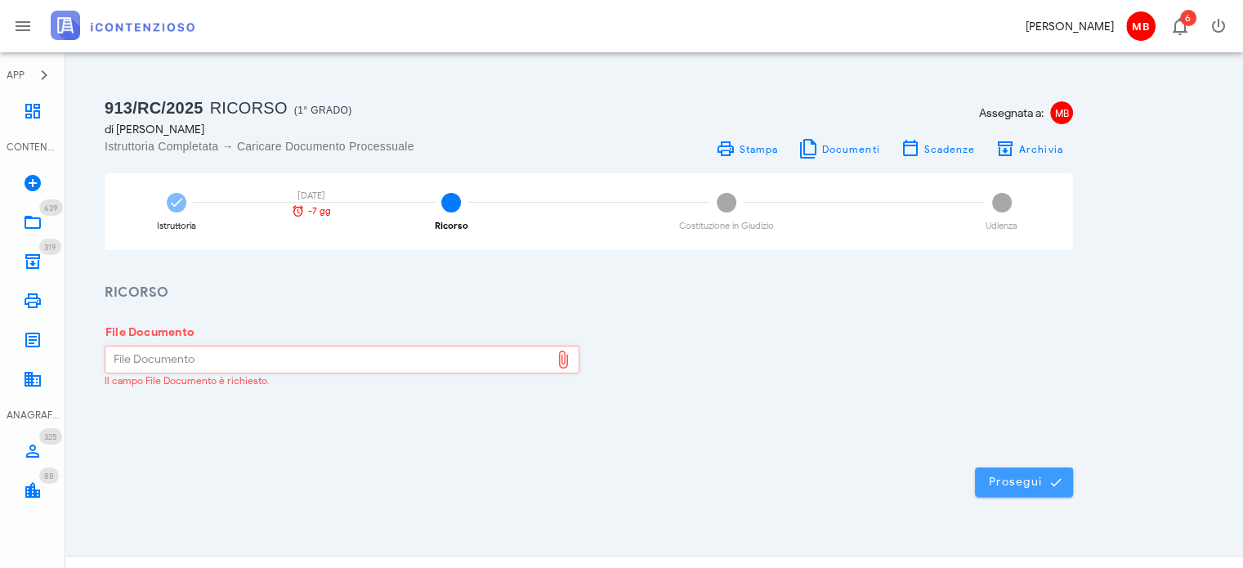
click at [1037, 480] on span "Prosegui" at bounding box center [1024, 482] width 72 height 15
